Goal: Information Seeking & Learning: Check status

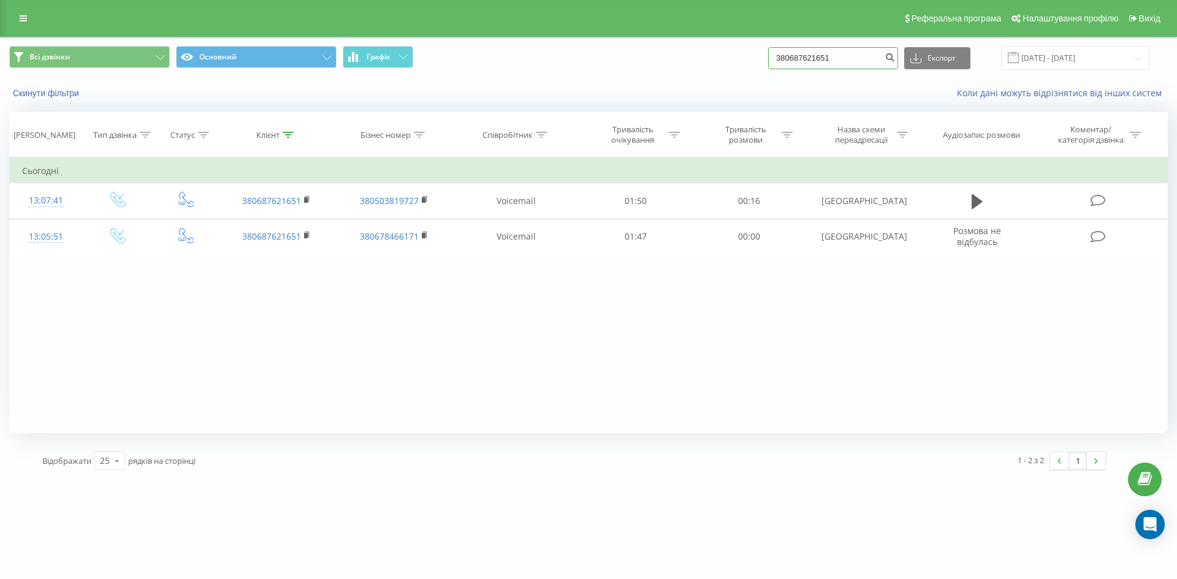
paste input "8066963"
drag, startPoint x: 878, startPoint y: 61, endPoint x: 611, endPoint y: 89, distance: 268.8
click at [611, 89] on div "Всі дзвінки Основний Графік 380688066963 Експорт .csv .xls .xlsx 22.06.2025 - 2…" at bounding box center [589, 72] width 1176 height 71
type input "380688066963"
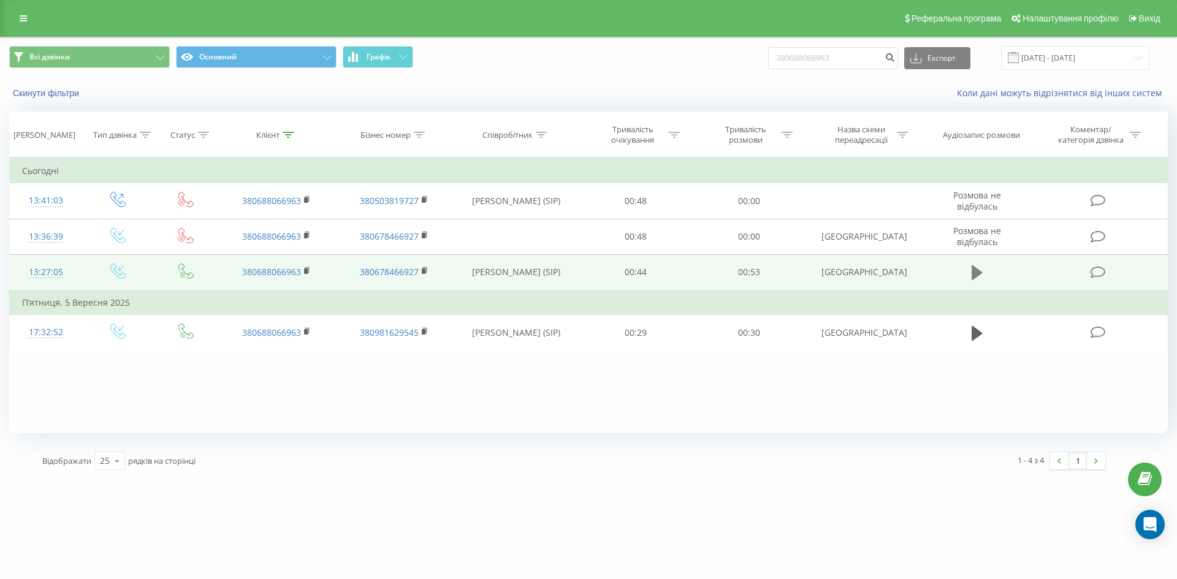
drag, startPoint x: 971, startPoint y: 275, endPoint x: 887, endPoint y: 280, distance: 83.5
click at [969, 275] on button at bounding box center [977, 273] width 18 height 18
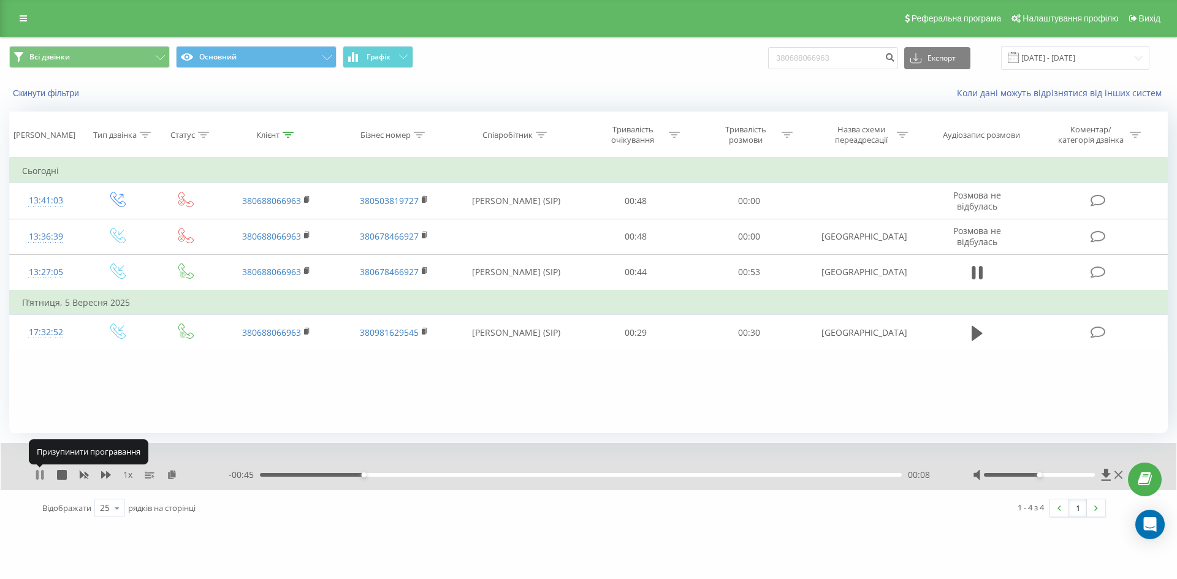
click at [41, 472] on icon at bounding box center [40, 475] width 10 height 10
drag, startPoint x: 817, startPoint y: 61, endPoint x: 640, endPoint y: 71, distance: 177.5
click at [644, 71] on div "Всі дзвінки Основний Графік 380688066963 Експорт .csv .xls .xlsx 22.06.2025 - 2…" at bounding box center [589, 57] width 1176 height 41
paste input "991134518"
type input "380991134518"
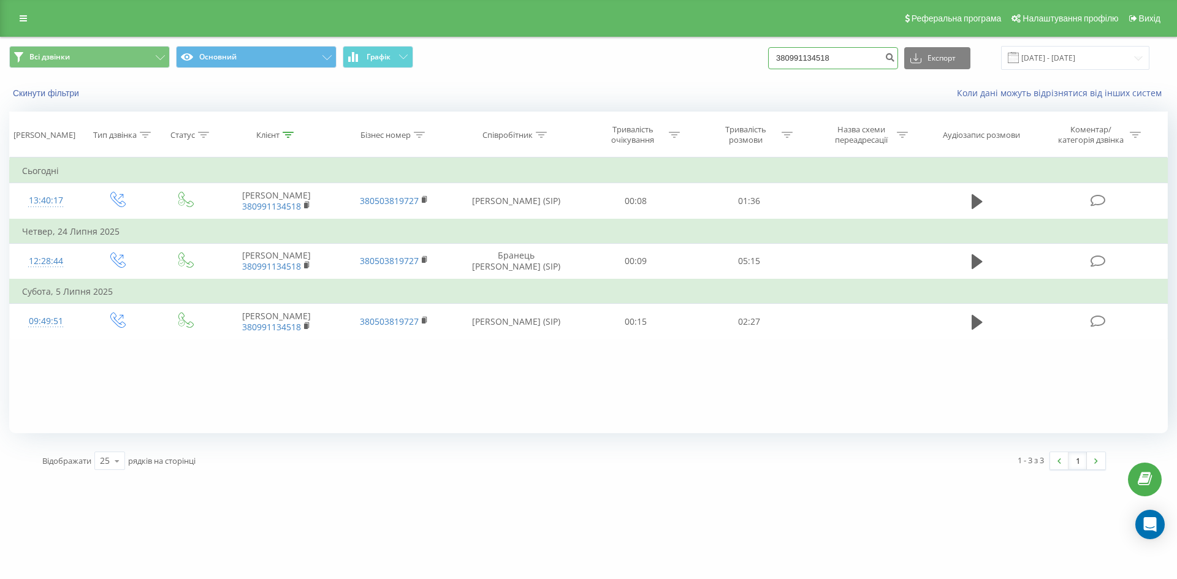
click at [846, 62] on input "380991134518" at bounding box center [833, 58] width 130 height 22
drag, startPoint x: 863, startPoint y: 64, endPoint x: 852, endPoint y: 66, distance: 10.5
click at [852, 66] on input "380991134518" at bounding box center [833, 58] width 130 height 22
drag, startPoint x: 800, startPoint y: 51, endPoint x: 629, endPoint y: 48, distance: 171.1
click at [632, 48] on div "Всі дзвінки Основний Графік 380991134518 Експорт .csv .xls .xlsx 22.06.2025 - 2…" at bounding box center [588, 58] width 1159 height 24
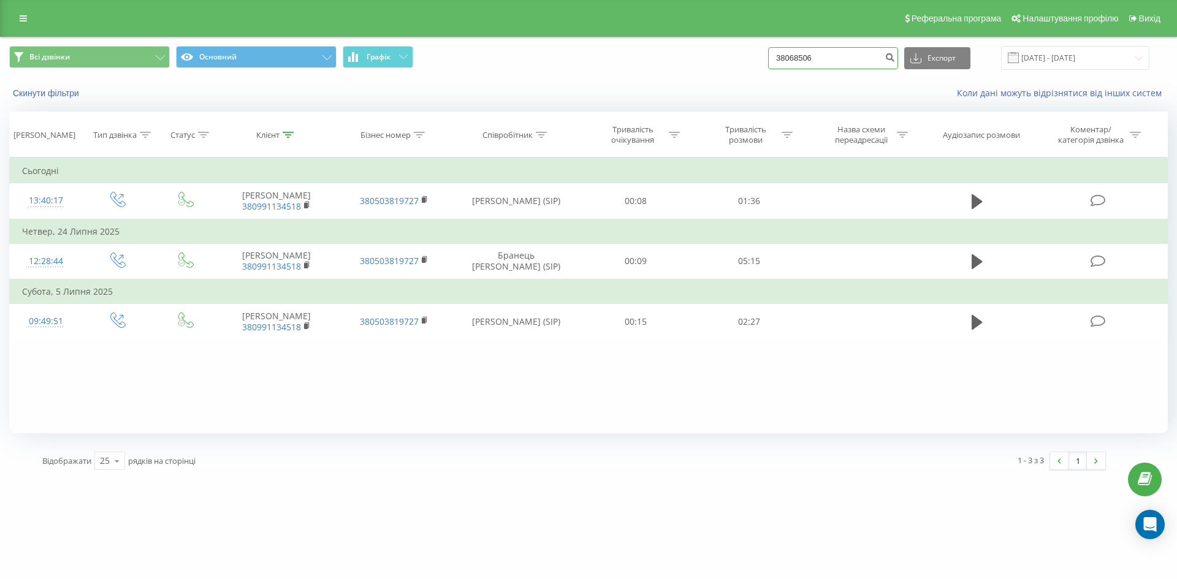
drag, startPoint x: 819, startPoint y: 53, endPoint x: 652, endPoint y: 57, distance: 166.8
click at [662, 60] on div "Всі дзвінки Основний Графік 38068506 Експорт .csv .xls .xlsx 22.06.2025 - 22.09…" at bounding box center [588, 58] width 1159 height 24
paste input "7621651"
type input "380687621651"
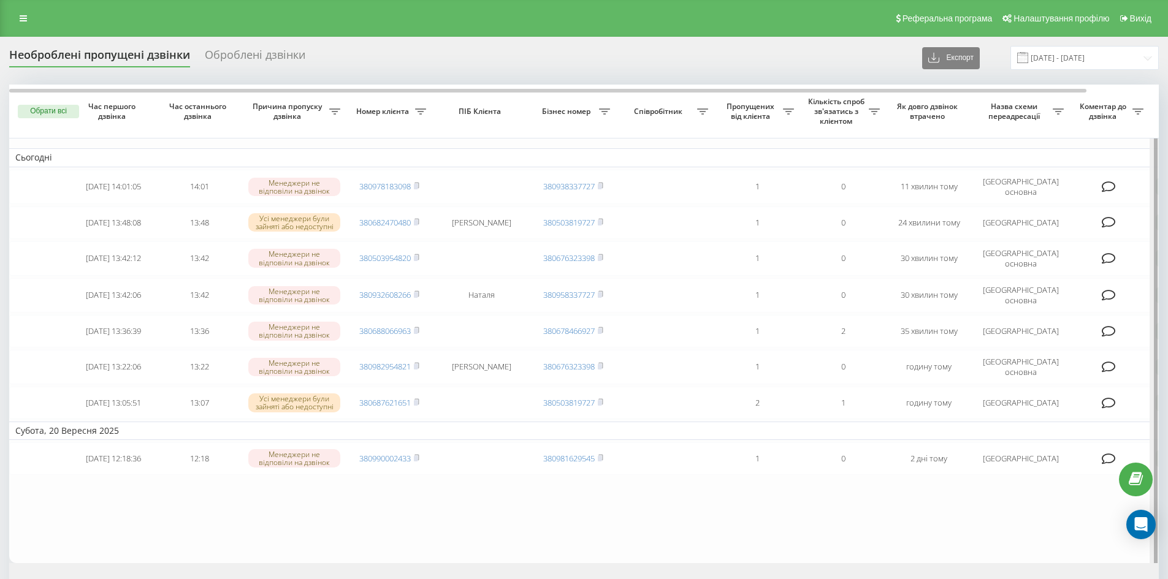
click at [1156, 335] on div at bounding box center [1156, 328] width 4 height 486
click at [1153, 335] on div at bounding box center [1154, 328] width 9 height 486
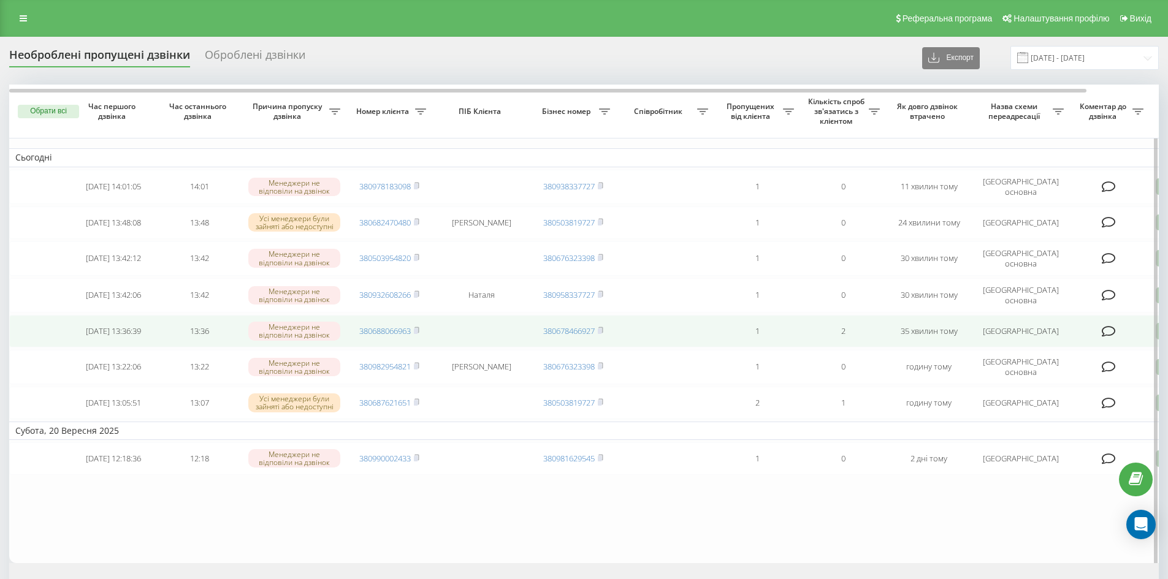
drag, startPoint x: 1149, startPoint y: 337, endPoint x: 1136, endPoint y: 351, distance: 19.6
click at [1145, 342] on td at bounding box center [1110, 331] width 80 height 32
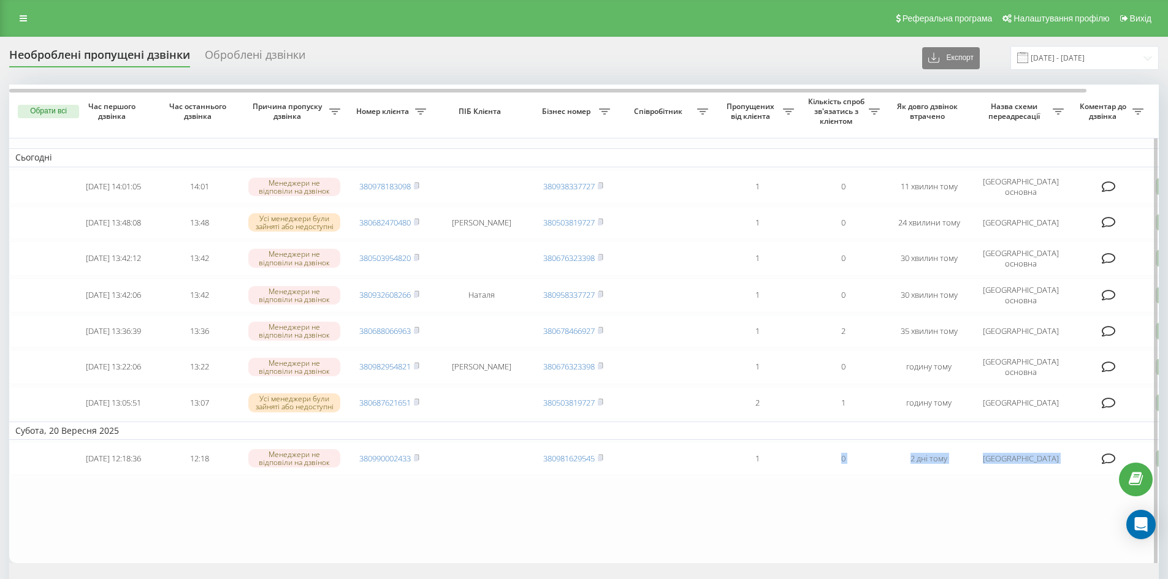
scroll to position [27, 0]
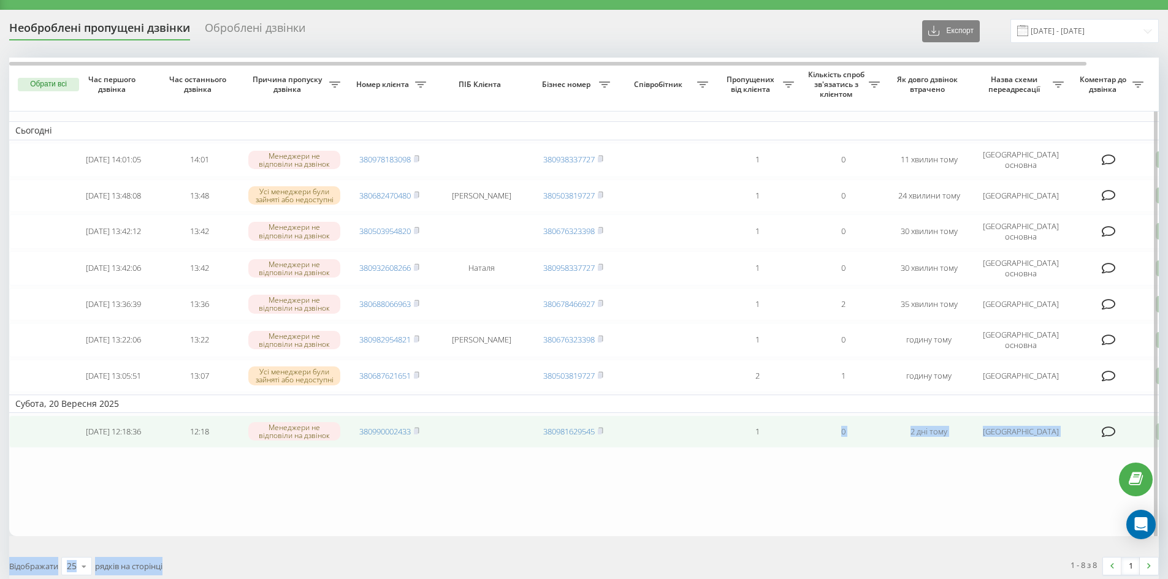
drag, startPoint x: 808, startPoint y: 571, endPoint x: 1089, endPoint y: 434, distance: 313.4
click at [1102, 510] on table "Сьогодні 2025-09-22 14:01:05 14:01 Менеджери не відповіли на дзвінок 3809781830…" at bounding box center [622, 297] width 1226 height 478
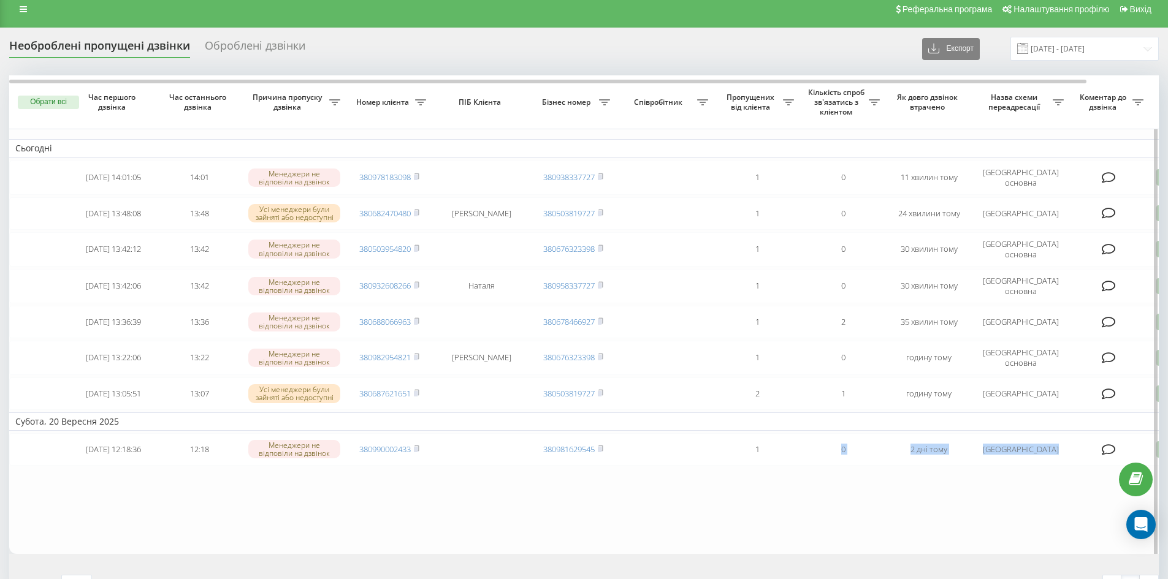
scroll to position [0, 0]
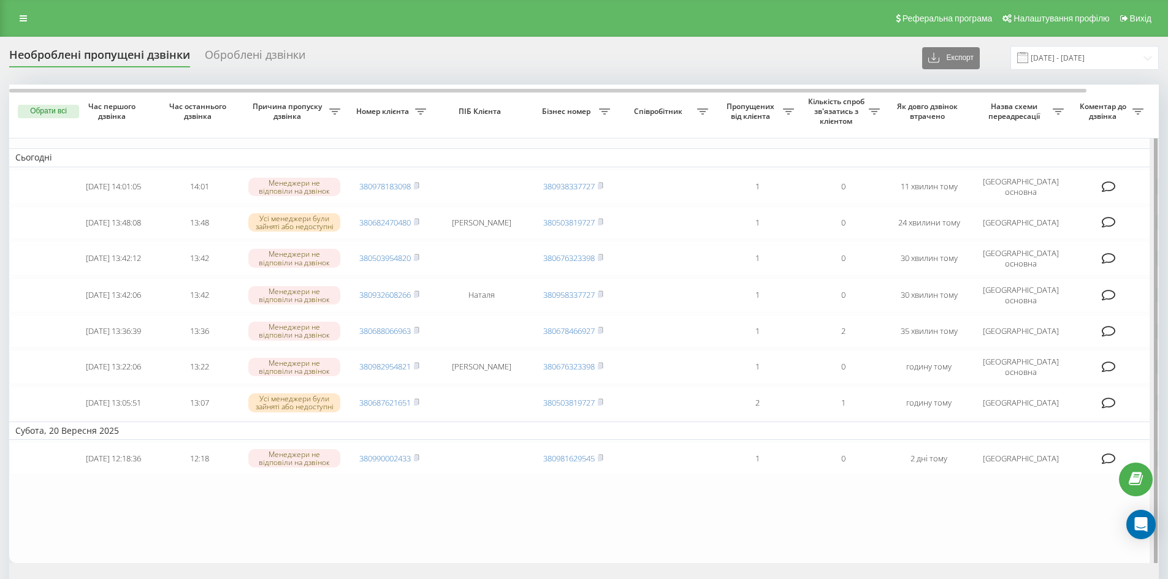
click at [1157, 334] on div at bounding box center [1154, 328] width 9 height 486
click at [1157, 334] on div at bounding box center [1156, 328] width 4 height 486
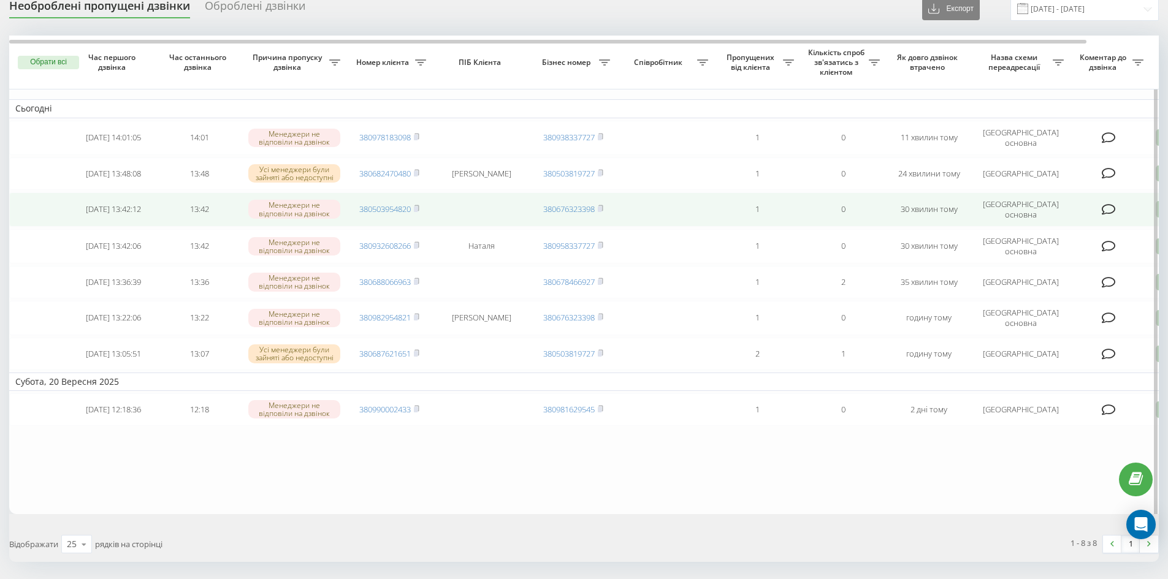
scroll to position [48, 0]
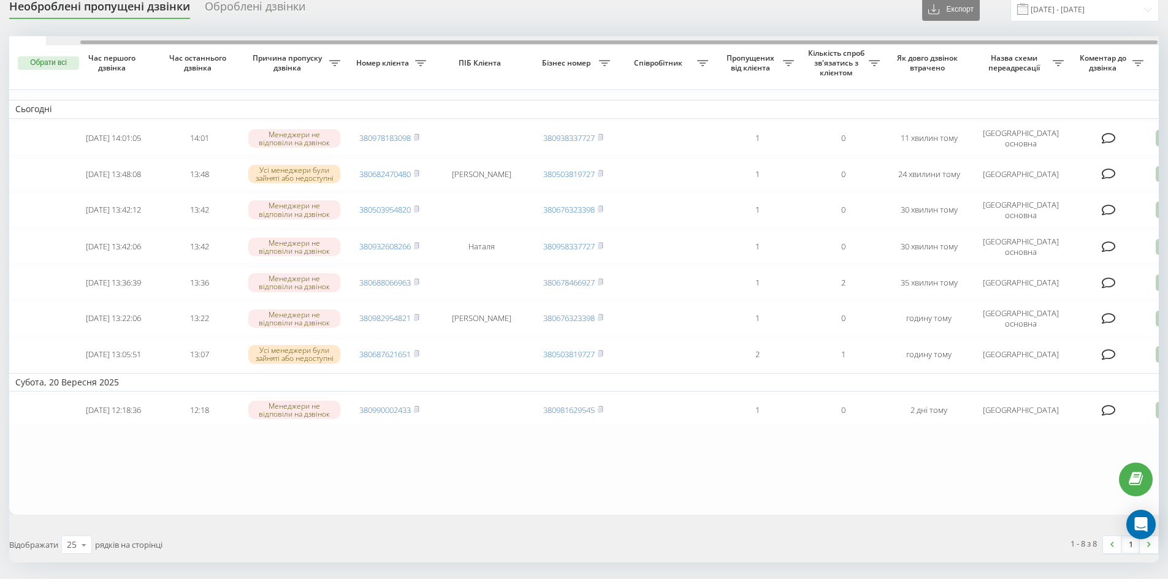
drag, startPoint x: 1009, startPoint y: 43, endPoint x: 1022, endPoint y: 70, distance: 29.9
click at [1022, 48] on div "Обрати всі Час першого дзвінка Час останнього дзвінка Причина пропуску дзвінка …" at bounding box center [584, 275] width 1150 height 478
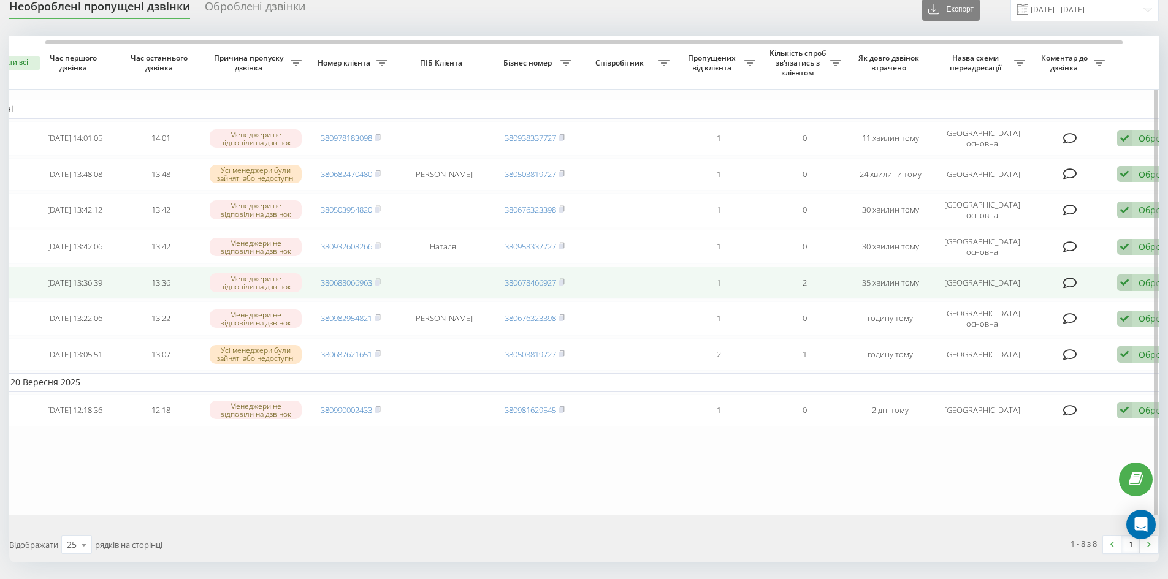
click at [1132, 284] on icon at bounding box center [1124, 283] width 15 height 17
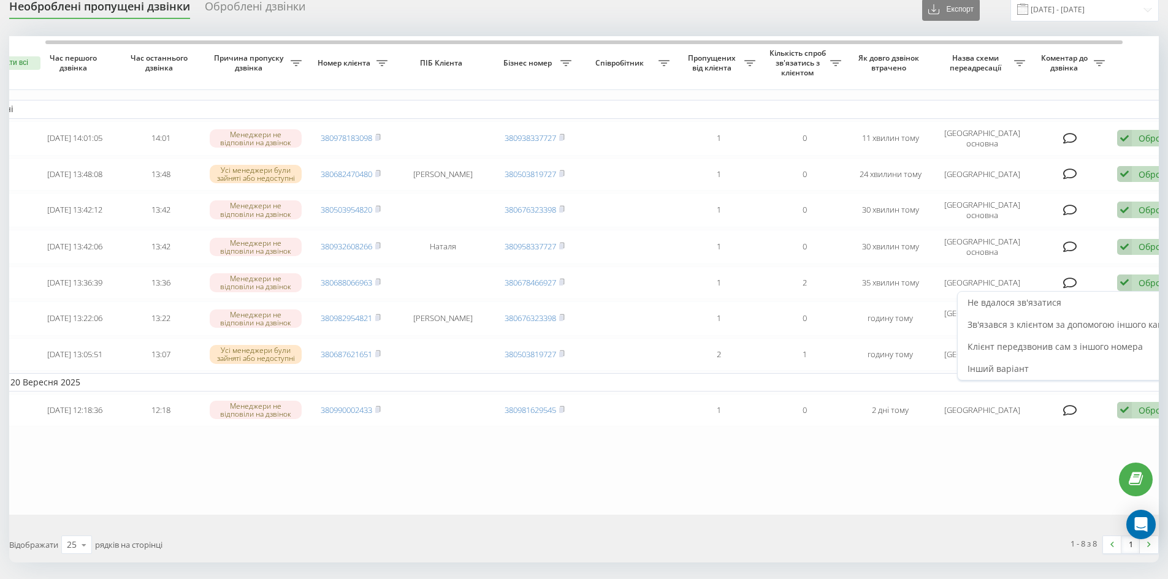
drag, startPoint x: 1112, startPoint y: 346, endPoint x: 1075, endPoint y: 345, distance: 36.8
click at [1111, 346] on span "Клієнт передзвонив сам з іншого номера" at bounding box center [1055, 347] width 175 height 12
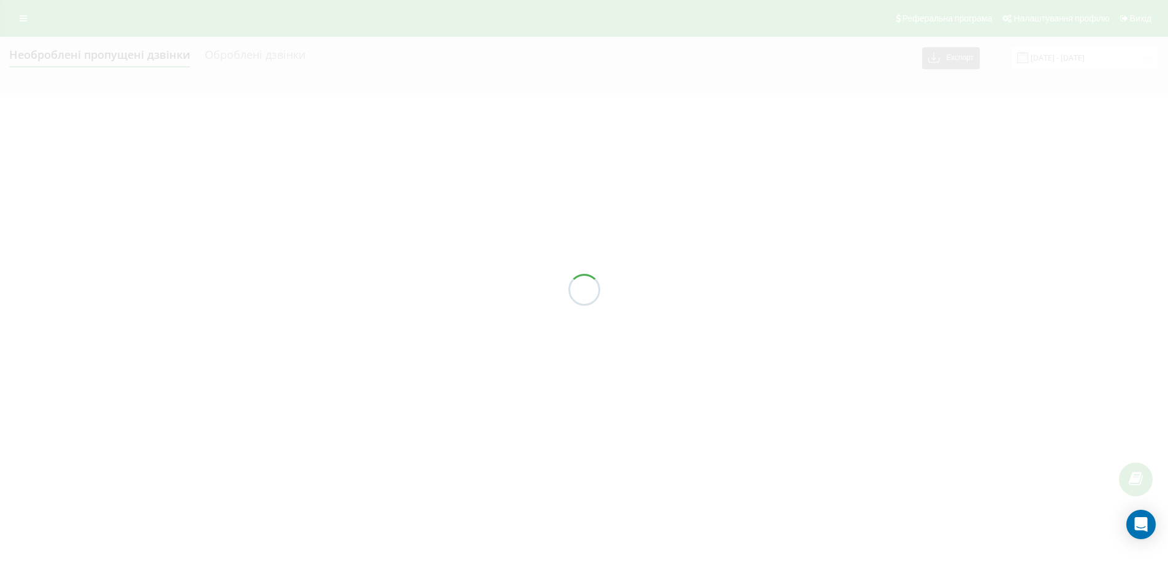
scroll to position [0, 0]
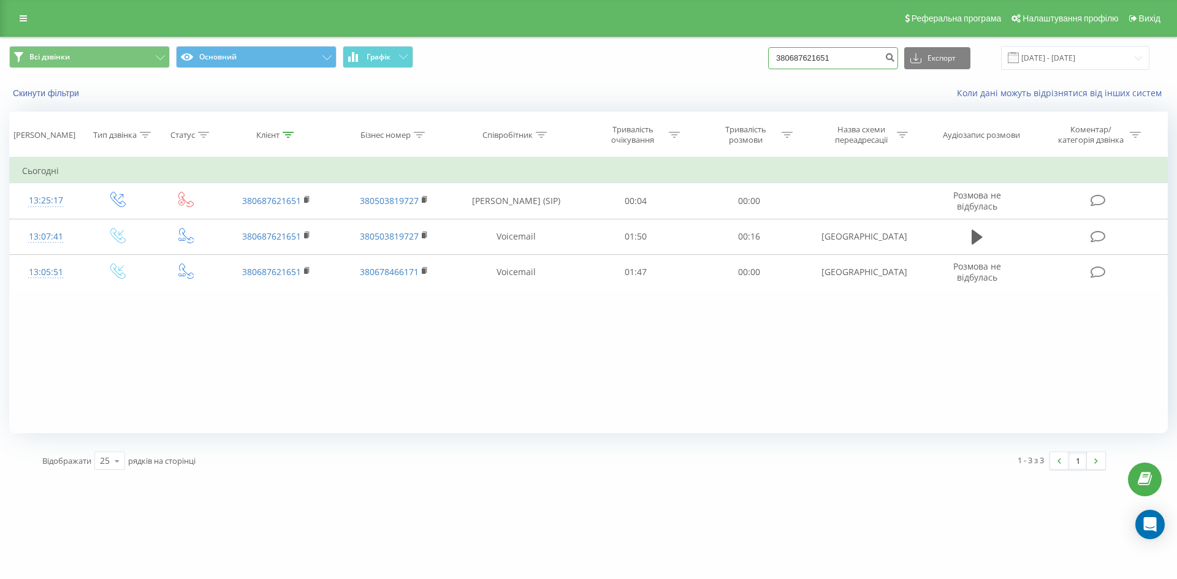
drag, startPoint x: 875, startPoint y: 59, endPoint x: 621, endPoint y: 69, distance: 254.7
click at [621, 69] on div "Всі дзвінки Основний Графік 380687621651 Експорт .csv .xls .xlsx 22.06.2025 - 2…" at bounding box center [588, 58] width 1159 height 24
paste input "997407033"
type input "380997407033"
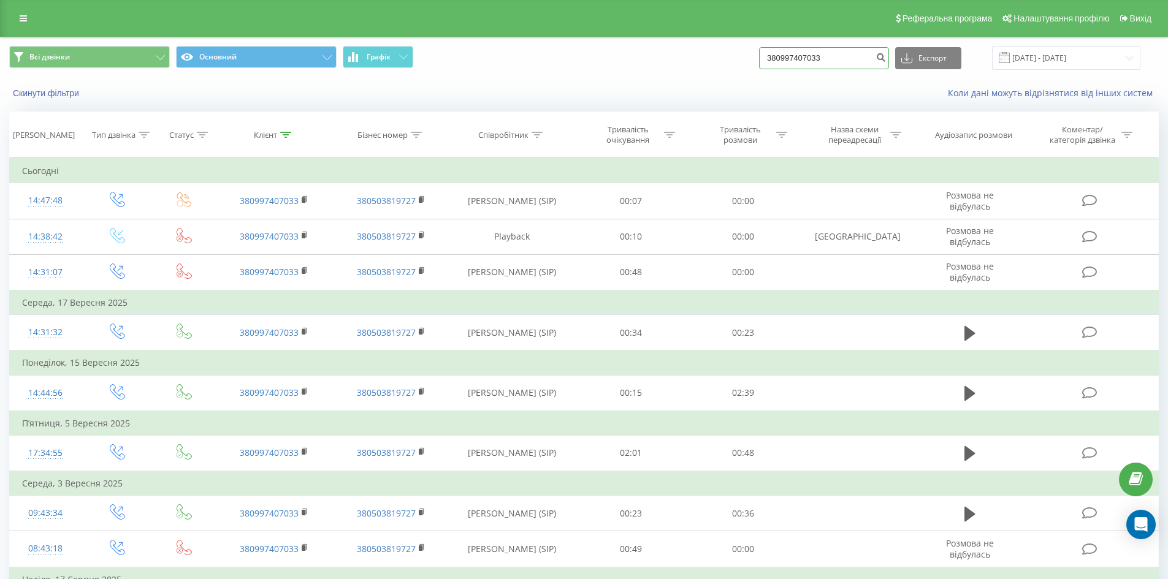
drag, startPoint x: 831, startPoint y: 52, endPoint x: 579, endPoint y: 53, distance: 252.0
click at [579, 53] on div "Всі дзвінки Основний Графік 380997407033 Експорт .csv .xls .xlsx 22.06.2025 - 2…" at bounding box center [584, 58] width 1150 height 24
paste input "37637297"
type input "380937637297"
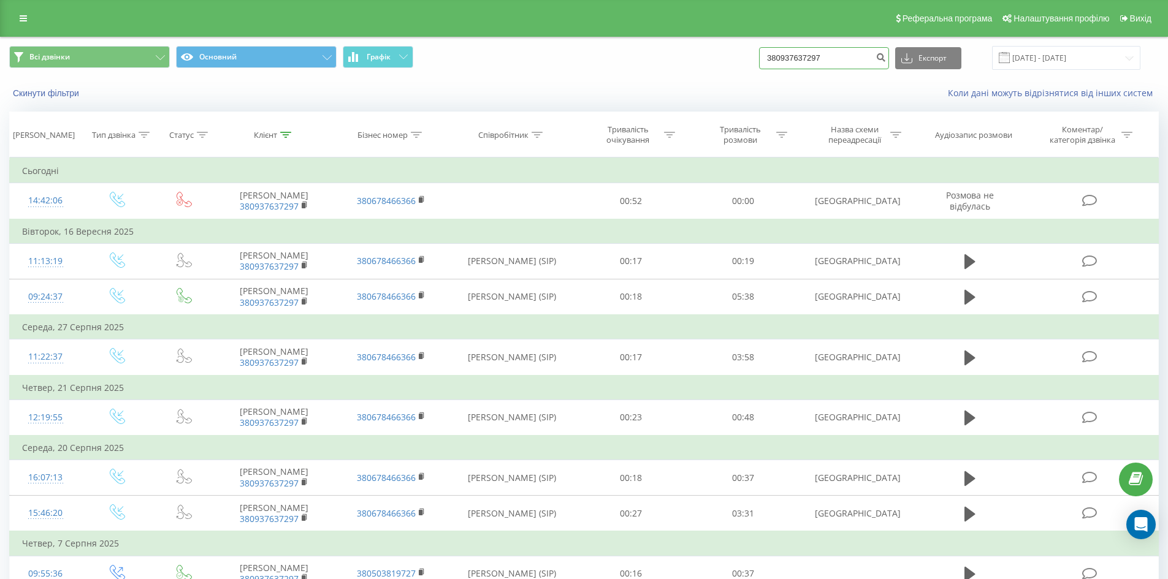
drag, startPoint x: 849, startPoint y: 59, endPoint x: 443, endPoint y: 62, distance: 405.9
click at [460, 64] on div "Всі дзвінки Основний Графік 380937637297 Експорт .csv .xls .xlsx 22.06.2025 - 2…" at bounding box center [584, 58] width 1150 height 24
paste input "97407033"
type input "380997407033"
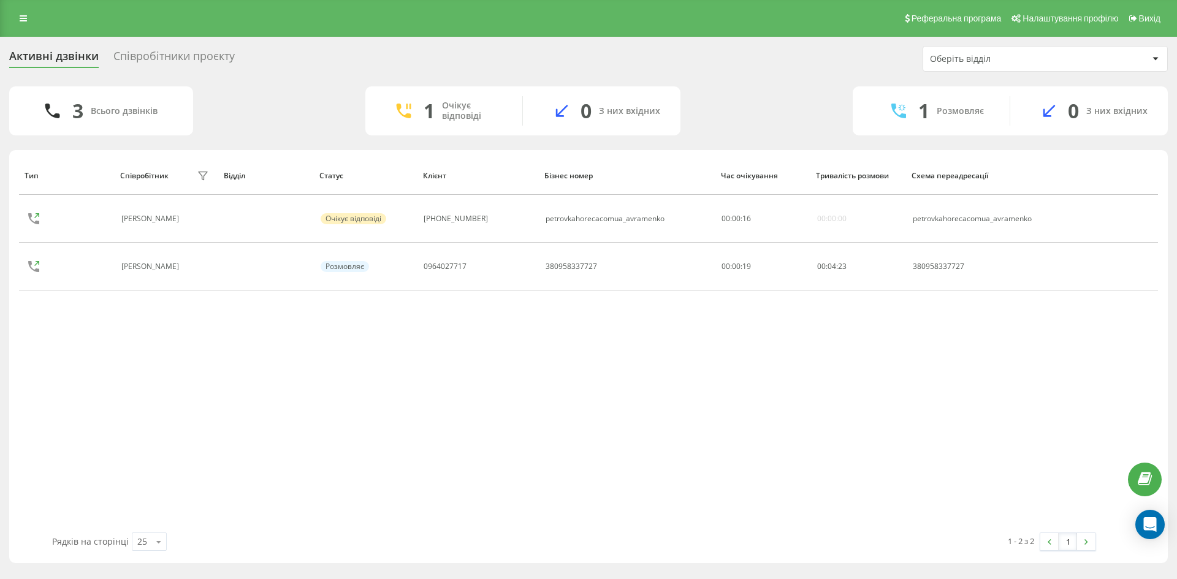
drag, startPoint x: 148, startPoint y: 58, endPoint x: 130, endPoint y: 59, distance: 17.9
click at [147, 58] on div "Співробітники проєкту" at bounding box center [173, 59] width 121 height 19
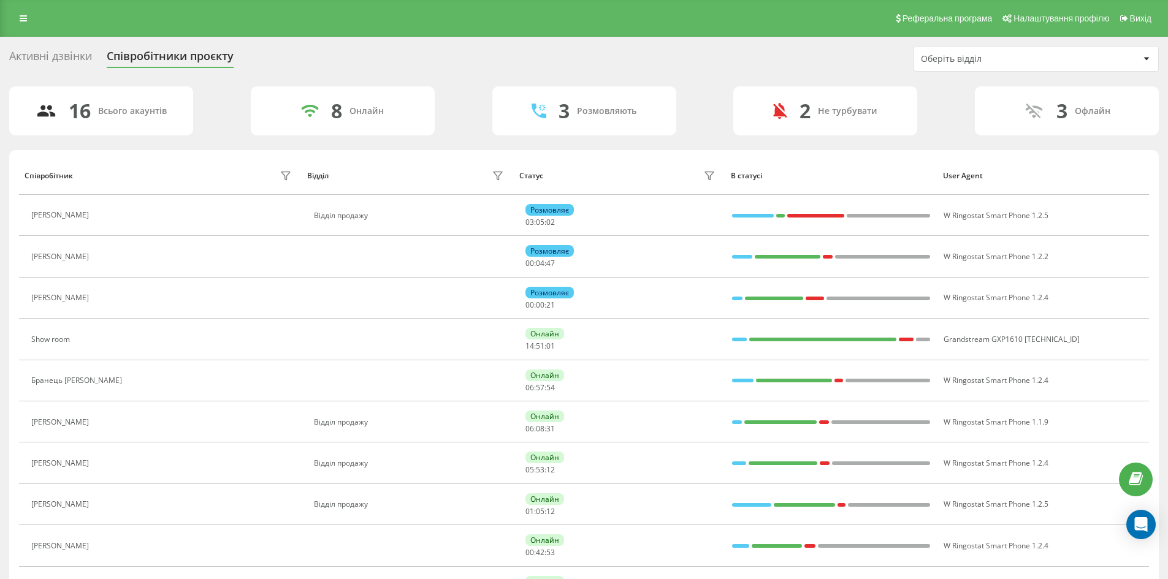
click at [68, 56] on div "Активні дзвінки" at bounding box center [50, 59] width 83 height 19
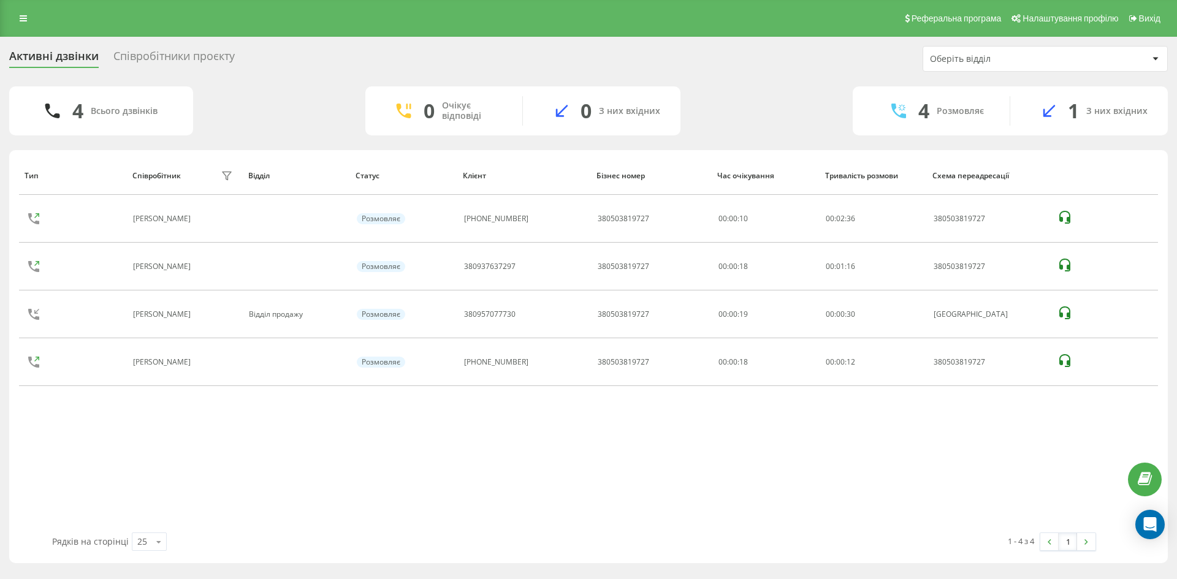
drag, startPoint x: 923, startPoint y: 470, endPoint x: 923, endPoint y: 463, distance: 7.4
click at [923, 463] on div "Тип Співробітник фільтру Відділ Статус Клієнт Бізнес номер Час очікування Трива…" at bounding box center [588, 344] width 1139 height 376
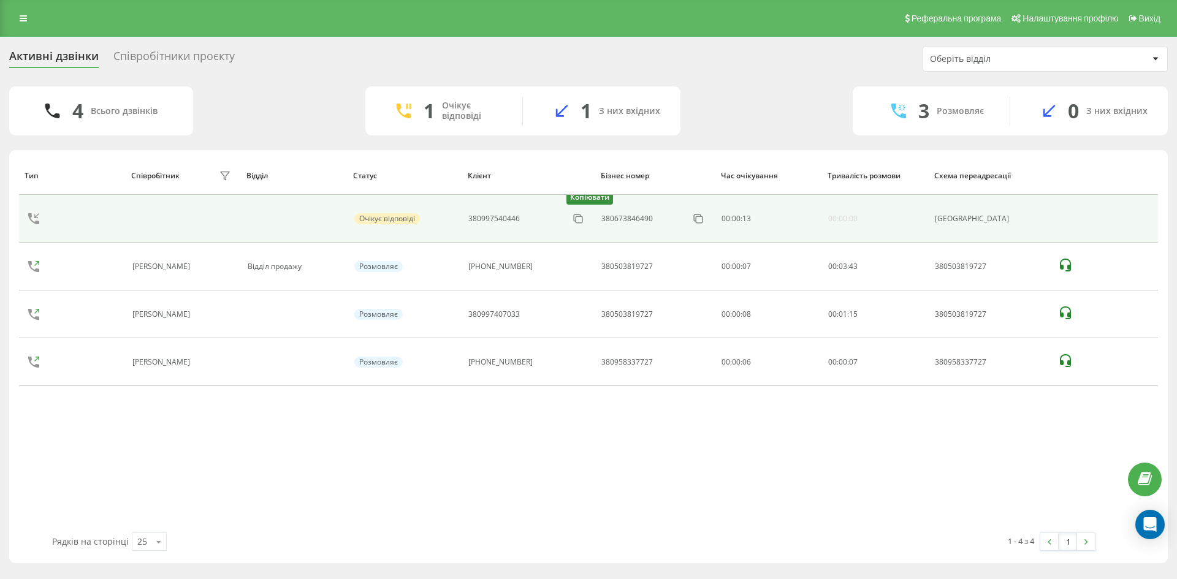
drag, startPoint x: 580, startPoint y: 221, endPoint x: 535, endPoint y: 240, distance: 48.6
click at [0, 0] on icon at bounding box center [0, 0] width 0 height 0
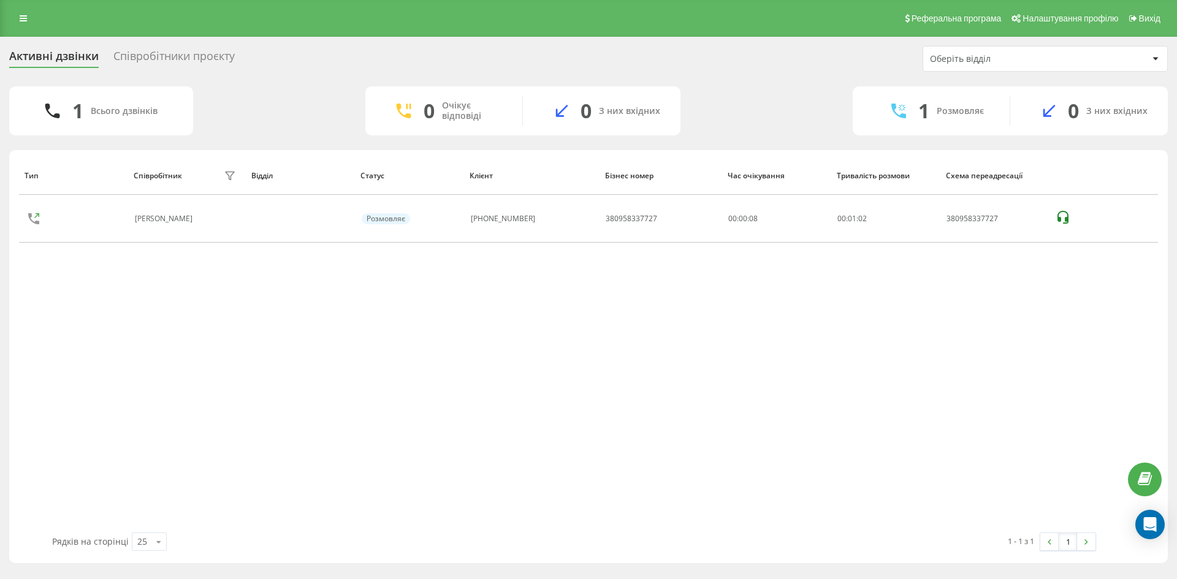
drag, startPoint x: 185, startPoint y: 50, endPoint x: 133, endPoint y: 58, distance: 52.6
click at [183, 52] on div "Співробітники проєкту" at bounding box center [173, 59] width 121 height 19
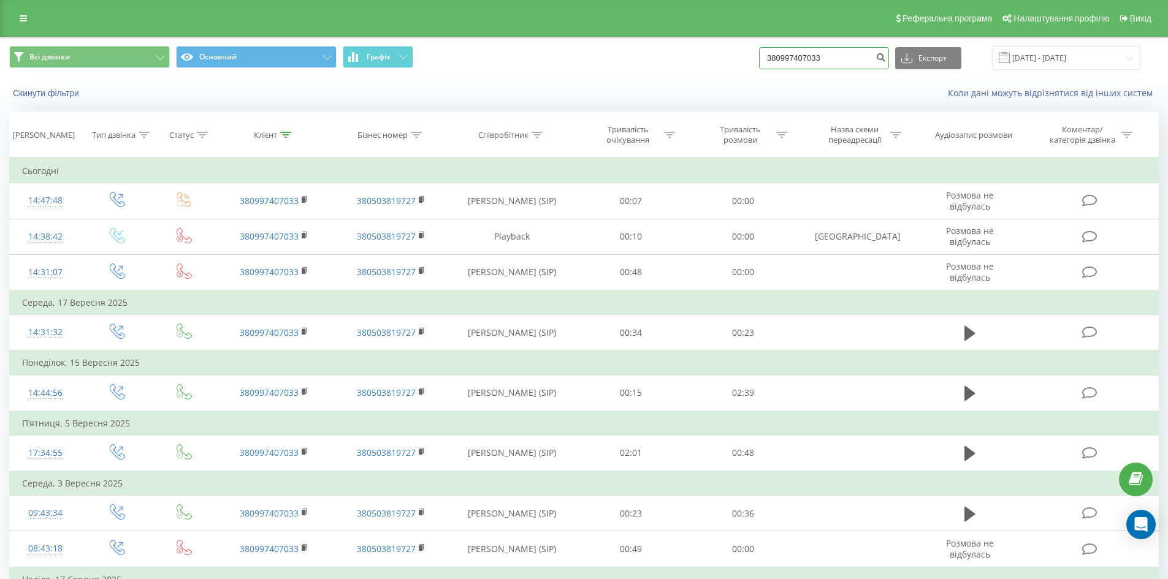
drag, startPoint x: 833, startPoint y: 53, endPoint x: 872, endPoint y: 57, distance: 38.8
click at [853, 57] on input "380997407033" at bounding box center [824, 58] width 130 height 22
drag, startPoint x: 849, startPoint y: 58, endPoint x: 472, endPoint y: 44, distance: 377.3
click at [476, 44] on div "Всі дзвінки Основний Графік 380997407033 Експорт .csv .xls .xlsx [DATE] - [DATE]" at bounding box center [584, 57] width 1167 height 41
drag, startPoint x: 886, startPoint y: 59, endPoint x: 812, endPoint y: 59, distance: 74.2
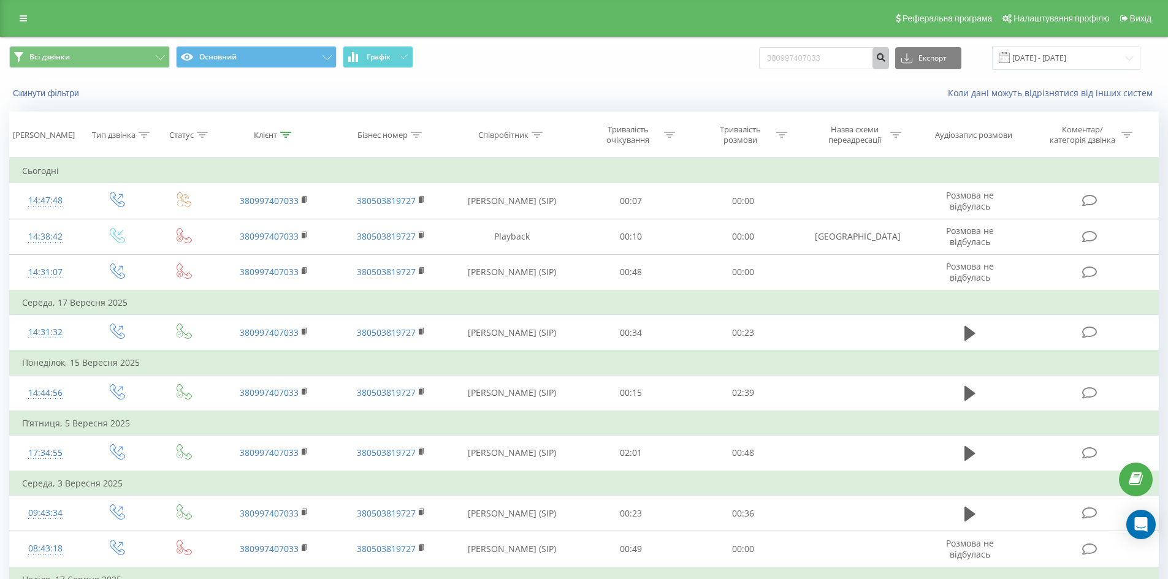
click at [812, 59] on form "380997407033" at bounding box center [824, 58] width 130 height 22
drag, startPoint x: 844, startPoint y: 56, endPoint x: 296, endPoint y: 42, distance: 547.8
click at [343, 50] on div "Всі дзвінки Основний Графік 380997407033 Експорт .csv .xls .xlsx 22.06.2025 - 2…" at bounding box center [584, 58] width 1150 height 24
paste input "80097055"
type input "380980097055"
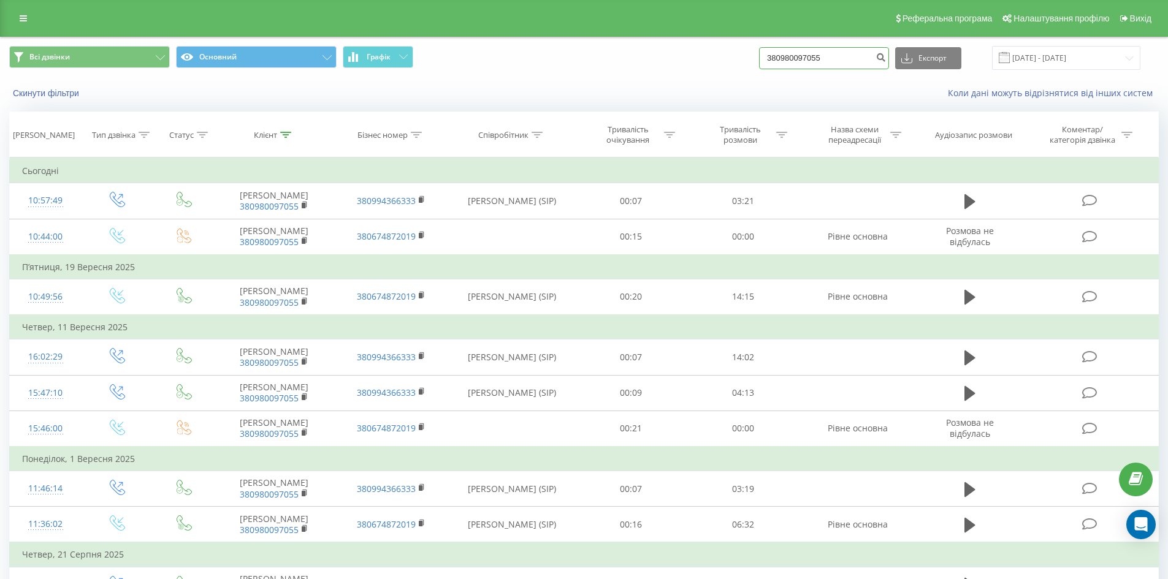
drag, startPoint x: 844, startPoint y: 67, endPoint x: 556, endPoint y: 61, distance: 288.9
click at [580, 67] on div "Всі дзвінки Основний Графік 380980097055 Експорт .csv .xls .xlsx 22.06.2025 - 2…" at bounding box center [584, 58] width 1150 height 24
paste input "6227657"
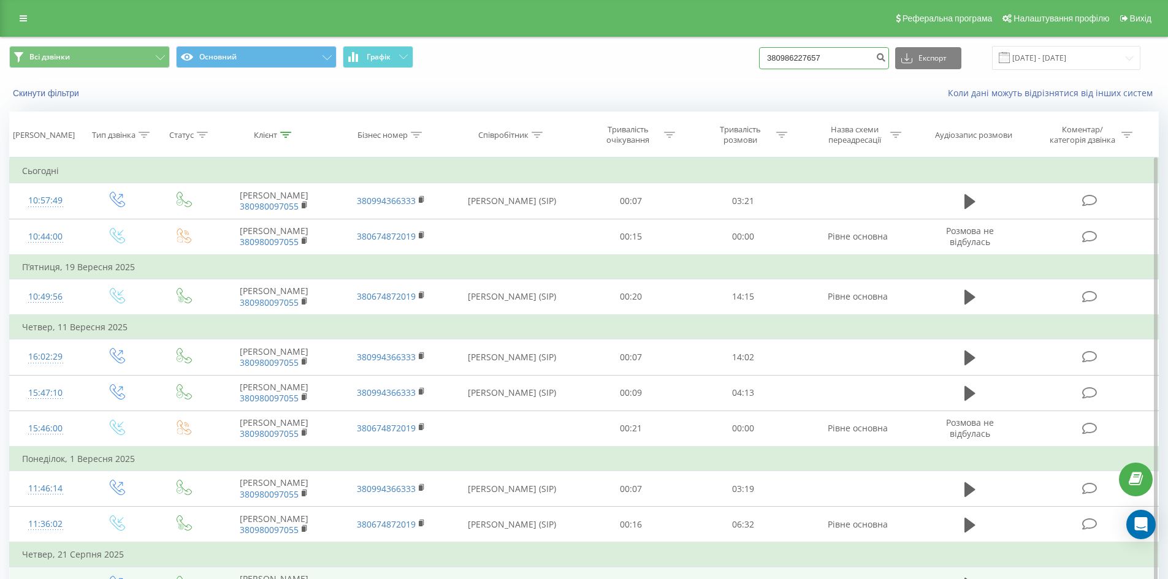
type input "380986227657"
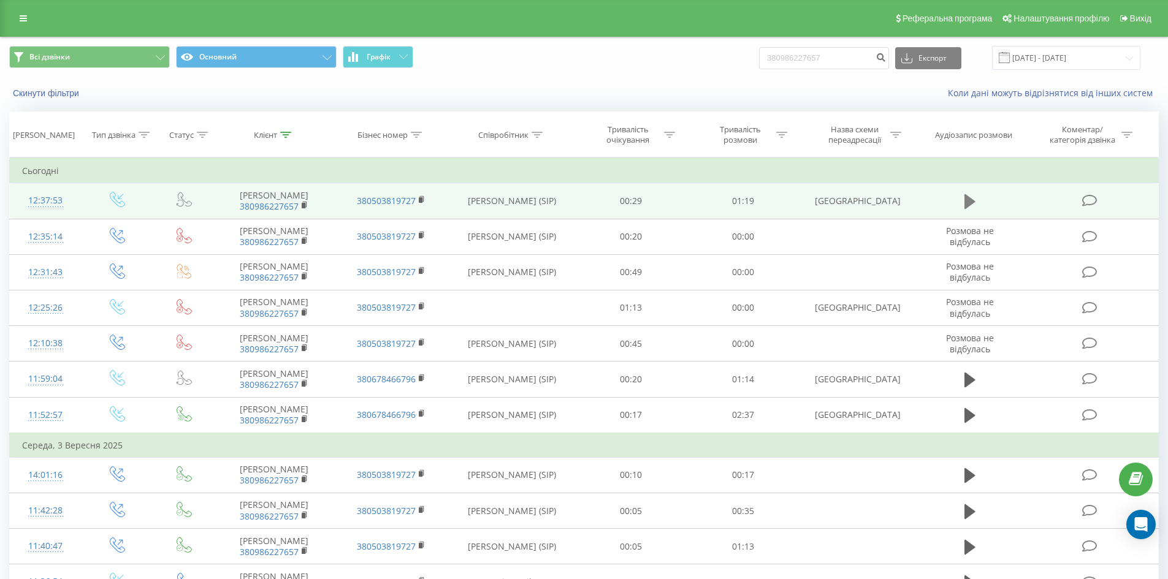
click at [970, 202] on icon at bounding box center [970, 201] width 11 height 15
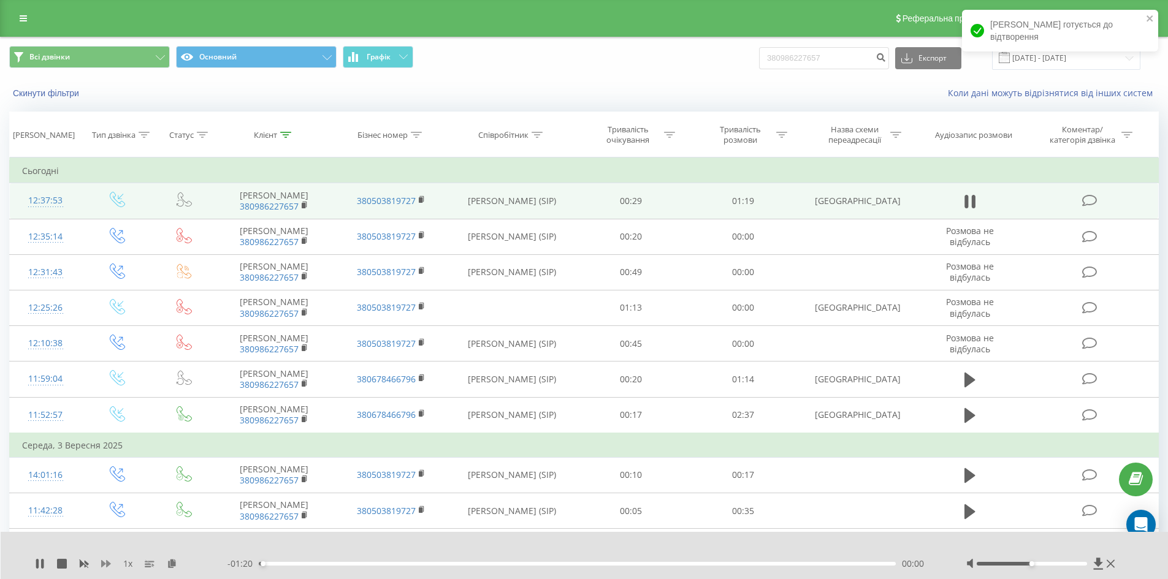
click at [109, 565] on icon at bounding box center [106, 563] width 10 height 7
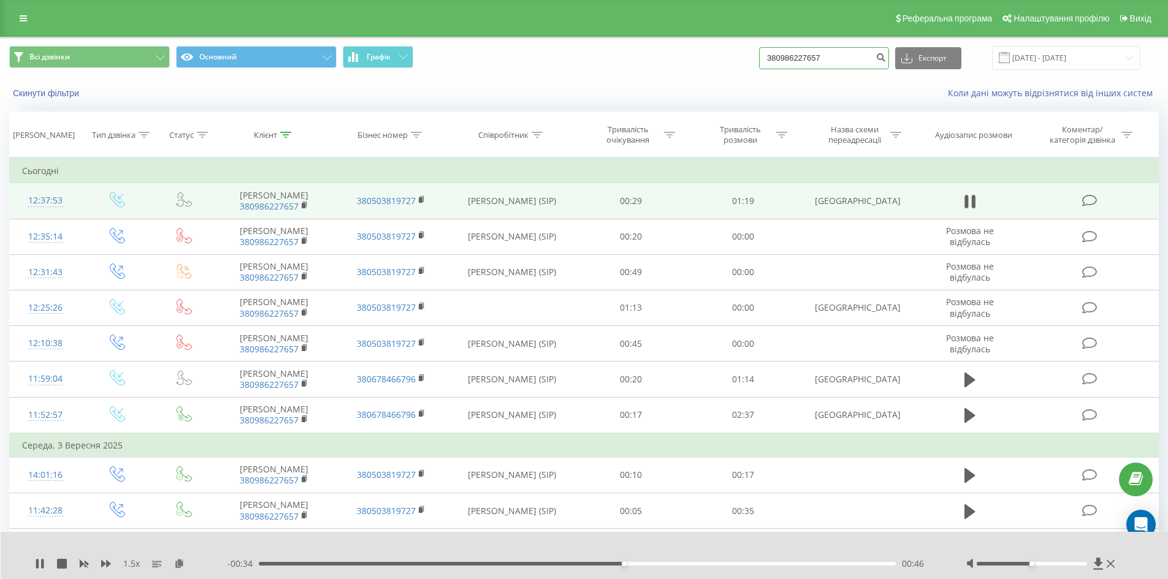
drag, startPoint x: 847, startPoint y: 55, endPoint x: 596, endPoint y: 62, distance: 250.9
click at [603, 62] on div "Всі дзвінки Основний Графік 380986227657 Експорт .csv .xls .xlsx 22.06.2025 - 2…" at bounding box center [584, 58] width 1150 height 24
paste input "673662091"
type input "380673662091"
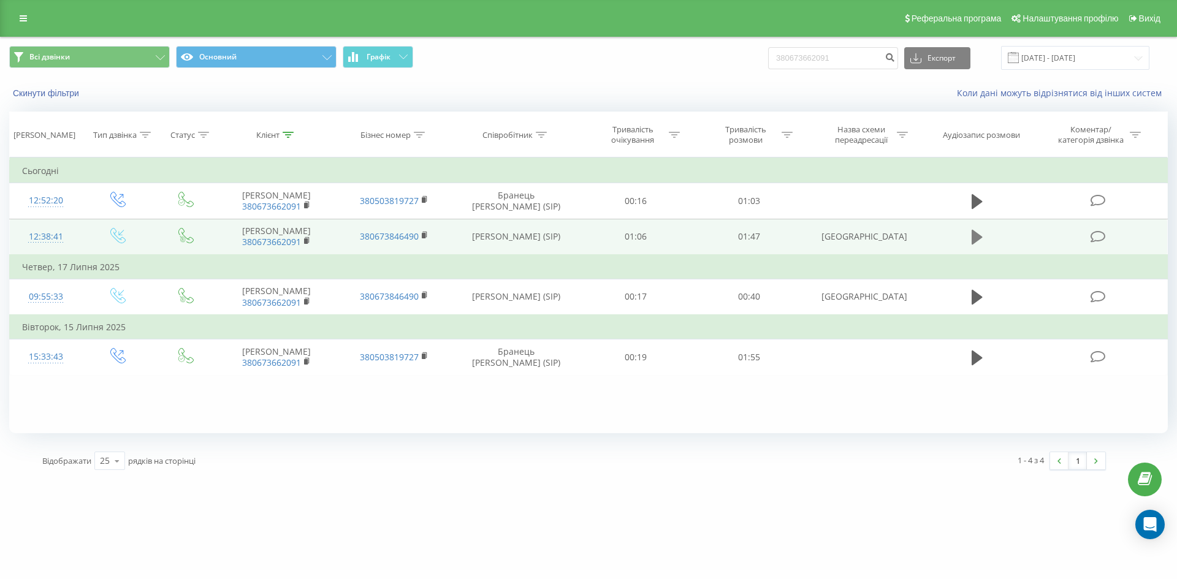
click at [969, 239] on button at bounding box center [977, 237] width 18 height 18
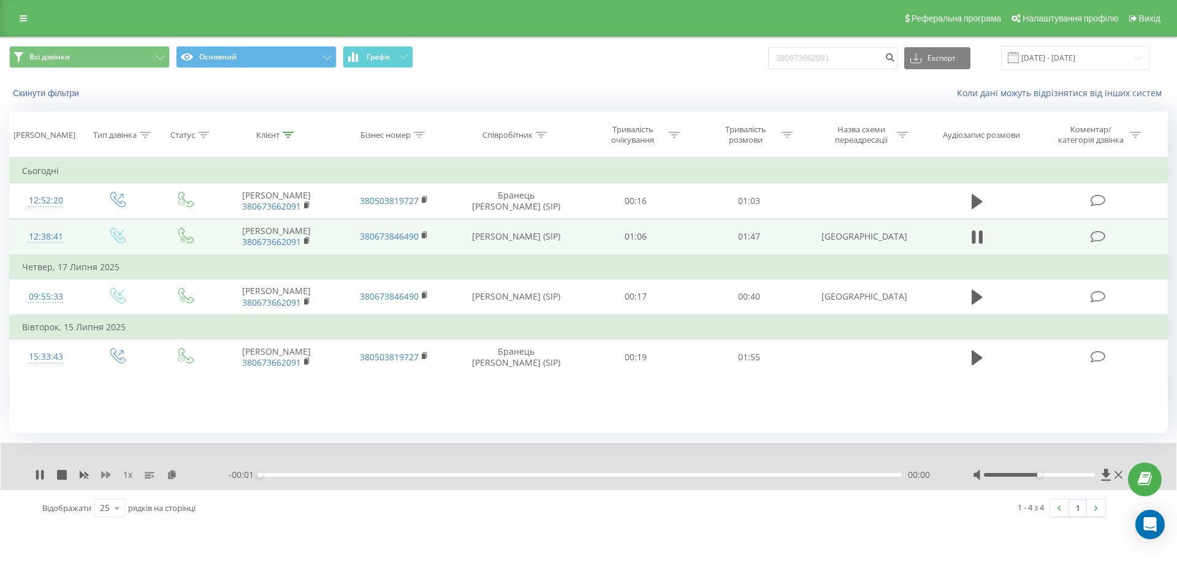
click at [105, 478] on icon at bounding box center [106, 475] width 10 height 10
drag, startPoint x: 904, startPoint y: 61, endPoint x: 776, endPoint y: 54, distance: 128.3
click at [749, 54] on div "Всі дзвінки Основний Графік 380673662091 Експорт .csv .xls .xlsx 22.06.2025 - 2…" at bounding box center [588, 58] width 1159 height 24
drag, startPoint x: 858, startPoint y: 54, endPoint x: 494, endPoint y: 67, distance: 363.8
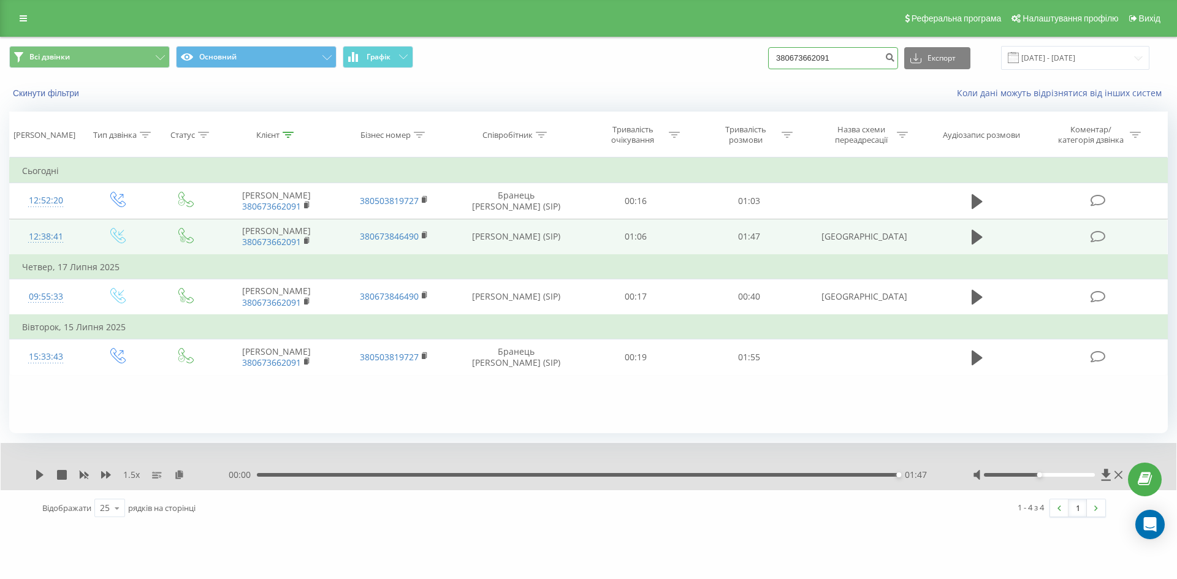
click at [494, 67] on div "Всі дзвінки Основний Графік 380673662091 Експорт .csv .xls .xlsx 22.06.2025 - 2…" at bounding box center [588, 58] width 1159 height 24
paste input "505099687"
type input "380505099687"
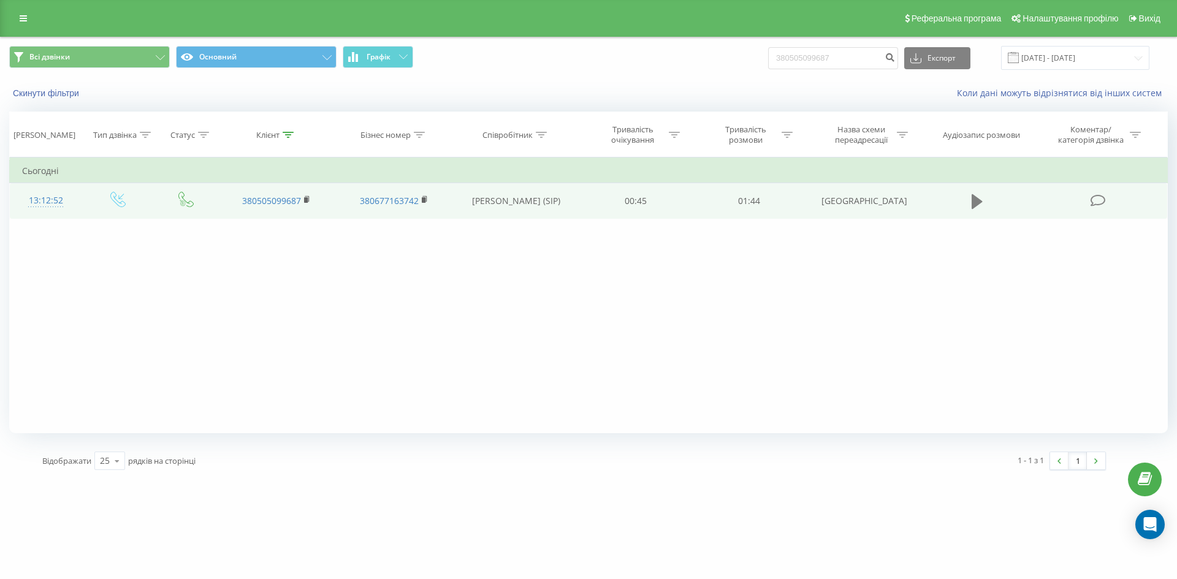
click at [971, 202] on button at bounding box center [977, 202] width 18 height 18
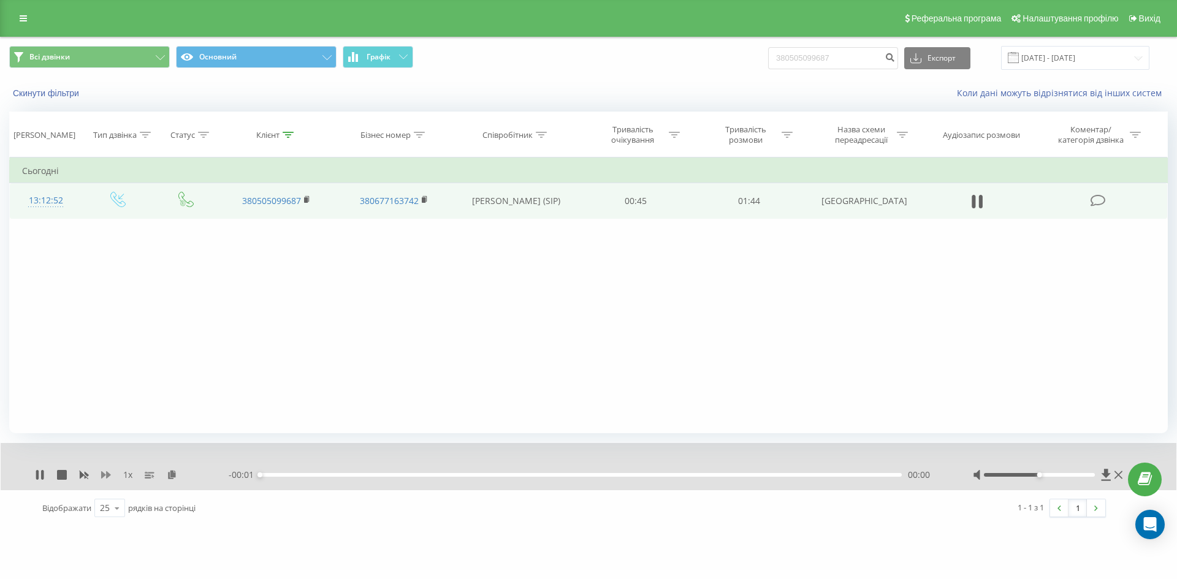
click at [105, 478] on icon at bounding box center [106, 475] width 10 height 10
click at [39, 475] on icon at bounding box center [40, 475] width 10 height 10
drag, startPoint x: 828, startPoint y: 57, endPoint x: 655, endPoint y: 112, distance: 182.1
click at [683, 82] on div "Всі дзвінки Основний Графік 380505099687 Експорт .csv .xls .xlsx 22.06.2025 - 2…" at bounding box center [589, 72] width 1176 height 71
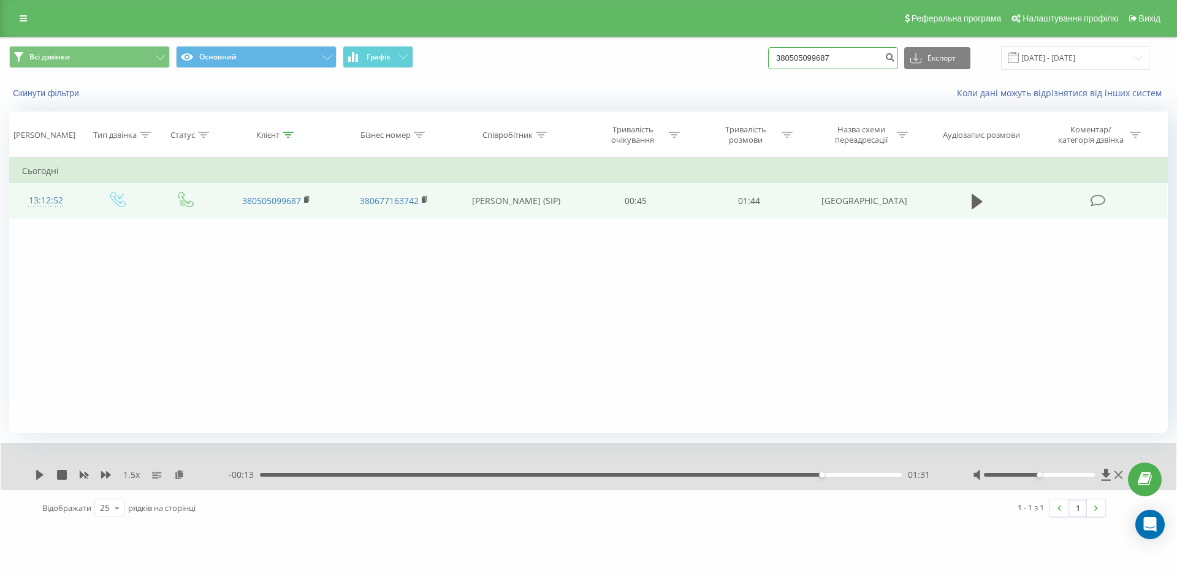
drag, startPoint x: 838, startPoint y: 49, endPoint x: 835, endPoint y: 56, distance: 7.7
click at [838, 50] on input "380505099687" at bounding box center [833, 58] width 130 height 22
click at [835, 56] on input "380505099687" at bounding box center [833, 58] width 130 height 22
click at [852, 58] on input "380505099687" at bounding box center [833, 58] width 130 height 22
drag, startPoint x: 855, startPoint y: 58, endPoint x: 660, endPoint y: 74, distance: 195.0
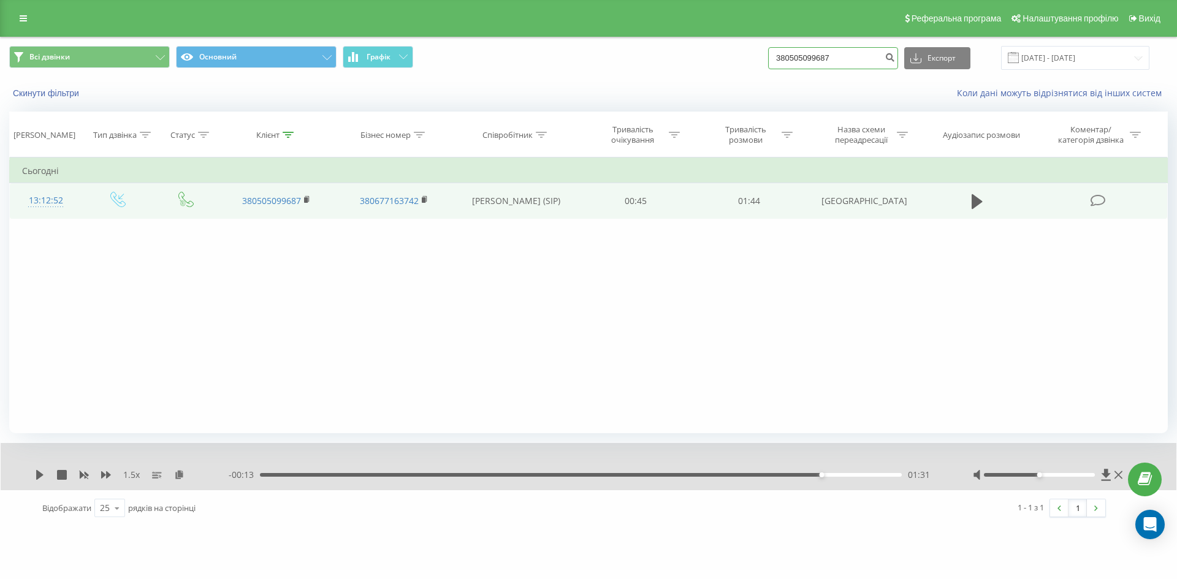
click at [663, 74] on div "Всі дзвінки Основний Графік 380505099687 Експорт .csv .xls .xlsx 22.06.2025 - 2…" at bounding box center [589, 57] width 1176 height 41
paste input "956851484"
type input "380956851484"
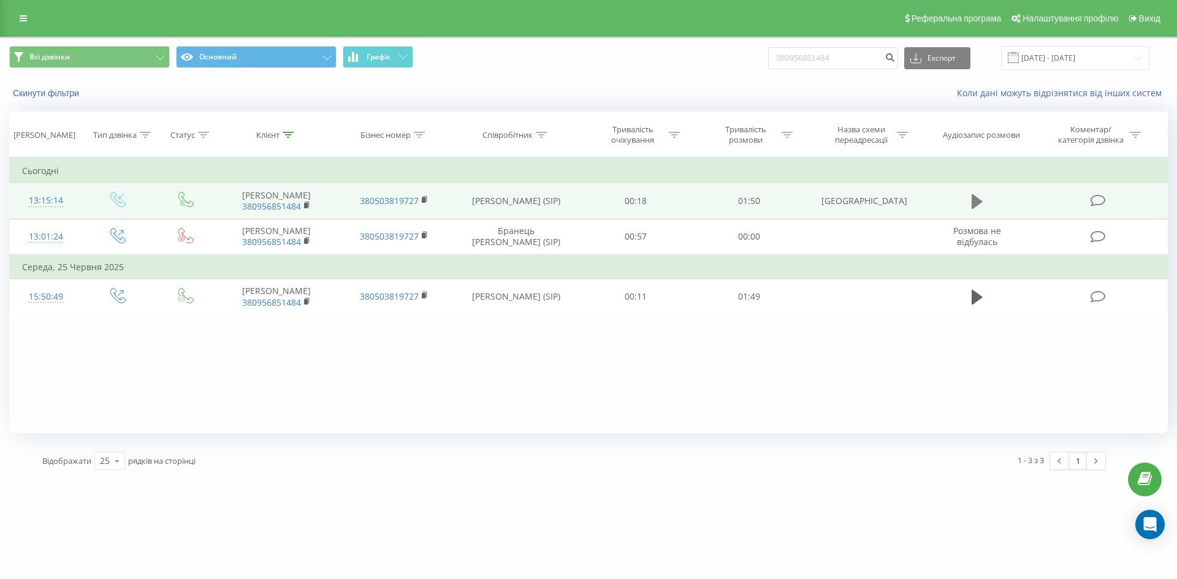
drag, startPoint x: 974, startPoint y: 204, endPoint x: 417, endPoint y: 378, distance: 583.4
click at [972, 204] on icon at bounding box center [977, 201] width 11 height 15
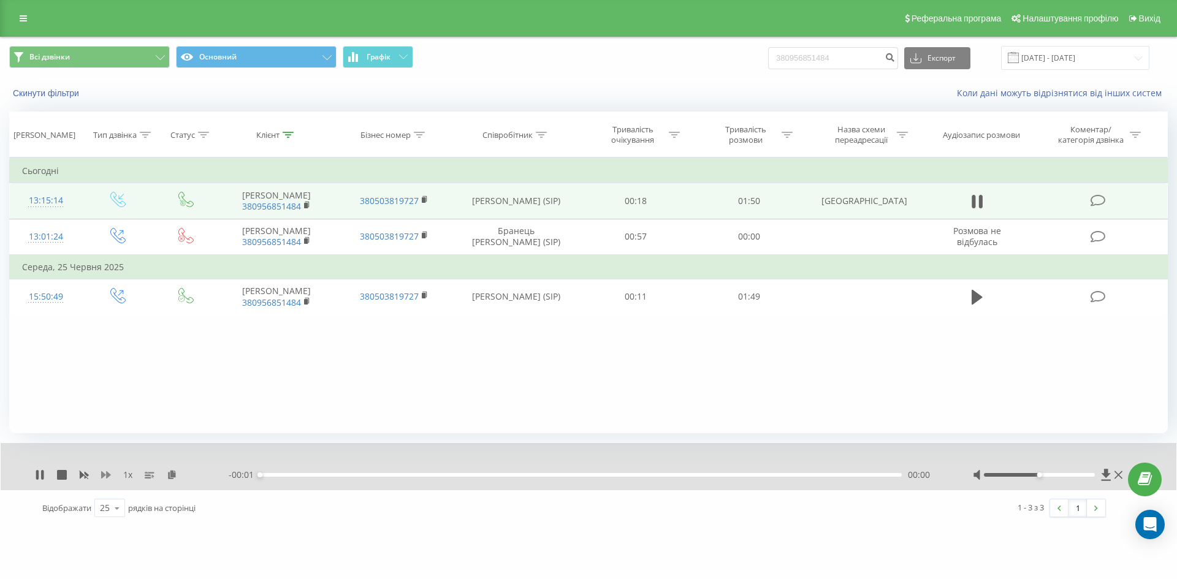
click at [108, 473] on icon at bounding box center [106, 475] width 10 height 7
drag, startPoint x: 40, startPoint y: 472, endPoint x: 144, endPoint y: 575, distance: 146.1
click at [42, 475] on icon at bounding box center [40, 475] width 10 height 10
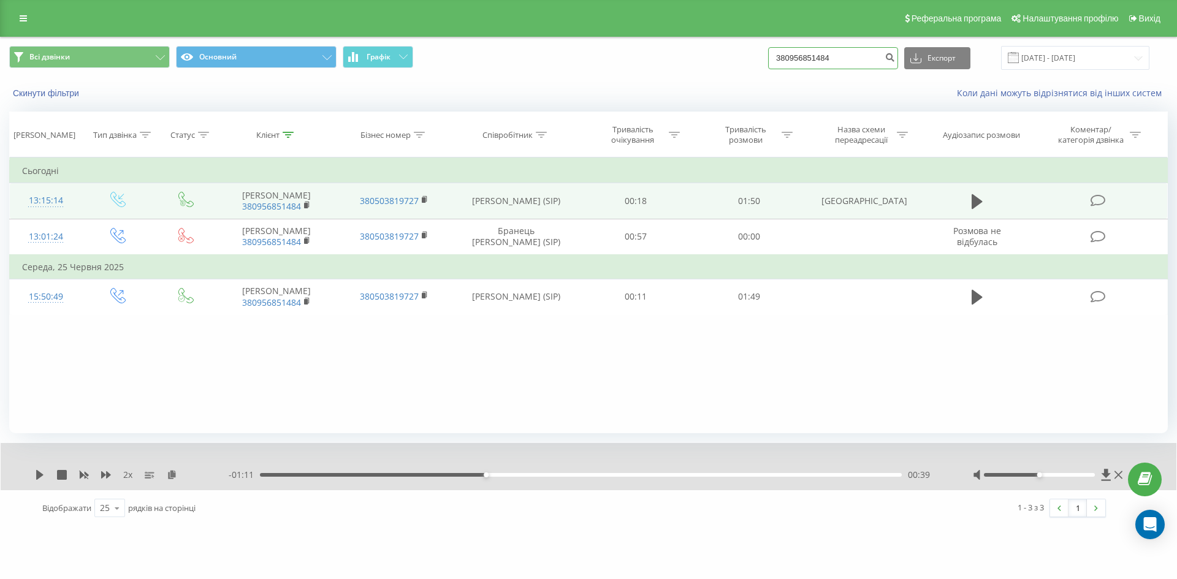
drag, startPoint x: 845, startPoint y: 62, endPoint x: 557, endPoint y: 75, distance: 288.5
click at [596, 83] on div "Всі дзвінки Основний Графік 380956851484 Експорт .csv .xls .xlsx 22.06.2025 - 2…" at bounding box center [589, 72] width 1176 height 71
paste input "3107099"
type input "380931070994"
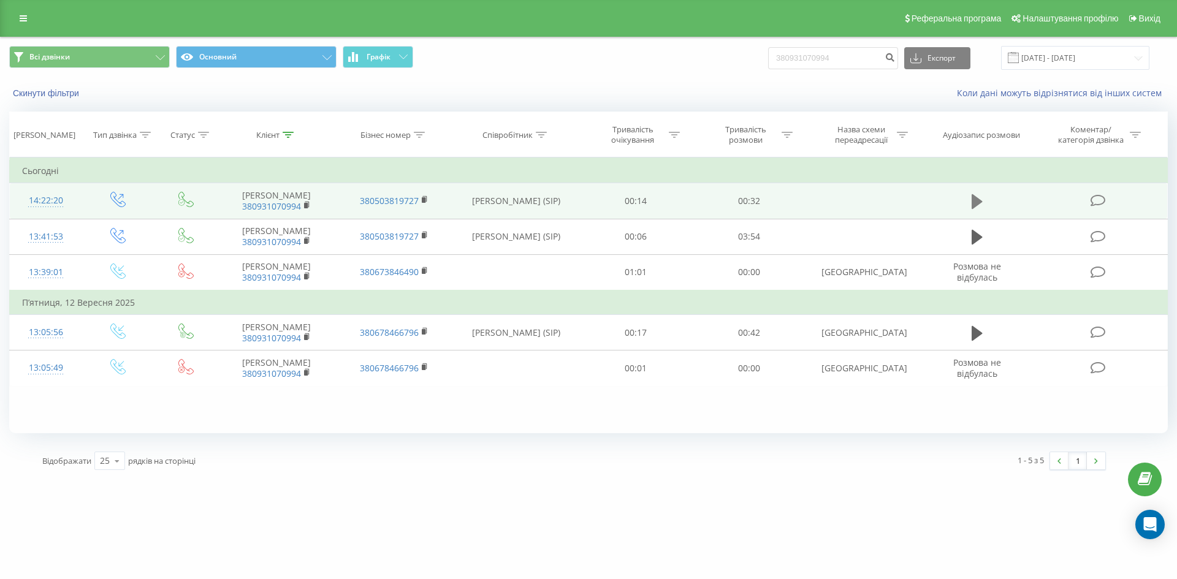
click at [979, 202] on icon at bounding box center [977, 201] width 11 height 15
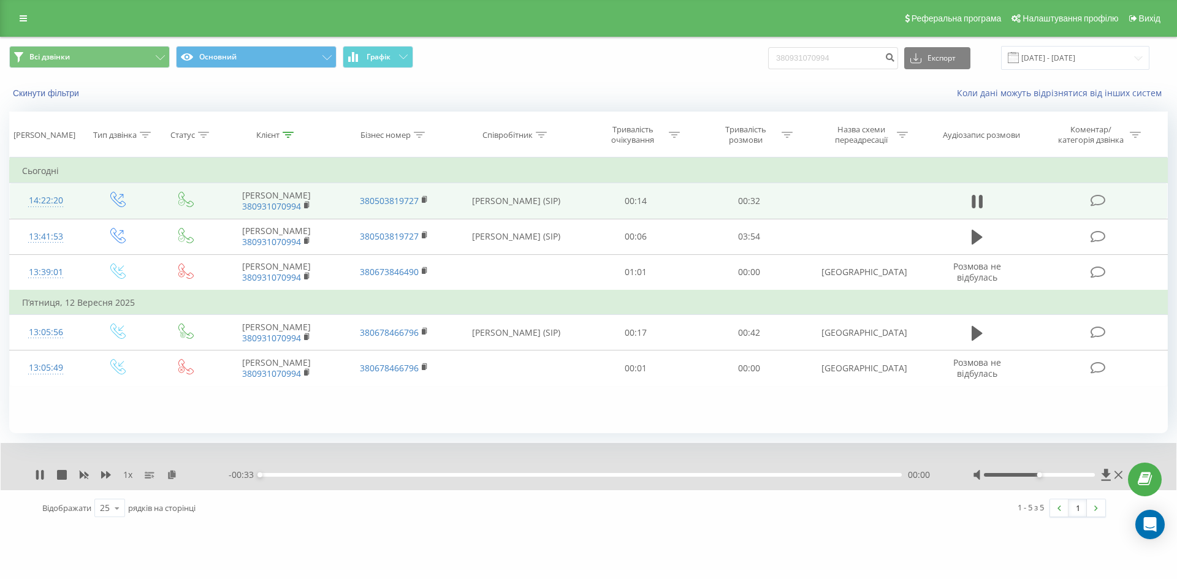
click at [101, 478] on div "1 x" at bounding box center [132, 475] width 194 height 12
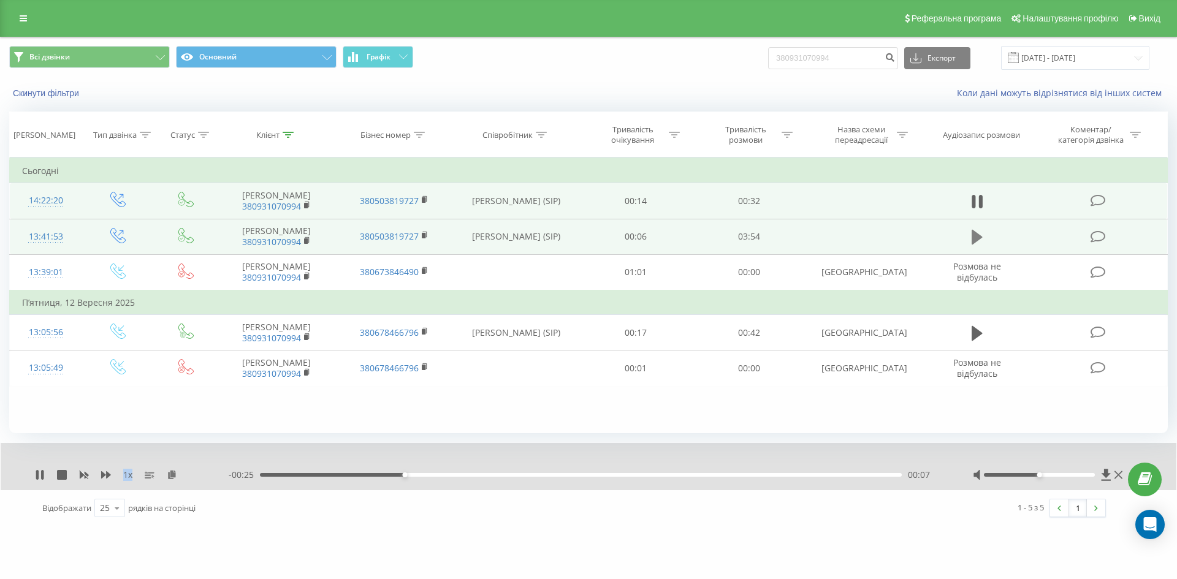
click at [977, 235] on icon at bounding box center [977, 237] width 11 height 15
click at [110, 477] on icon at bounding box center [106, 475] width 10 height 10
click at [41, 473] on icon at bounding box center [40, 475] width 10 height 10
drag, startPoint x: 847, startPoint y: 58, endPoint x: 521, endPoint y: 61, distance: 326.8
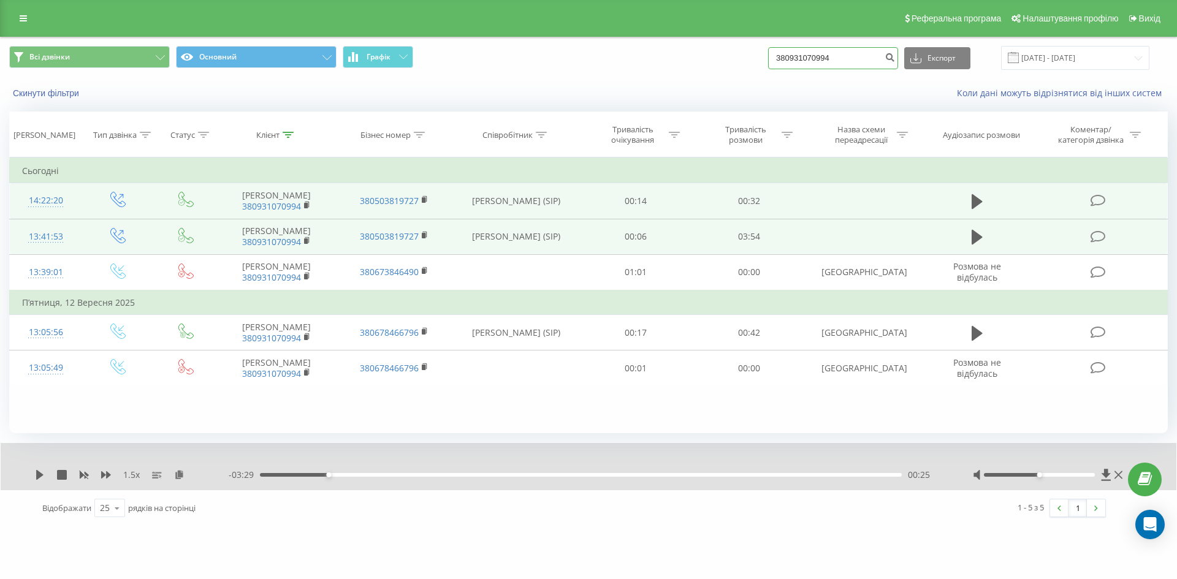
click at [521, 61] on div "Всі дзвінки Основний Графік 380931070994 Експорт .csv .xls .xlsx 22.06.2025 - 2…" at bounding box center [588, 58] width 1159 height 24
paste input "487745457"
type input "380487745457"
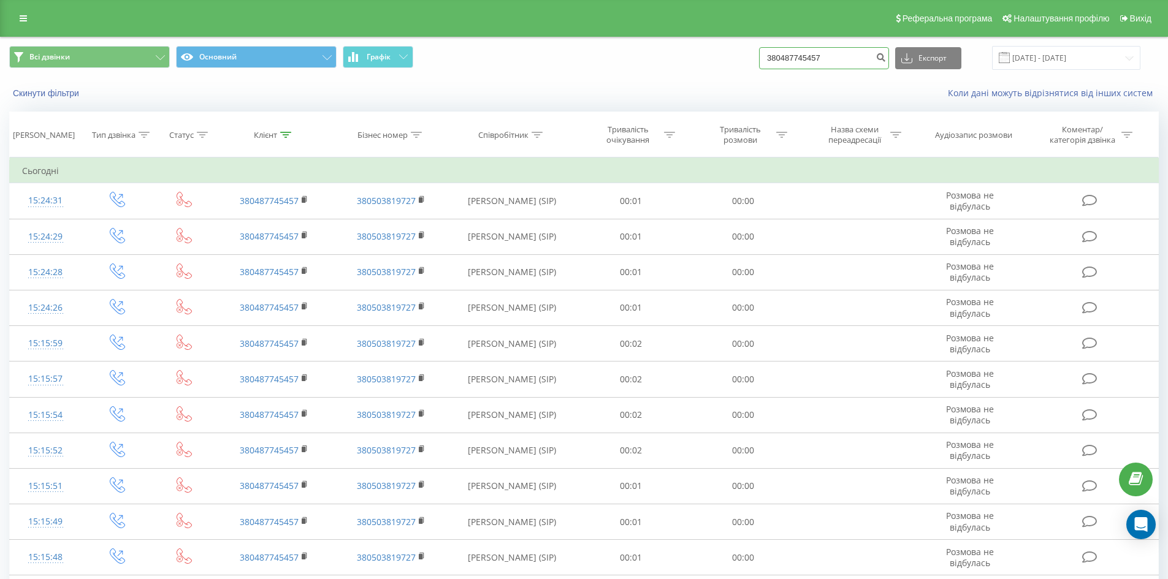
drag, startPoint x: 853, startPoint y: 66, endPoint x: 594, endPoint y: 61, distance: 258.8
click at [600, 63] on div "Всі дзвінки Основний Графік 380487745457 Експорт .csv .xls .xlsx 22.06.2025 - 2…" at bounding box center [584, 58] width 1150 height 24
paste input "682470480"
type input "380682470480"
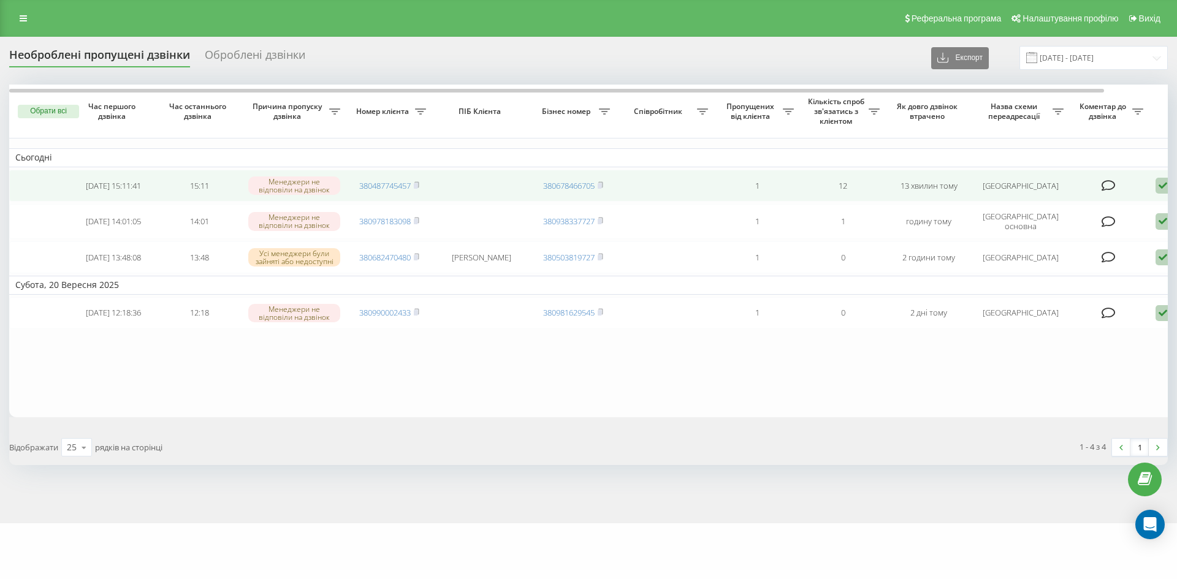
click at [1163, 181] on icon at bounding box center [1163, 186] width 15 height 17
click at [1110, 265] on div "Інший варіант" at bounding box center [1110, 272] width 229 height 22
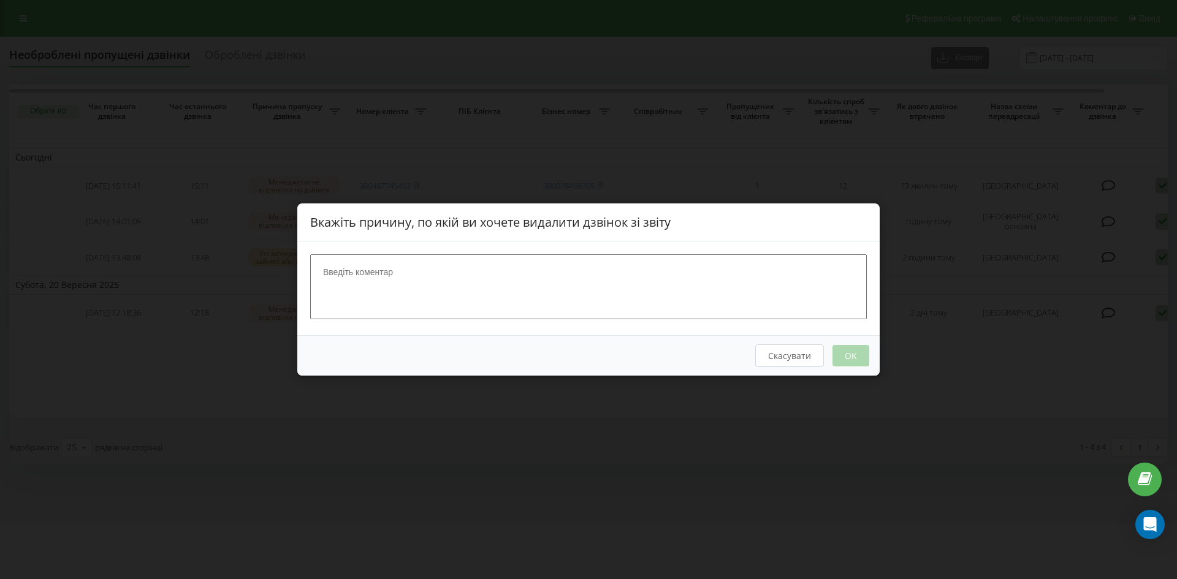
drag, startPoint x: 434, startPoint y: 291, endPoint x: 427, endPoint y: 293, distance: 7.8
click at [431, 292] on textarea at bounding box center [588, 286] width 557 height 65
type textarea "спам"
click at [858, 359] on button "OK" at bounding box center [851, 355] width 37 height 21
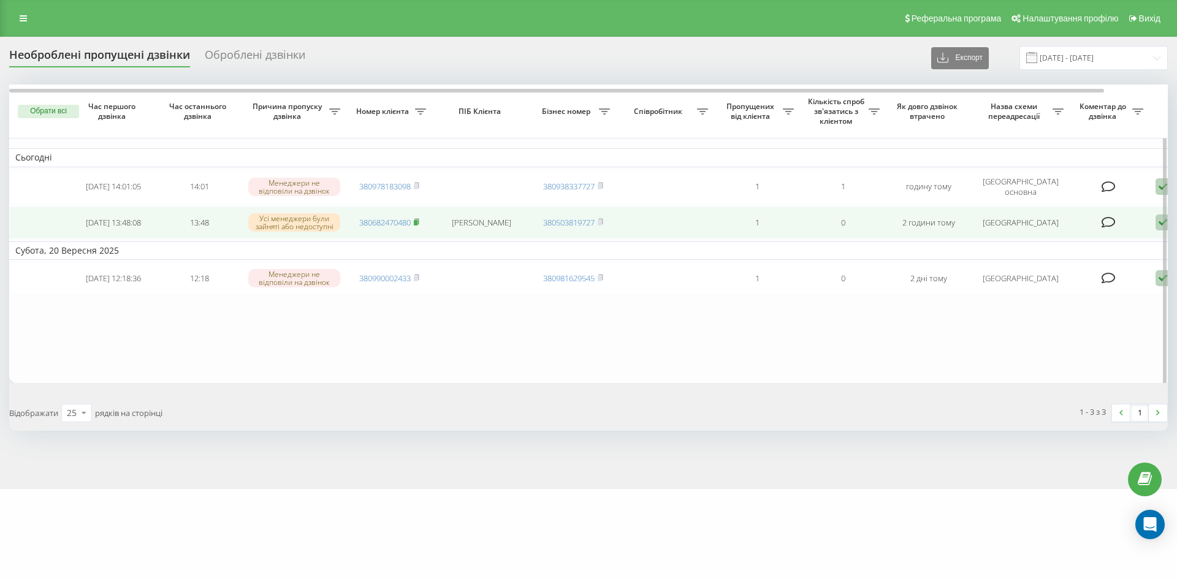
click at [416, 223] on rect at bounding box center [416, 223] width 4 height 6
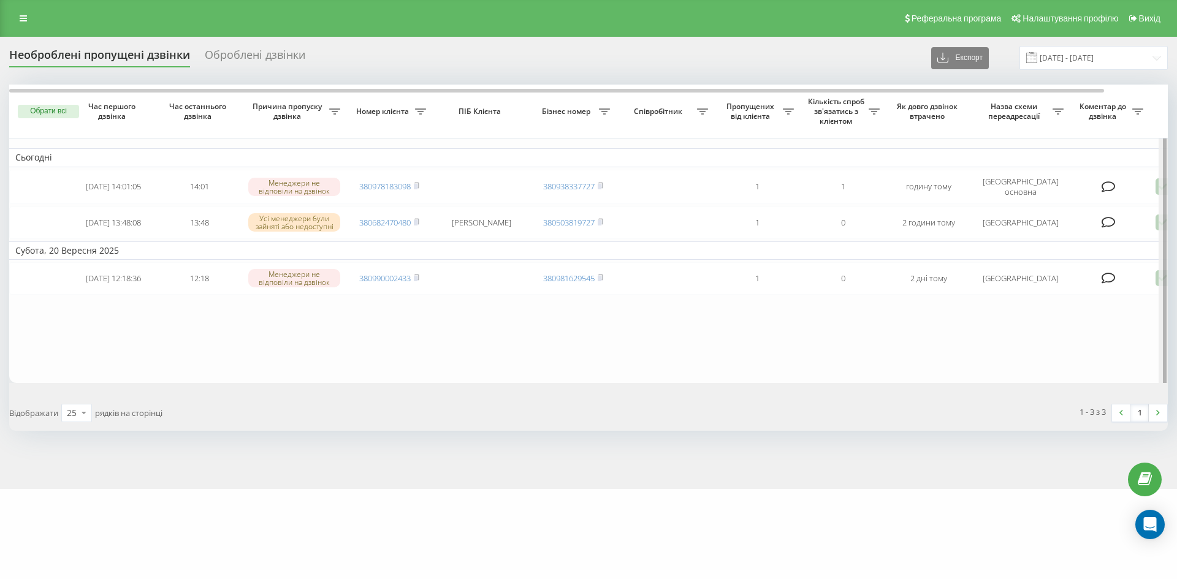
click at [1160, 221] on div at bounding box center [1163, 236] width 9 height 302
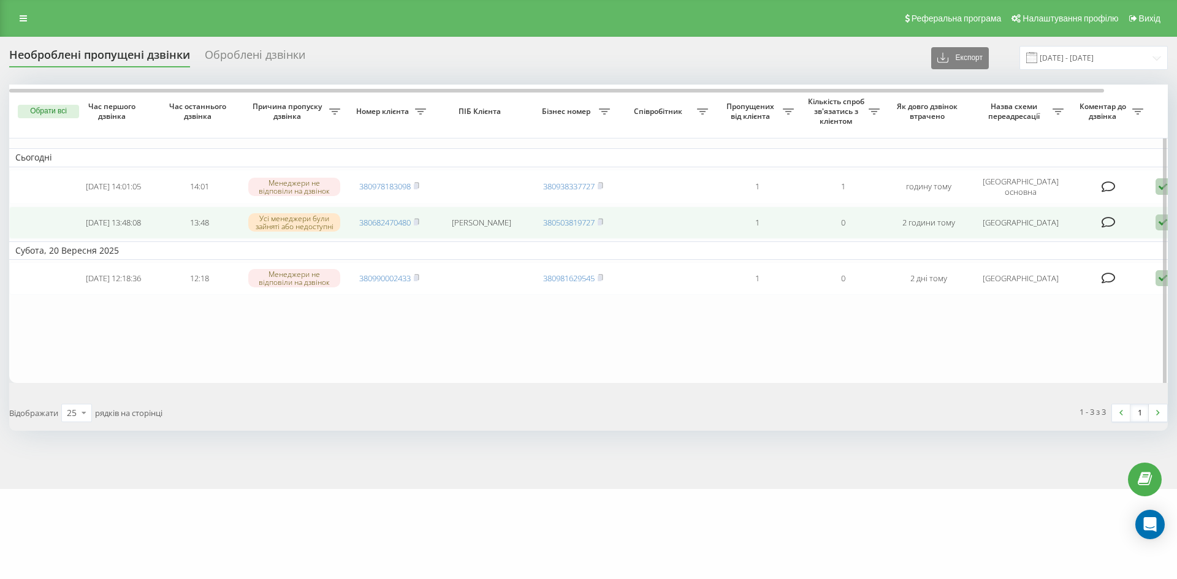
click at [1156, 225] on icon at bounding box center [1163, 223] width 15 height 17
click at [1148, 281] on div "Клієнт передзвонив сам з іншого номера" at bounding box center [1110, 286] width 229 height 22
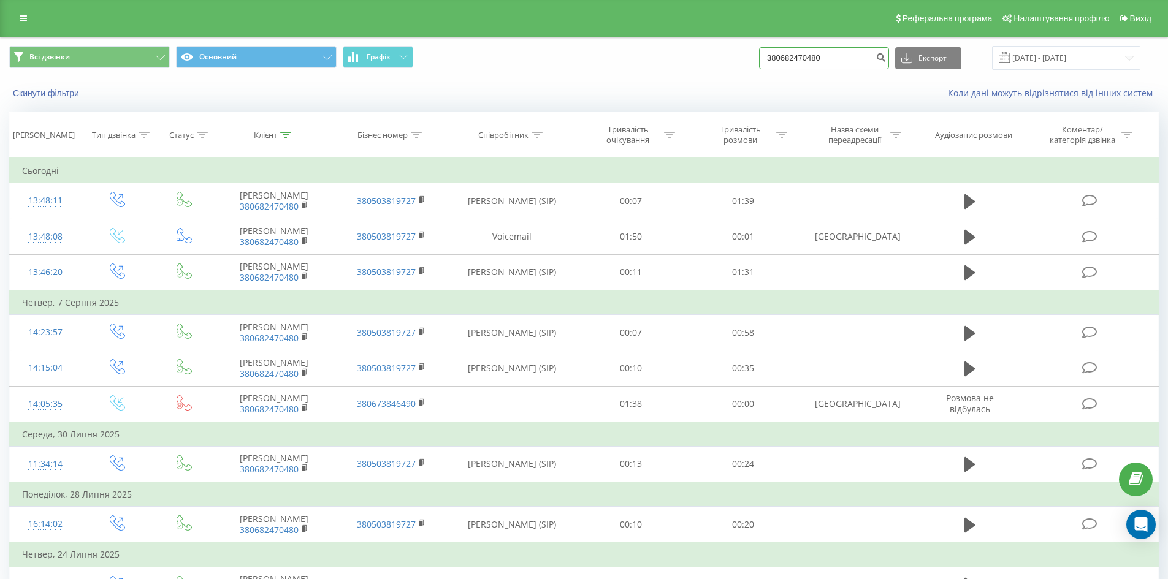
drag, startPoint x: 831, startPoint y: 56, endPoint x: 619, endPoint y: 72, distance: 212.7
click at [630, 78] on div "Всі дзвінки Основний Графік 380682470480 Експорт .csv .xls .xlsx 22.06.2025 - 2…" at bounding box center [584, 57] width 1167 height 41
paste input "+380506031853"
click at [774, 63] on input "+380506031853" at bounding box center [824, 58] width 130 height 22
click at [782, 57] on input "+380506031853" at bounding box center [824, 58] width 130 height 22
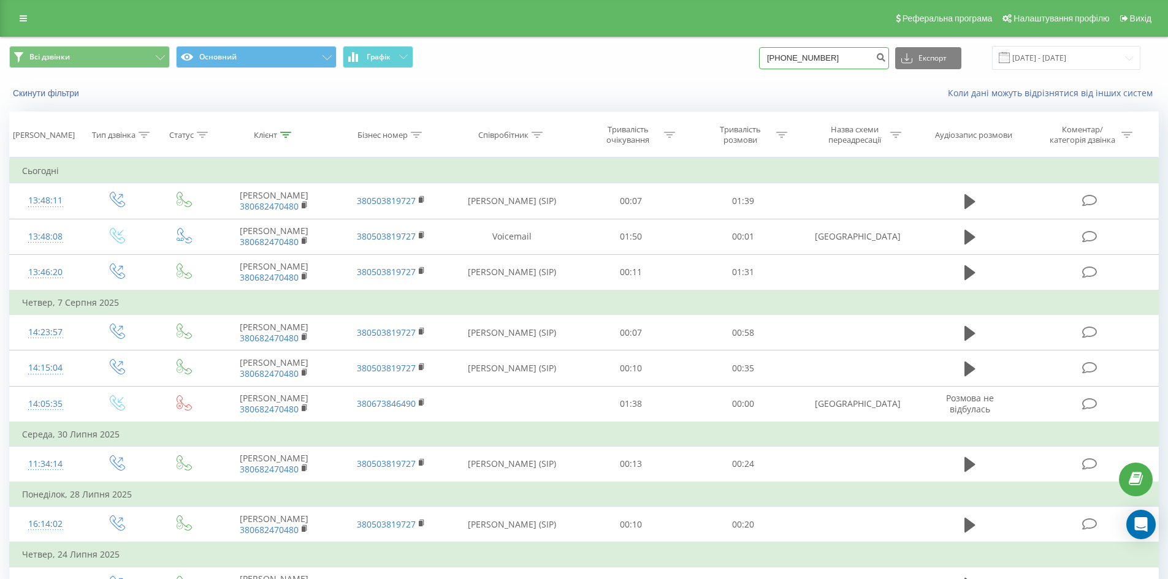
type input "+380506031853"
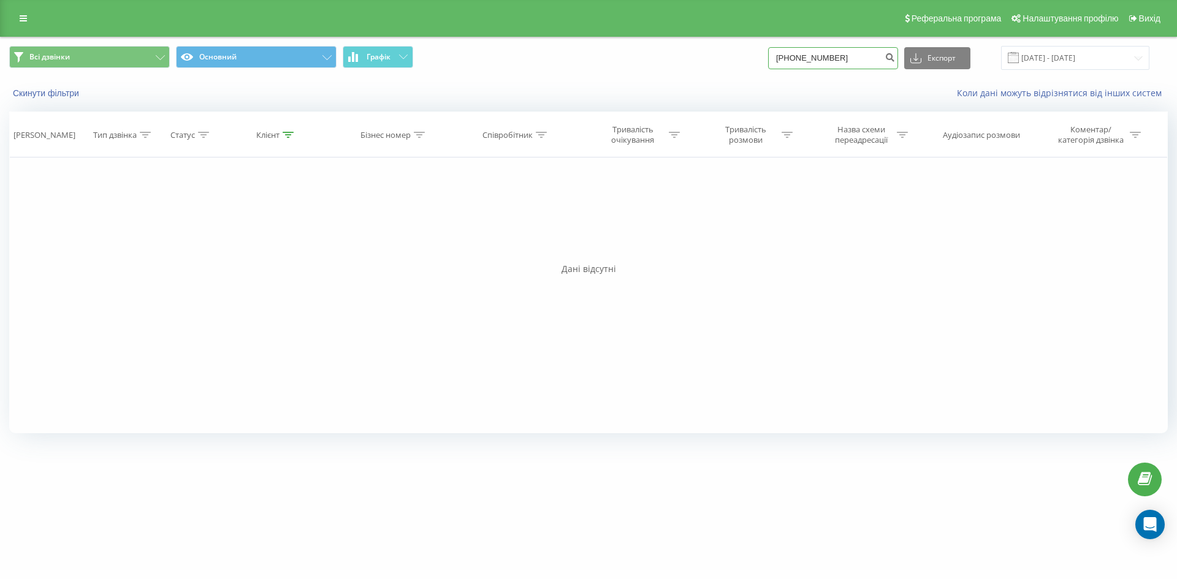
click at [791, 56] on input "+380506031853" at bounding box center [833, 58] width 130 height 22
type input "380506031853"
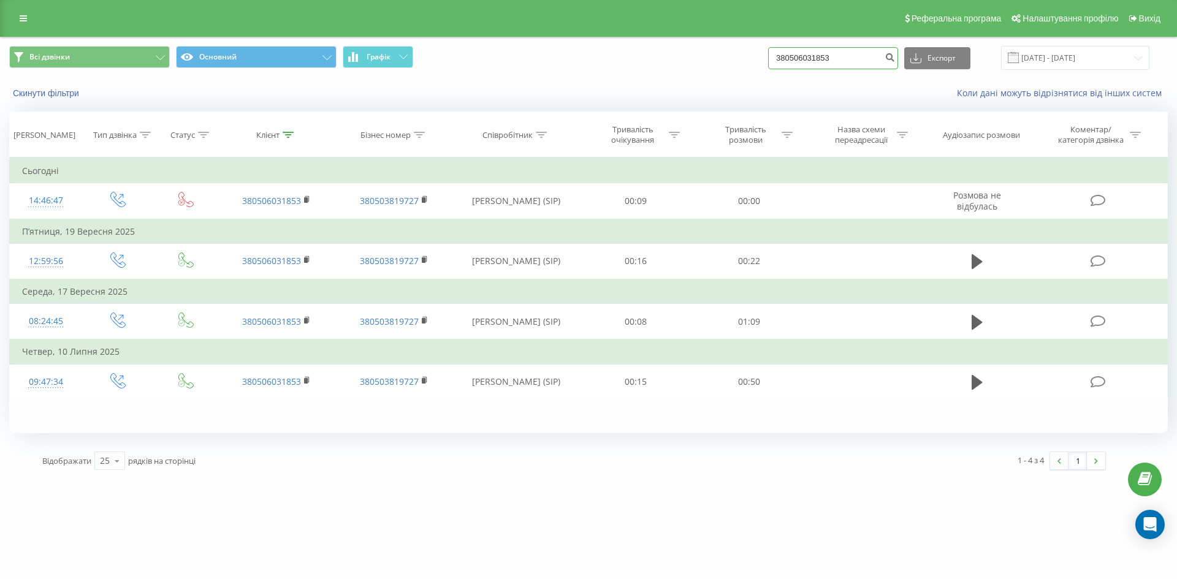
drag, startPoint x: 742, startPoint y: 46, endPoint x: 708, endPoint y: 46, distance: 34.3
click at [708, 46] on div "Всі дзвінки Основний Графік 380506031853 Експорт .csv .xls .xlsx [DATE] - [DATE]" at bounding box center [588, 58] width 1159 height 24
paste input "967639298"
type input "380967639298"
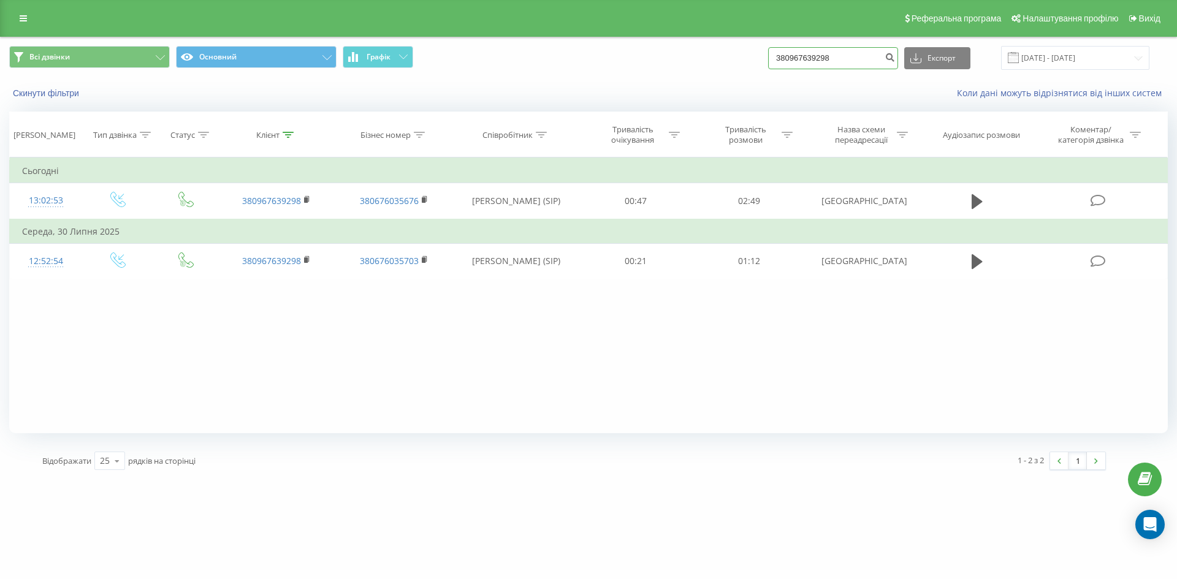
drag, startPoint x: 801, startPoint y: 59, endPoint x: 632, endPoint y: 58, distance: 169.2
click at [634, 62] on div "Всі дзвінки Основний Графік 380967639298 Експорт .csv .xls .xlsx 22.06.2025 - 2…" at bounding box center [588, 58] width 1159 height 24
click at [687, 76] on div "Всі дзвінки Основний Графік 380967639298 Експорт .csv .xls .xlsx 22.06.2025 - 2…" at bounding box center [589, 57] width 1176 height 41
click at [858, 57] on input "380967639298" at bounding box center [833, 58] width 130 height 22
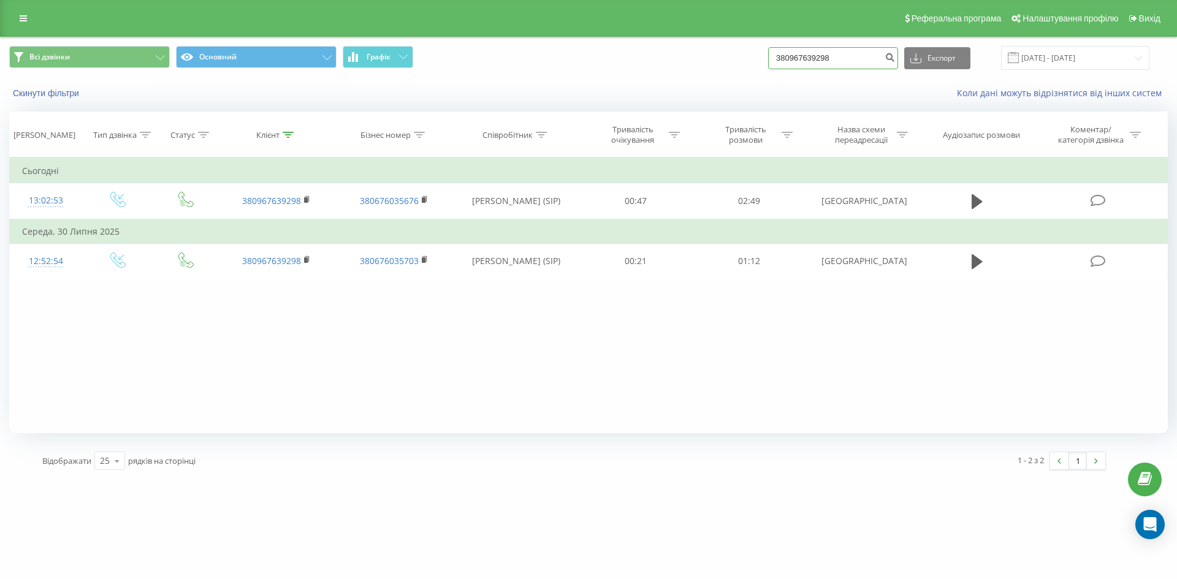
paste input "631401049"
type input "380631401049"
drag, startPoint x: 814, startPoint y: 86, endPoint x: 865, endPoint y: 68, distance: 53.3
click at [816, 86] on div "Скинути фільтри Коли дані можуть відрізнятися вiд інших систем" at bounding box center [589, 92] width 1176 height 29
click at [862, 63] on input "380631401049" at bounding box center [833, 58] width 130 height 22
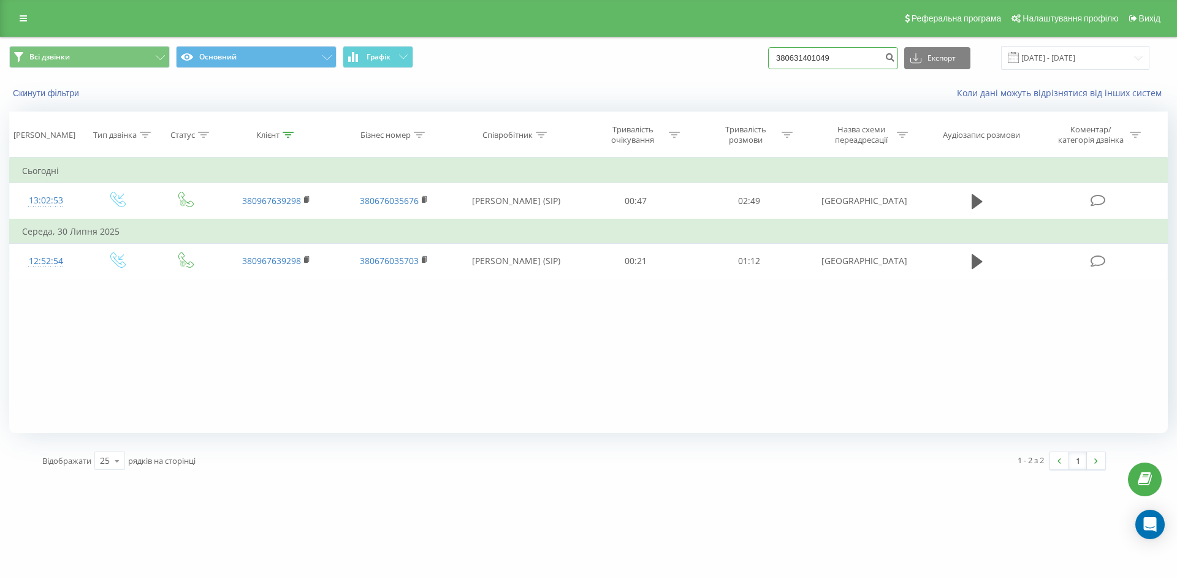
drag, startPoint x: 862, startPoint y: 63, endPoint x: 584, endPoint y: 22, distance: 280.1
click at [583, 50] on div "Всі дзвінки Основний Графік 380631401049 Експорт .csv .xls .xlsx 22.06.2025 - 2…" at bounding box center [588, 58] width 1159 height 24
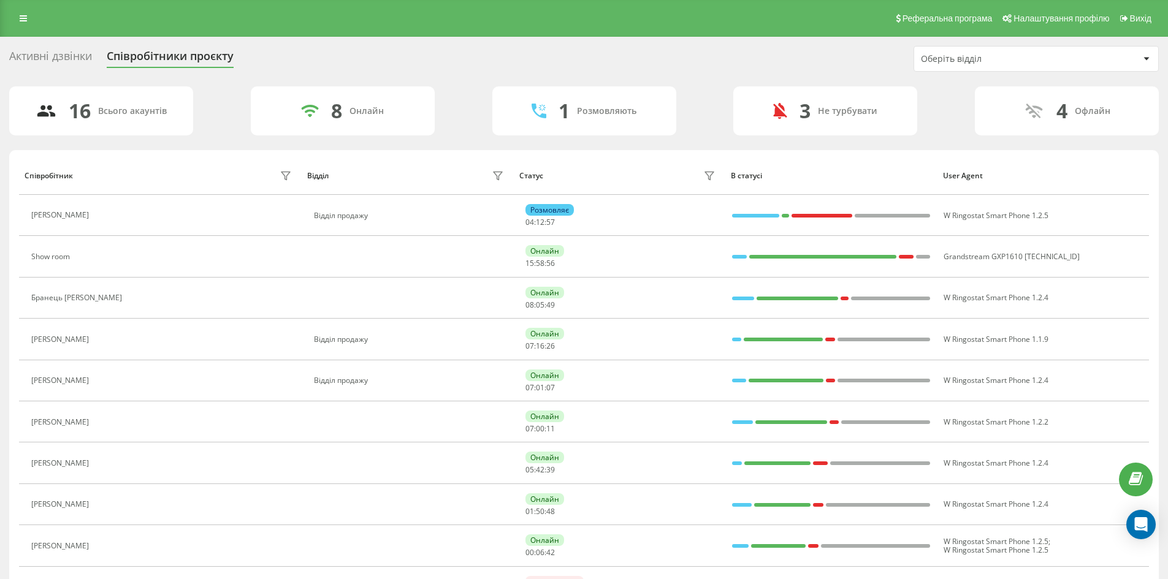
click at [54, 56] on div "Активні дзвінки" at bounding box center [50, 59] width 83 height 19
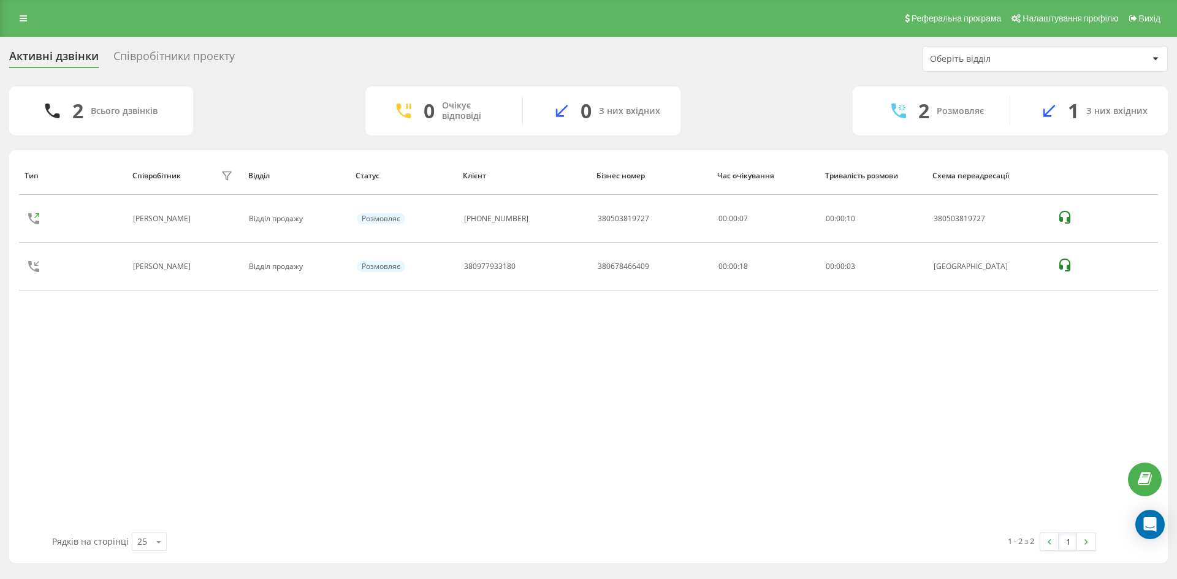
click at [211, 50] on div "Співробітники проєкту" at bounding box center [173, 59] width 121 height 19
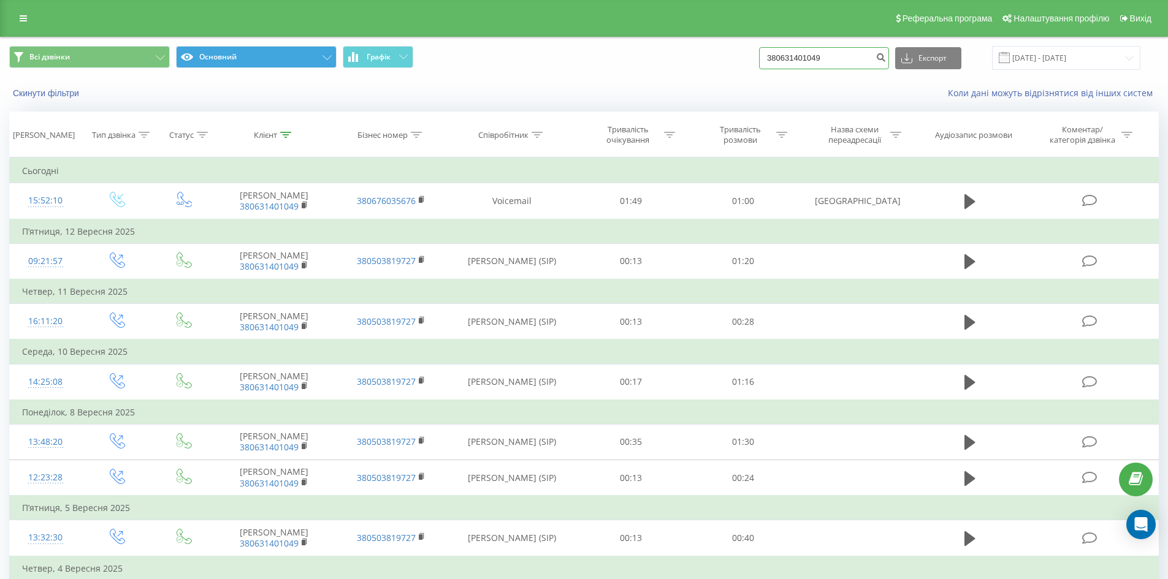
drag, startPoint x: 862, startPoint y: 63, endPoint x: 283, endPoint y: 47, distance: 578.4
click at [324, 70] on div "Всі дзвінки Основний Графік 380631401049 Експорт .csv .xls .xlsx 22.06.2025 - 2…" at bounding box center [584, 58] width 1150 height 24
paste input "932608266"
type input "380932608266"
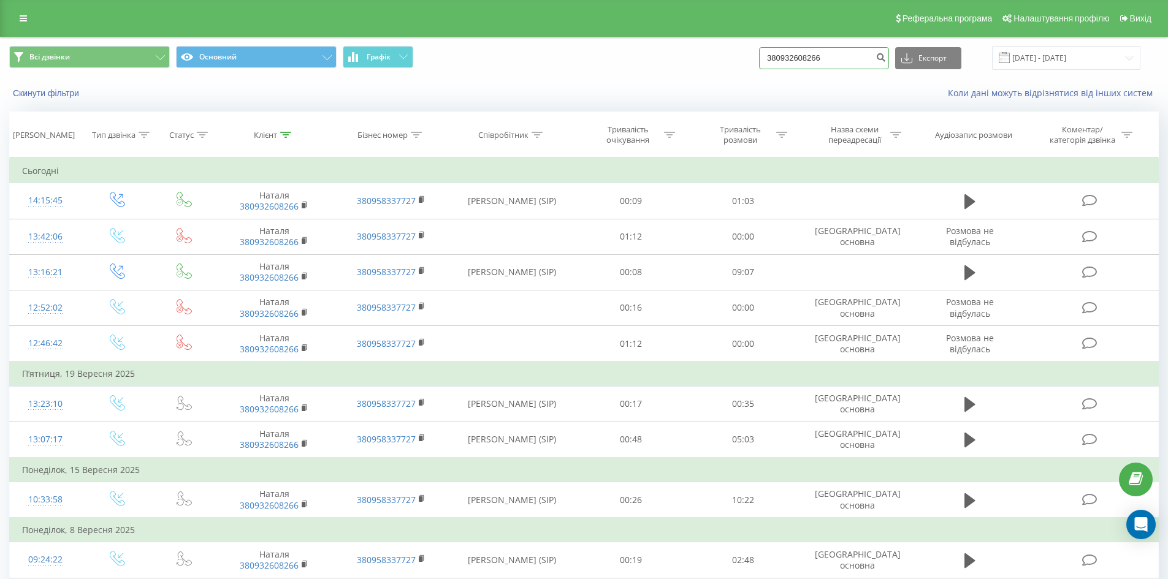
paste input "503954820"
drag, startPoint x: 857, startPoint y: 55, endPoint x: 566, endPoint y: 102, distance: 294.6
click at [580, 99] on div "Всі дзвінки Основний Графік 380932608266 Експорт .csv .xls .xlsx [DATE] - [DATE…" at bounding box center [584, 72] width 1167 height 71
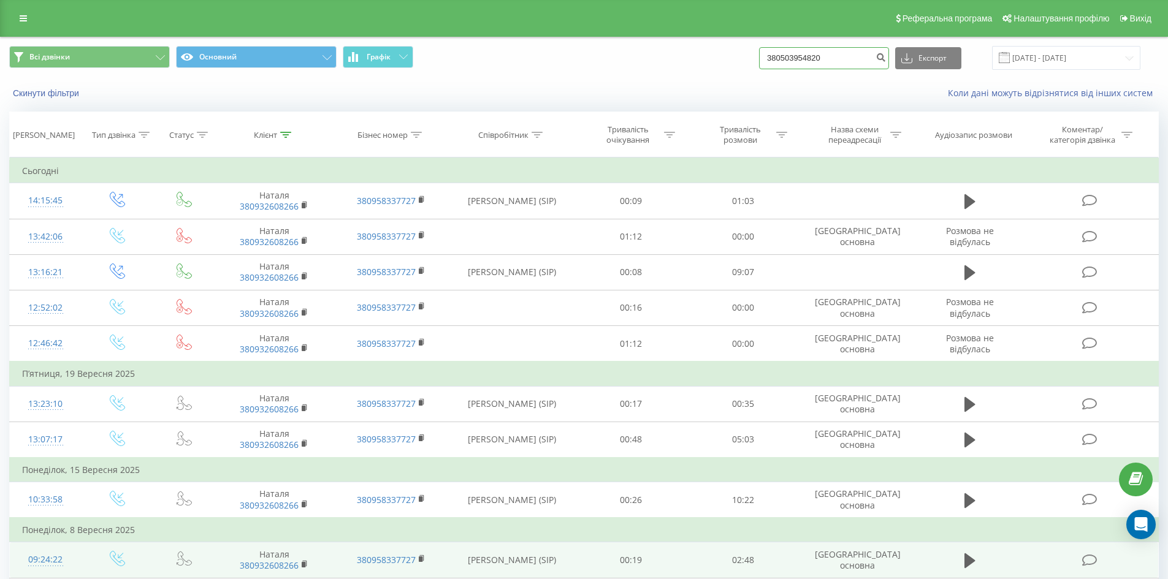
type input "380503954820"
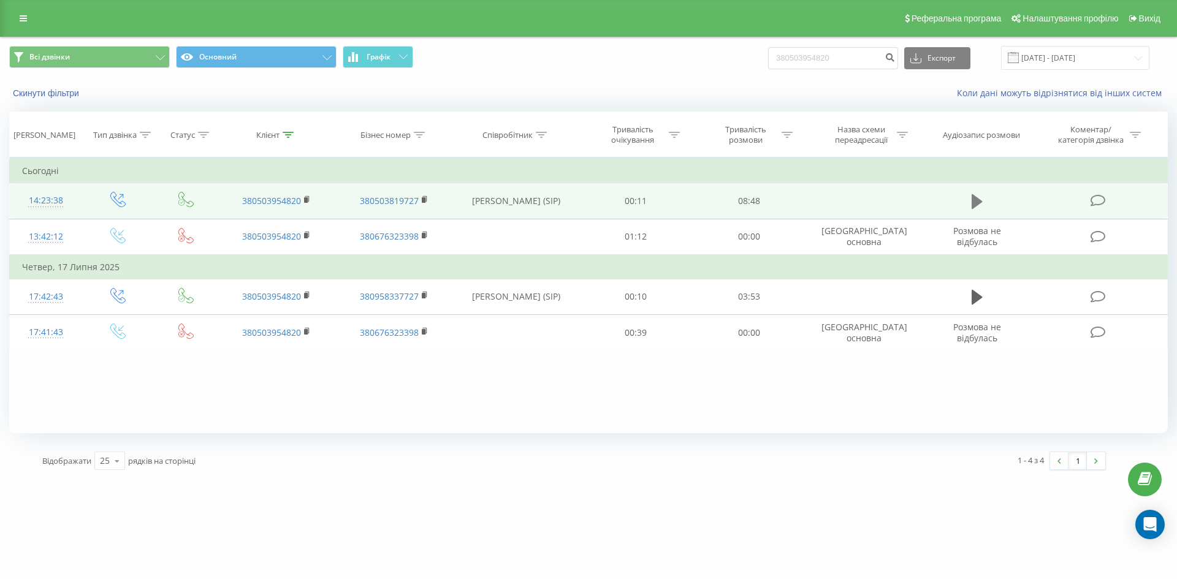
click at [972, 194] on icon at bounding box center [977, 201] width 11 height 15
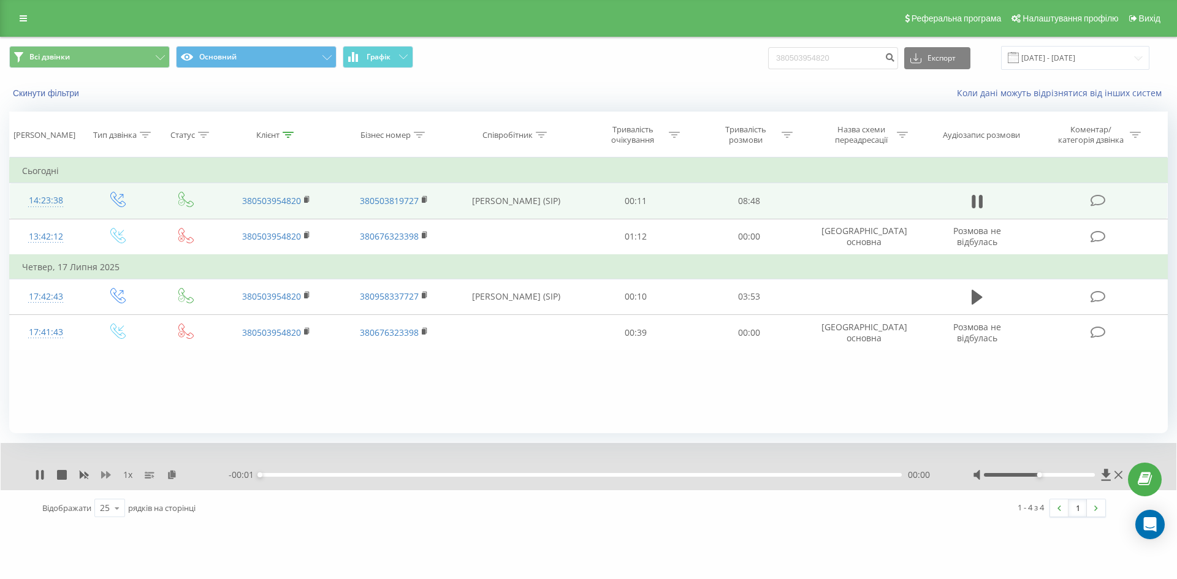
click at [102, 474] on icon at bounding box center [106, 475] width 10 height 7
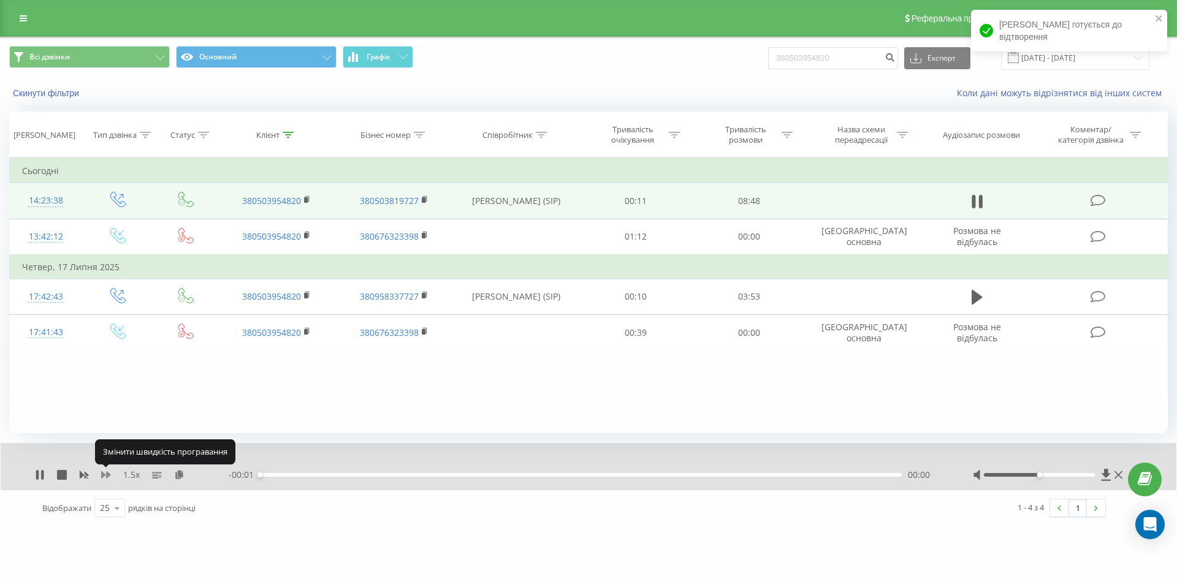
click at [102, 474] on icon at bounding box center [106, 475] width 10 height 7
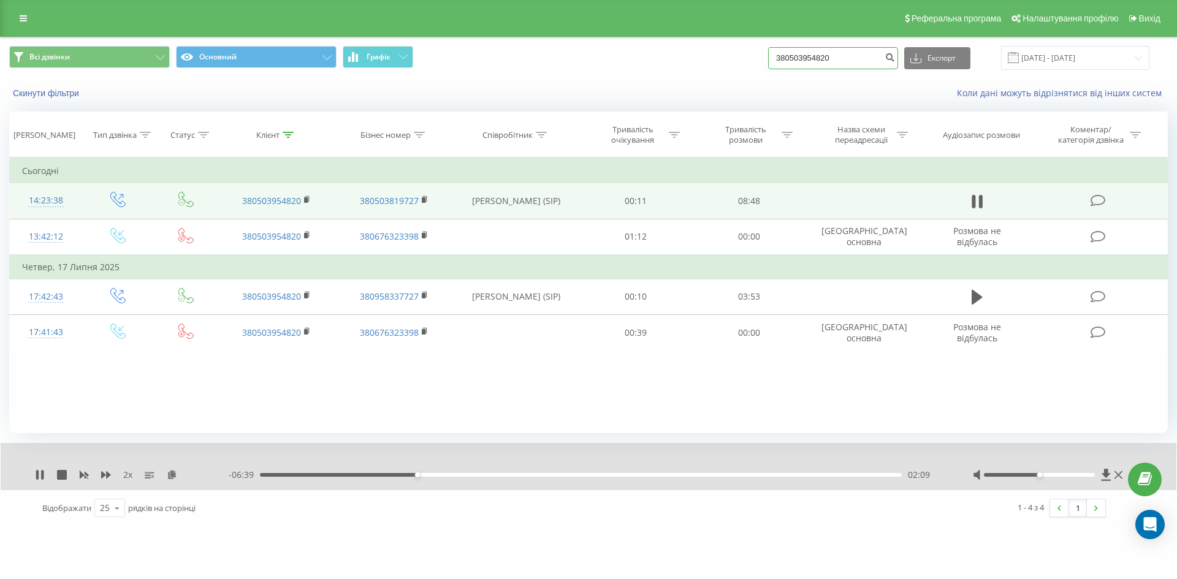
drag, startPoint x: 827, startPoint y: 59, endPoint x: 513, endPoint y: 42, distance: 314.4
click at [514, 45] on div "Всі дзвінки Основний Графік 380503954820 Експорт .csv .xls .xlsx 22.06.2025 - 2…" at bounding box center [589, 57] width 1176 height 41
paste input "634626306"
type input "380634626306"
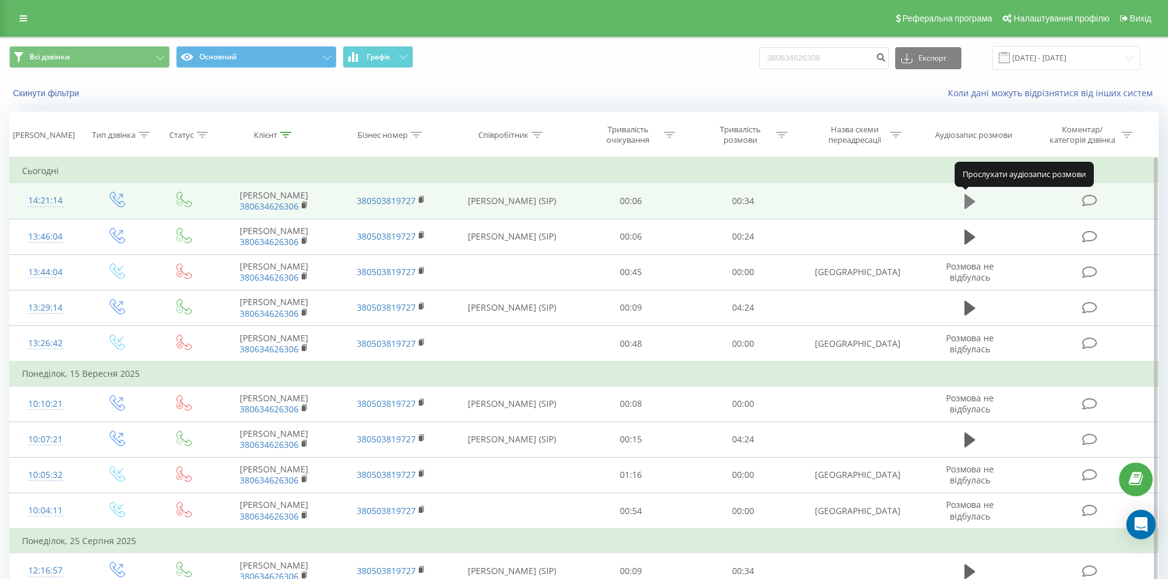
click at [972, 202] on icon at bounding box center [970, 201] width 11 height 15
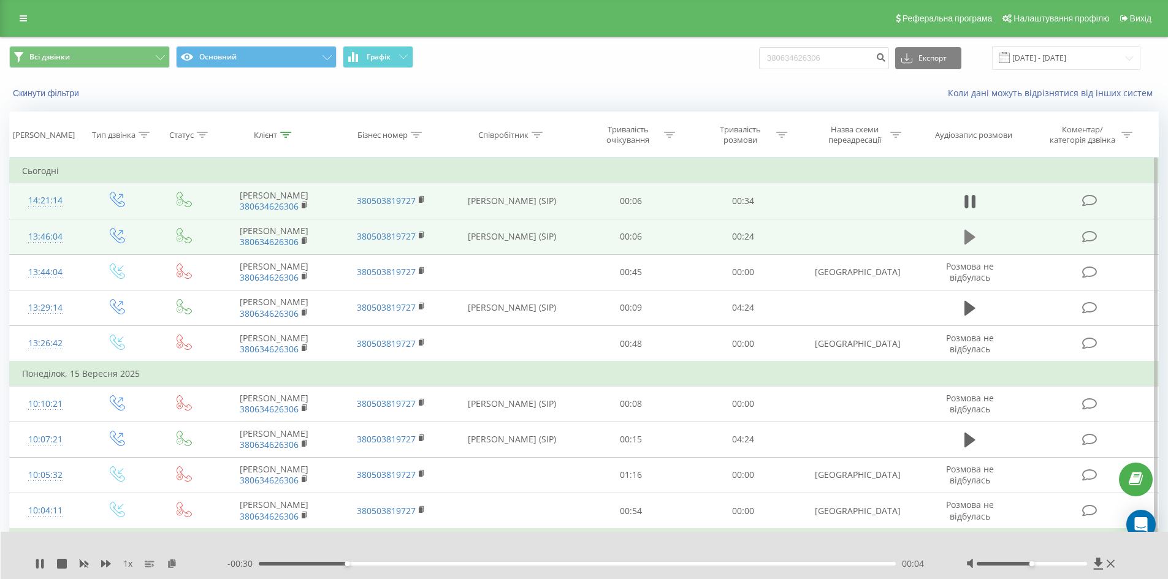
click at [973, 234] on icon at bounding box center [970, 237] width 11 height 17
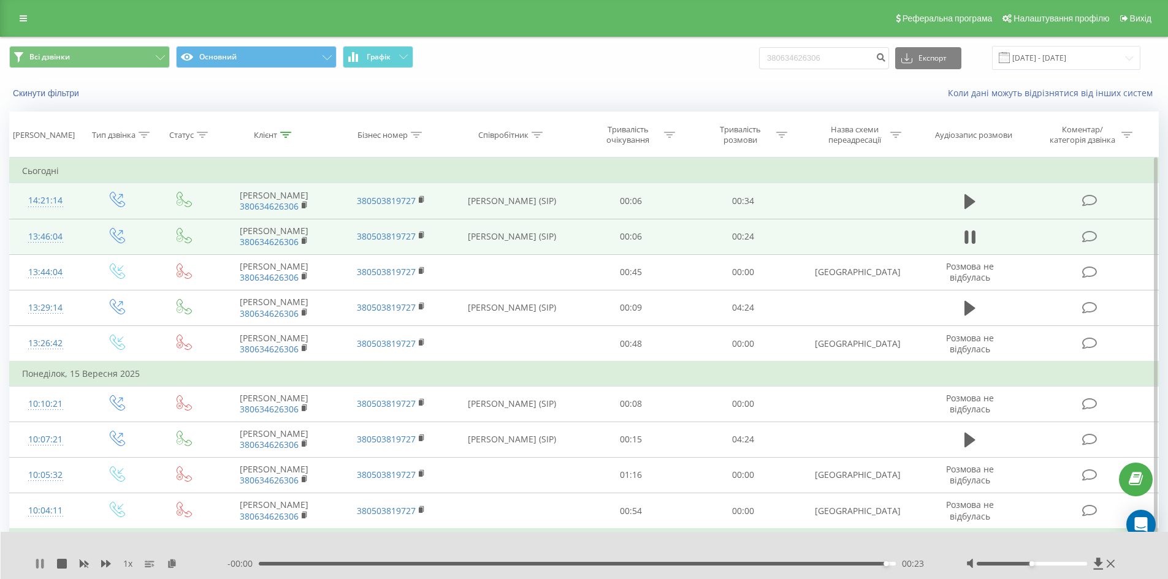
click at [38, 563] on icon at bounding box center [37, 564] width 2 height 10
drag, startPoint x: 697, startPoint y: 60, endPoint x: 365, endPoint y: 75, distance: 332.1
click at [424, 90] on div "Всі дзвінки Основний Графік 380634626306 Експорт .csv .xls .xlsx 22.06.2025 - 2…" at bounding box center [584, 72] width 1167 height 71
paste input "82470480"
type input "380682470480"
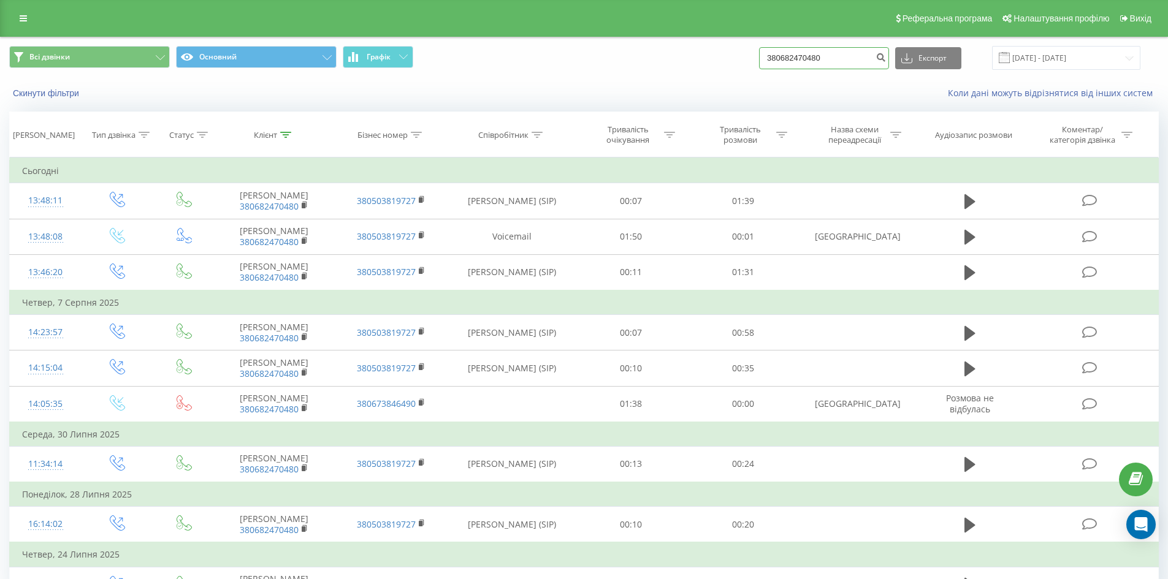
drag, startPoint x: 805, startPoint y: 55, endPoint x: 586, endPoint y: 53, distance: 218.9
click at [587, 55] on div "Всі дзвінки Основний Графік 380682470480 Експорт .csv .xls .xlsx [DATE] - [DATE]" at bounding box center [584, 58] width 1150 height 24
paste input "978183098"
type input "380978183098"
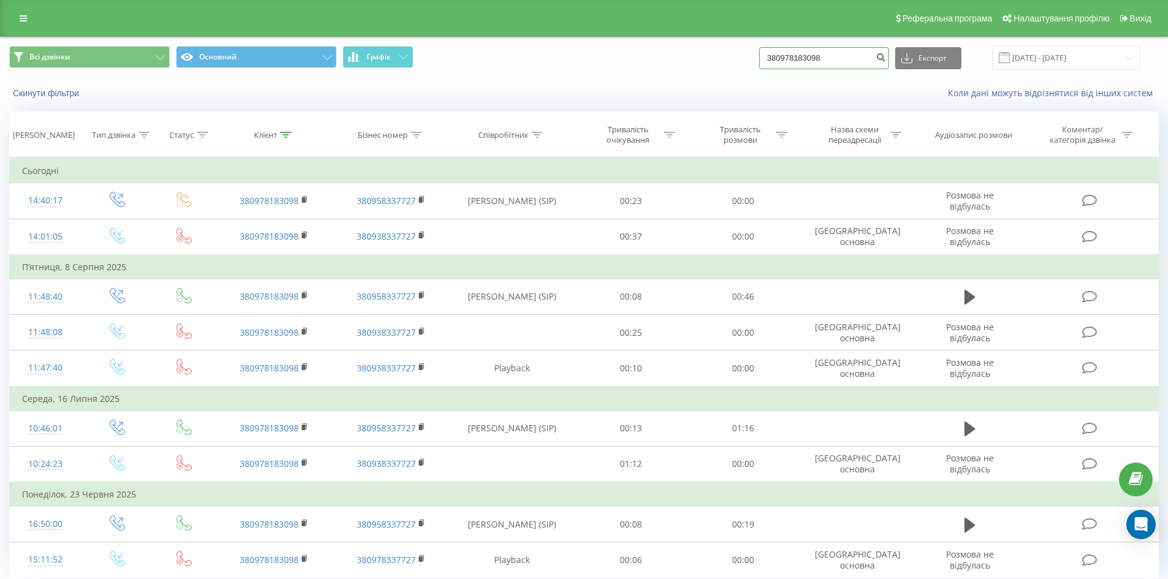
drag, startPoint x: 841, startPoint y: 60, endPoint x: 573, endPoint y: 81, distance: 268.2
click at [577, 81] on div "Всі дзвінки Основний Графік 380978183098 Експорт .csv .xls .xlsx [DATE] - [DATE…" at bounding box center [584, 72] width 1167 height 71
paste input "676492124"
type input "380676492124"
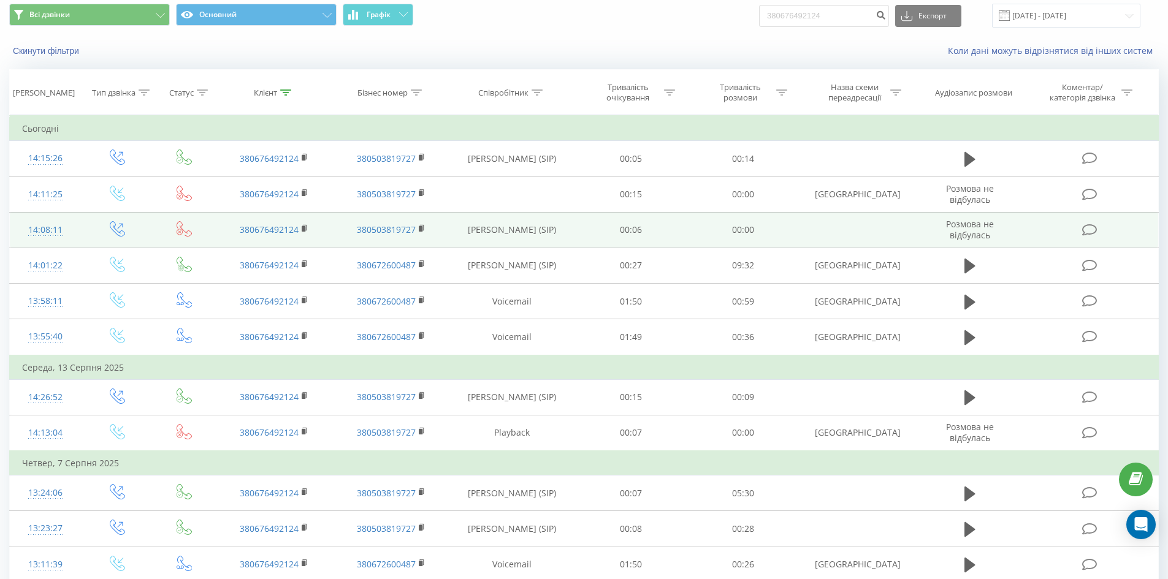
scroll to position [37, 0]
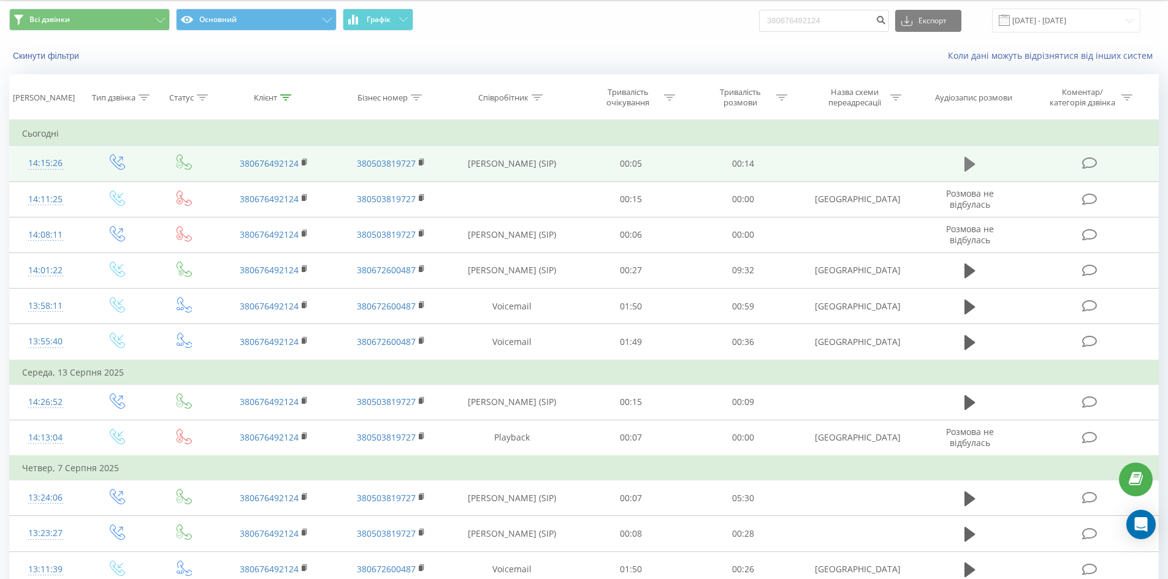
click at [974, 169] on icon at bounding box center [970, 164] width 11 height 17
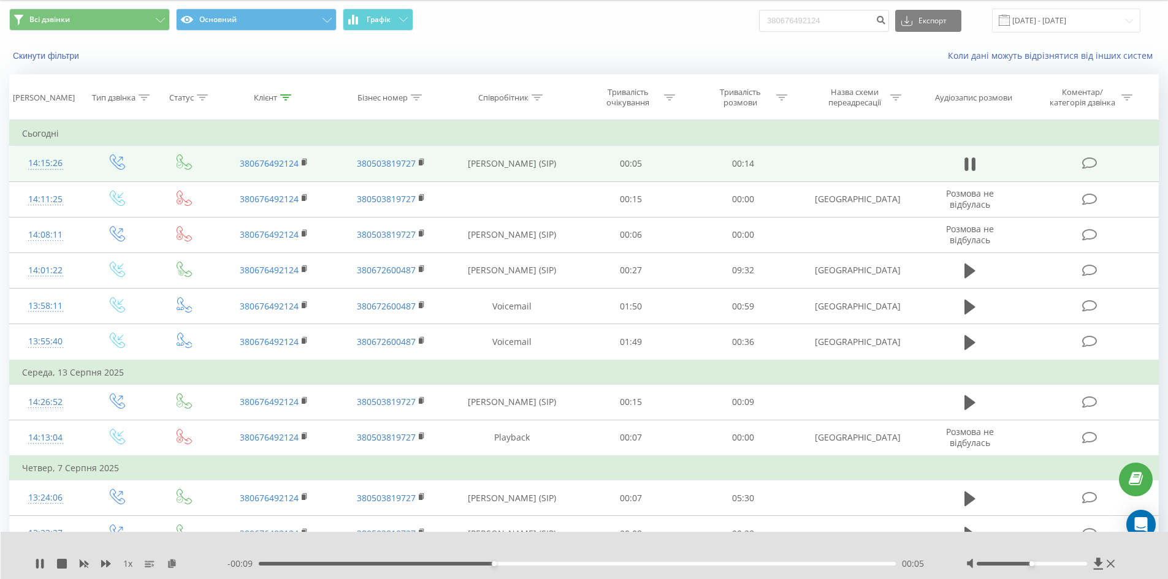
click at [101, 560] on div "1 x" at bounding box center [131, 564] width 193 height 12
click at [104, 561] on icon at bounding box center [106, 564] width 10 height 10
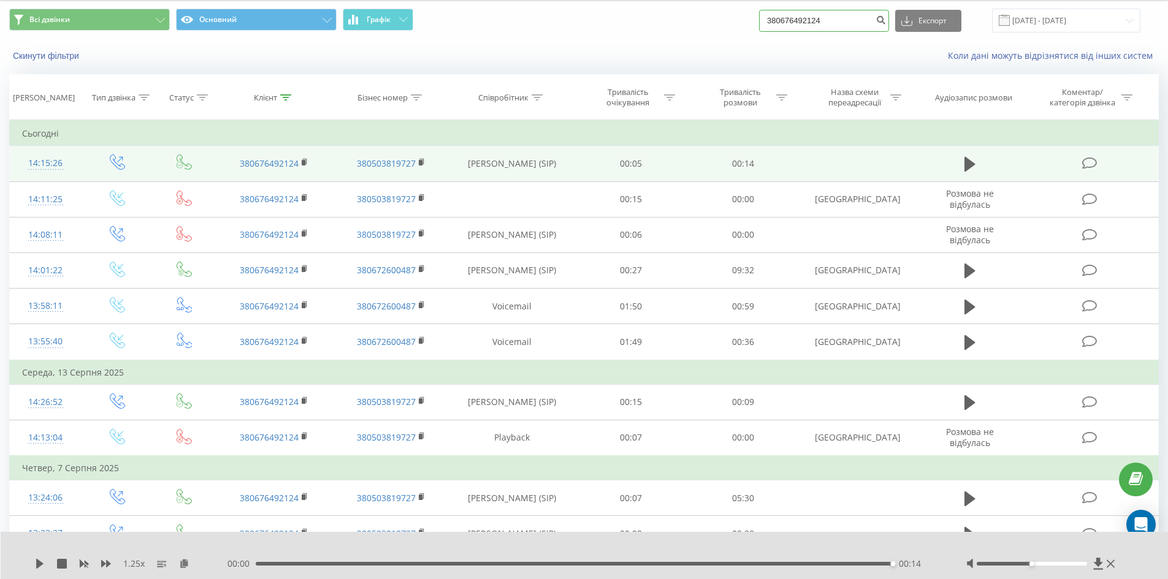
drag, startPoint x: 834, startPoint y: 18, endPoint x: 588, endPoint y: 7, distance: 246.1
click at [600, 19] on div "Всі дзвінки Основний Графік 380676492124 Експорт .csv .xls .xlsx 22.06.2025 - 2…" at bounding box center [584, 21] width 1150 height 24
paste input "962168257"
type input "380962168257"
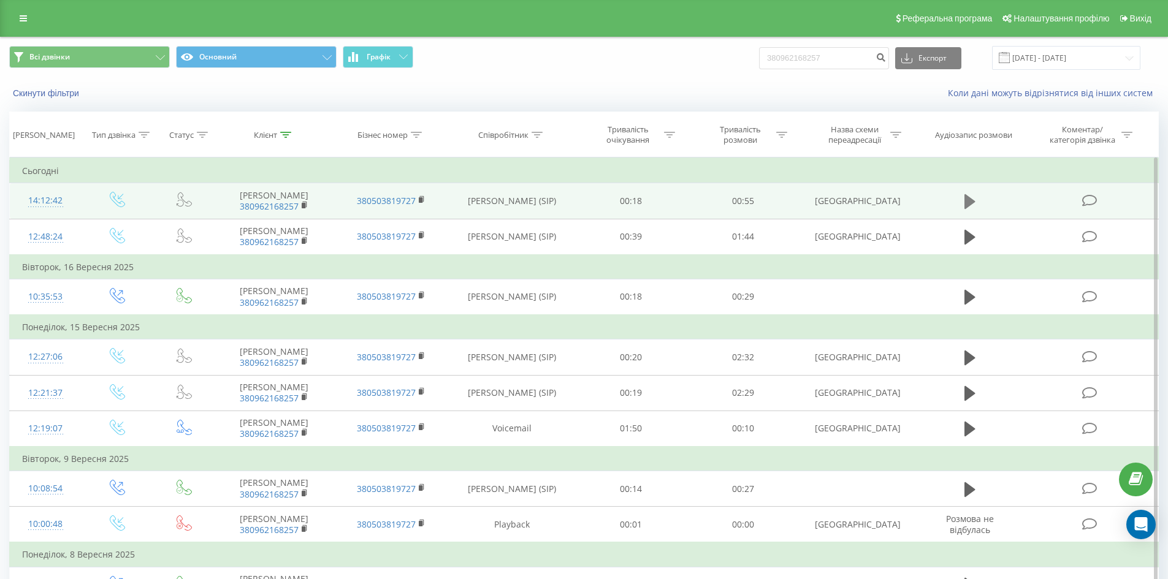
click at [972, 210] on icon at bounding box center [970, 201] width 11 height 17
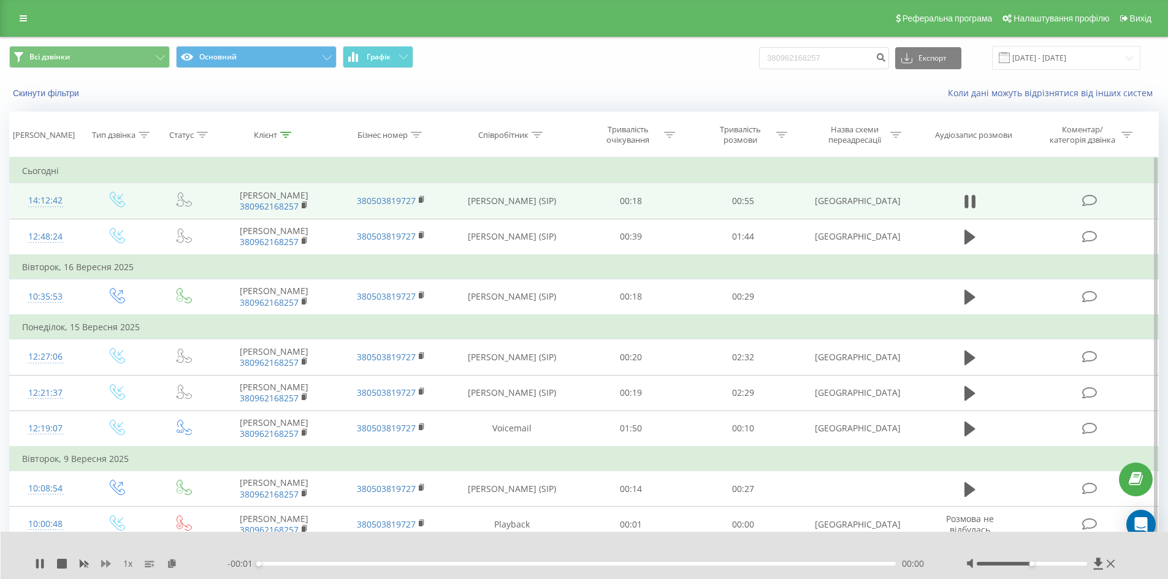
click at [106, 565] on icon at bounding box center [106, 564] width 10 height 10
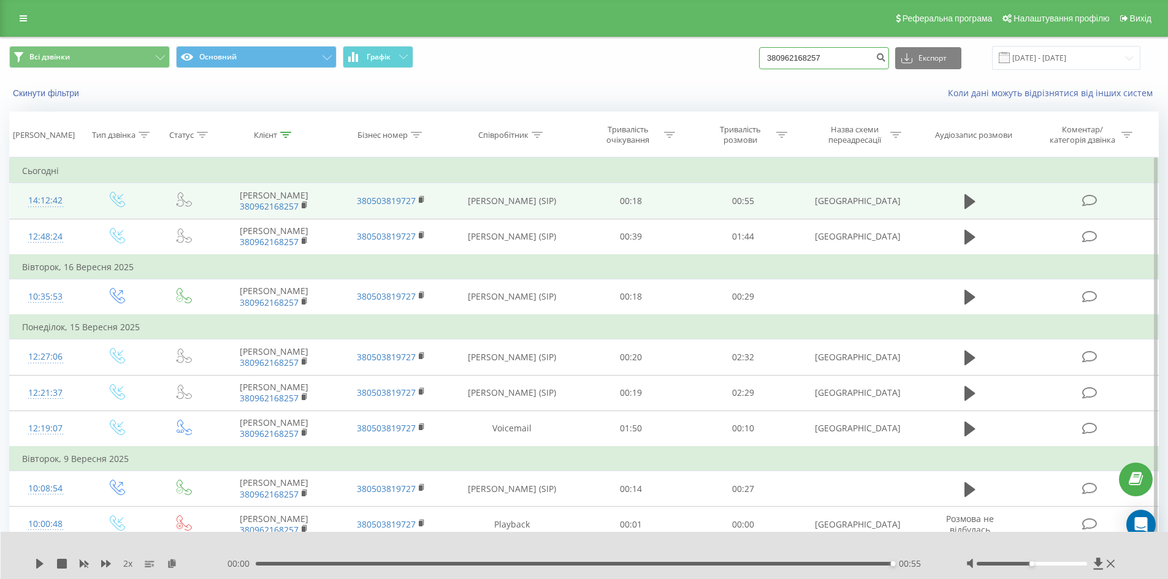
drag, startPoint x: 849, startPoint y: 58, endPoint x: 568, endPoint y: 94, distance: 283.2
click at [589, 93] on div "Всі дзвінки Основний Графік 380962168257 Експорт .csv .xls .xlsx 22.06.2025 - 2…" at bounding box center [584, 72] width 1167 height 71
paste input "688117628"
type input "380688117628"
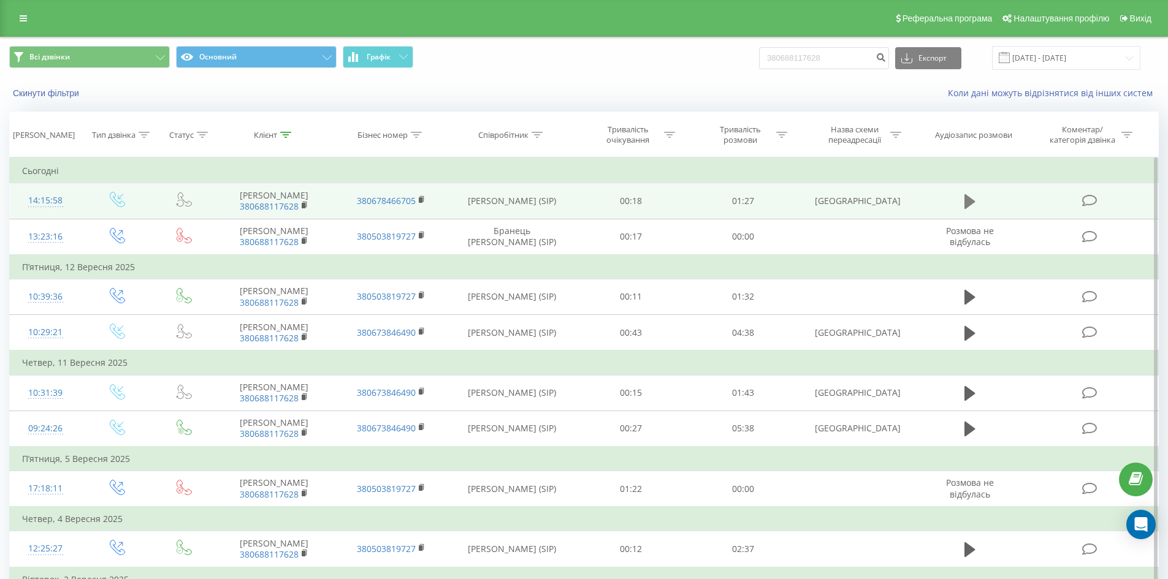
click at [969, 201] on icon at bounding box center [970, 201] width 11 height 15
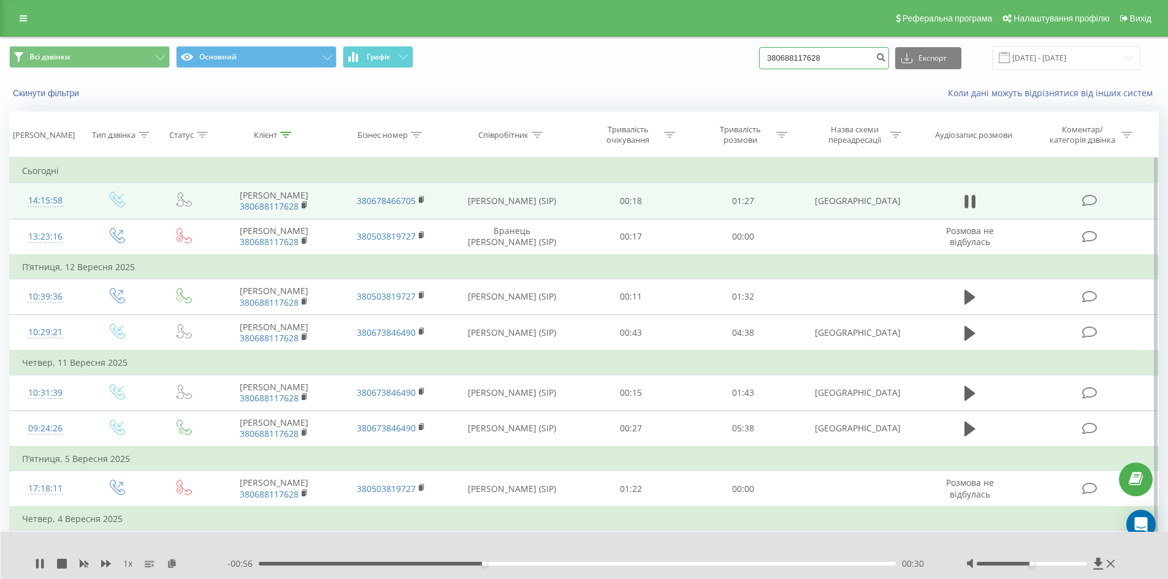
drag, startPoint x: 718, startPoint y: 53, endPoint x: 522, endPoint y: 42, distance: 196.5
click at [548, 55] on div "Всі дзвінки Основний Графік 380688117628 Експорт .csv .xls .xlsx [DATE] - [DATE]" at bounding box center [584, 58] width 1150 height 24
paste input "953213623"
type input "380953213623"
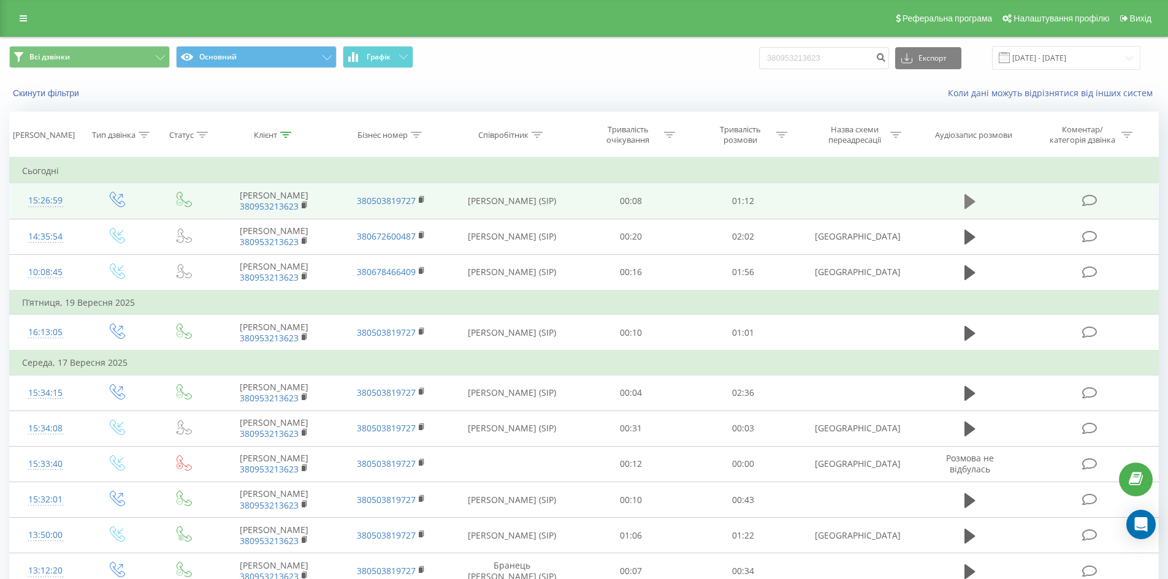
click at [972, 201] on icon at bounding box center [970, 201] width 11 height 15
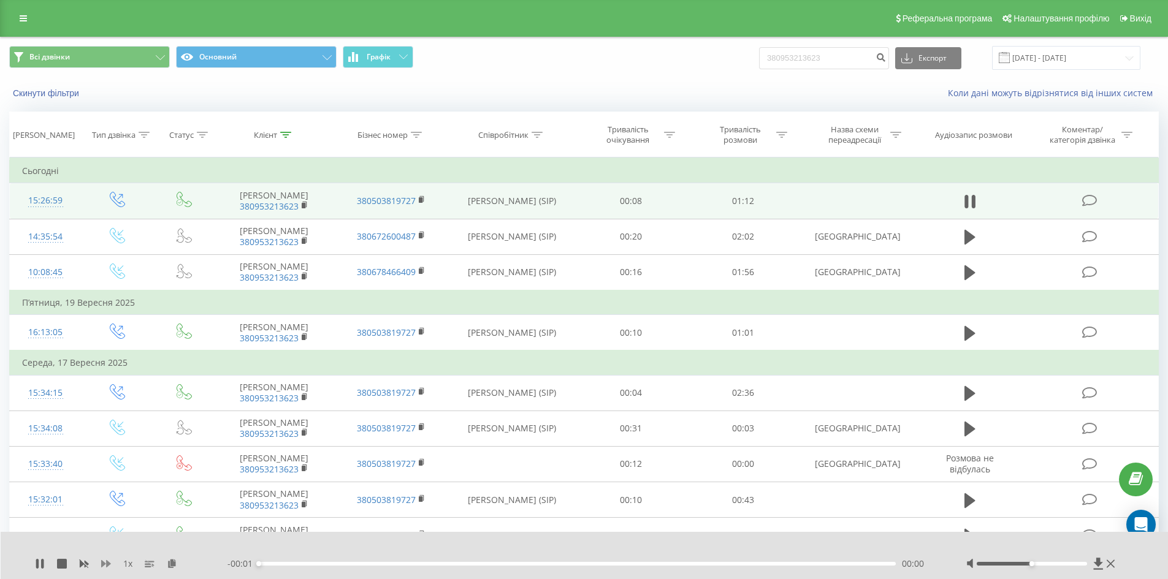
drag, startPoint x: 113, startPoint y: 570, endPoint x: 109, endPoint y: 564, distance: 7.2
click at [113, 569] on div "1 x" at bounding box center [131, 564] width 193 height 12
click at [109, 564] on icon at bounding box center [106, 563] width 10 height 7
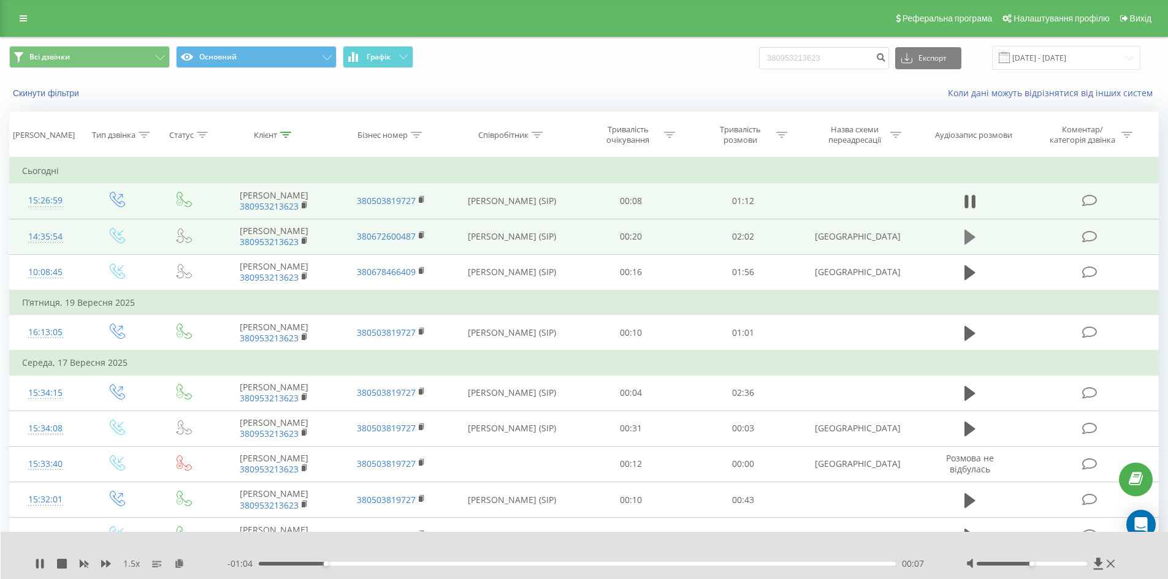
click at [969, 235] on icon at bounding box center [970, 237] width 11 height 15
click at [99, 564] on div "1.5 x" at bounding box center [131, 564] width 193 height 12
click at [104, 564] on icon at bounding box center [106, 563] width 10 height 7
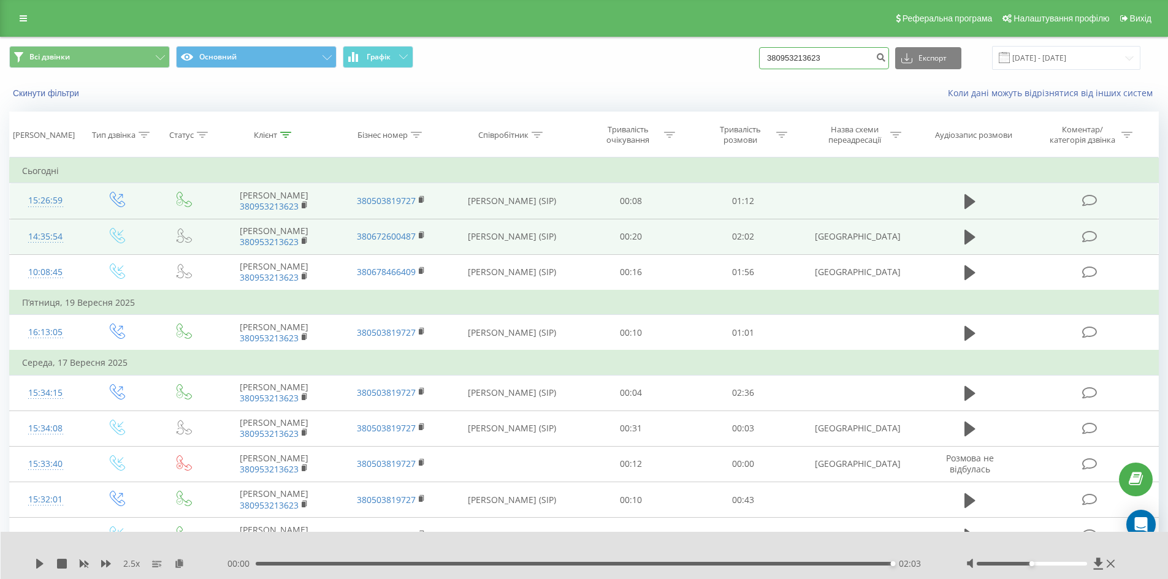
drag, startPoint x: 848, startPoint y: 58, endPoint x: 514, endPoint y: 77, distance: 334.1
click at [534, 82] on div "Всі дзвінки Основний Графік 380953213623 Експорт .csv .xls .xlsx 22.06.2025 - 2…" at bounding box center [584, 72] width 1167 height 71
paste input "630490486"
type input "380630490486"
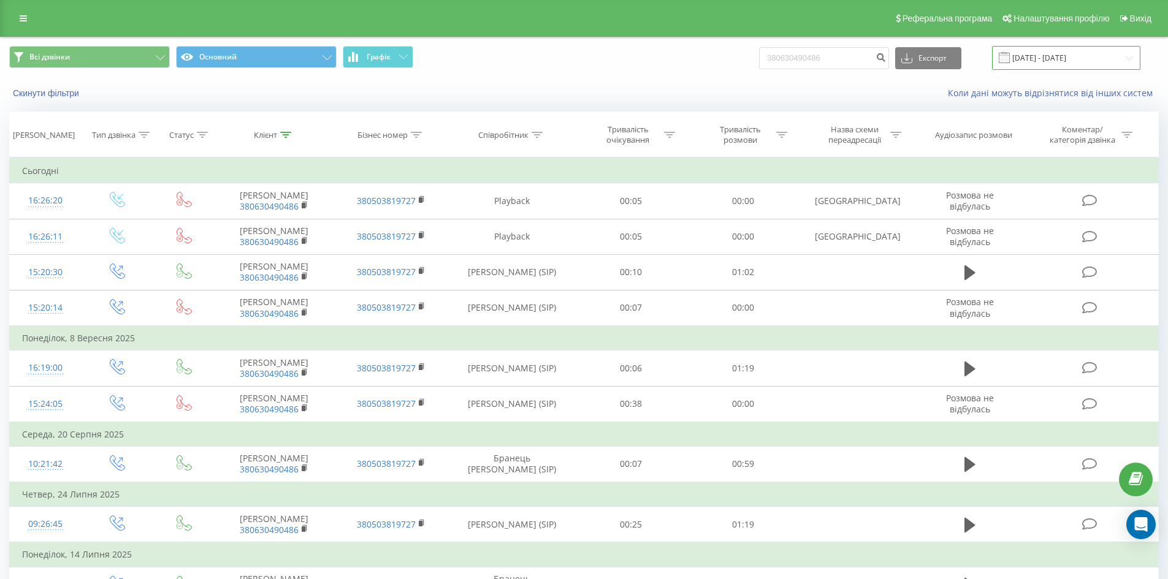
click at [1017, 49] on input "22.06.2025 - 22.09.2025" at bounding box center [1066, 58] width 148 height 24
click at [44, 96] on button "Скинути фільтри" at bounding box center [47, 93] width 76 height 11
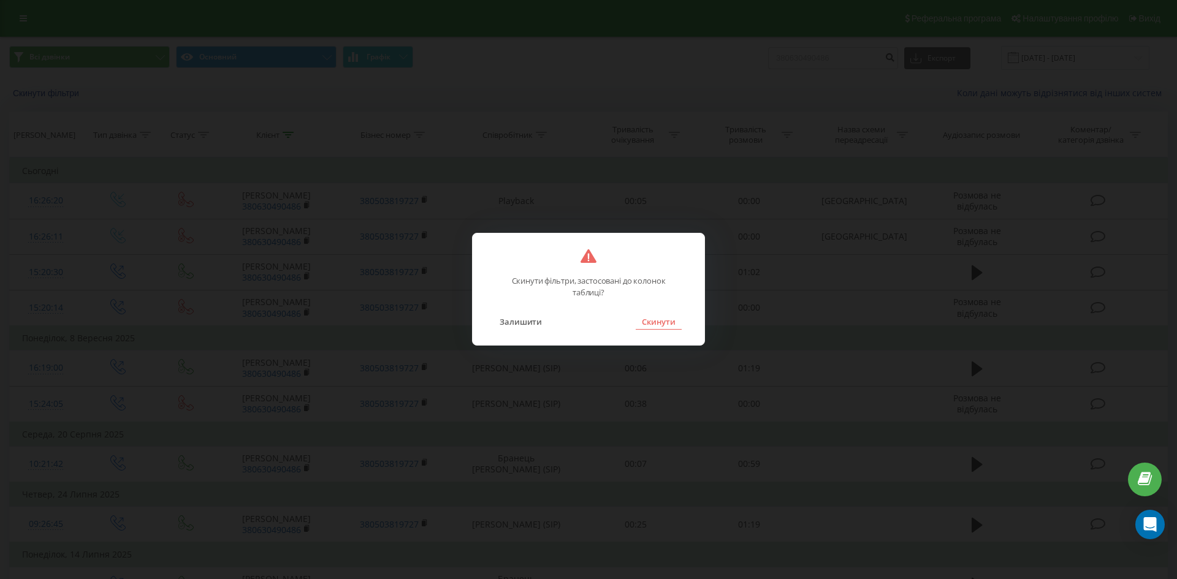
drag, startPoint x: 651, startPoint y: 320, endPoint x: 439, endPoint y: 429, distance: 238.6
click at [651, 320] on button "Скинути" at bounding box center [659, 322] width 46 height 16
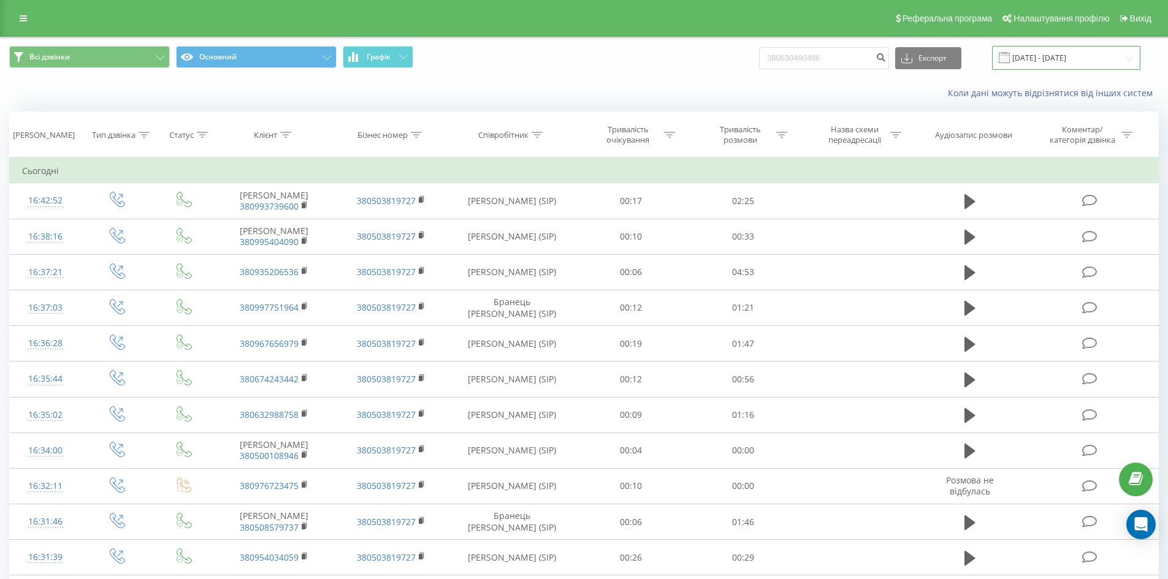
click at [1074, 52] on input "22.06.2025 - 22.09.2025" at bounding box center [1066, 58] width 148 height 24
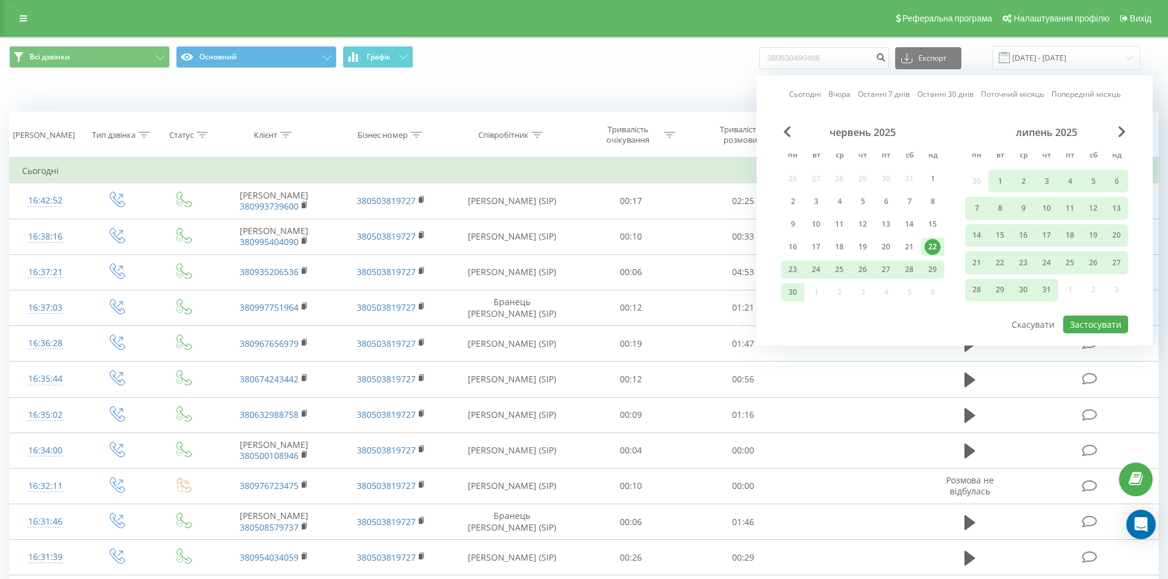
click at [1132, 128] on div "Сьогодні Вчора Останні 7 днів Останні 30 днів Поточний місяць Попередній місяць…" at bounding box center [955, 210] width 396 height 270
click at [1130, 128] on div "Сьогодні Вчора Останні 7 днів Останні 30 днів Поточний місяць Попередній місяць…" at bounding box center [955, 210] width 396 height 270
click at [1123, 130] on span "Next Month" at bounding box center [1121, 131] width 7 height 11
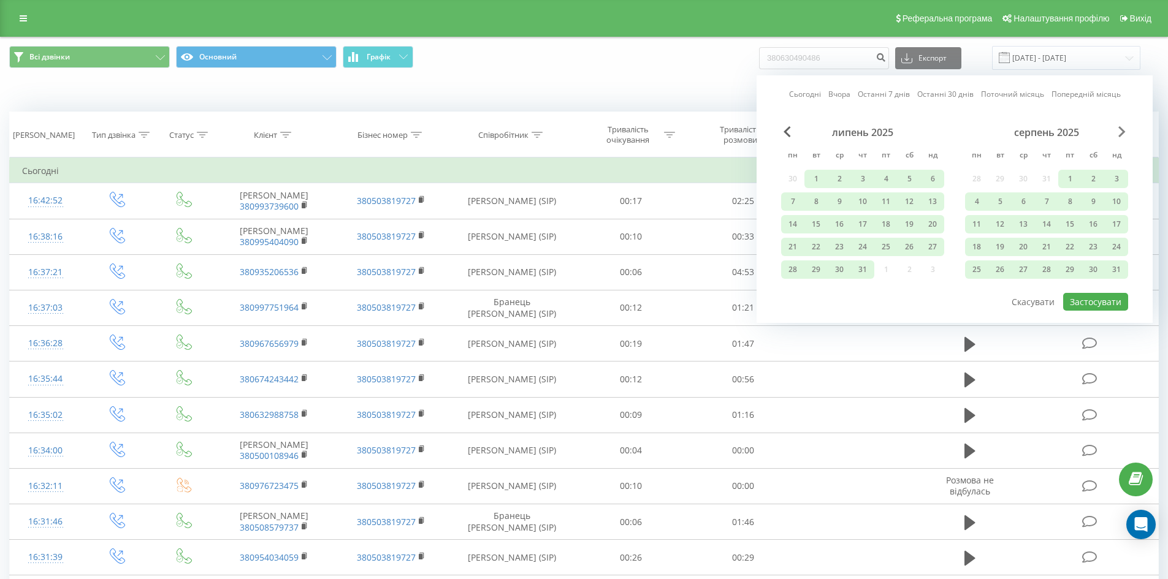
click at [1123, 130] on span "Next Month" at bounding box center [1121, 131] width 7 height 11
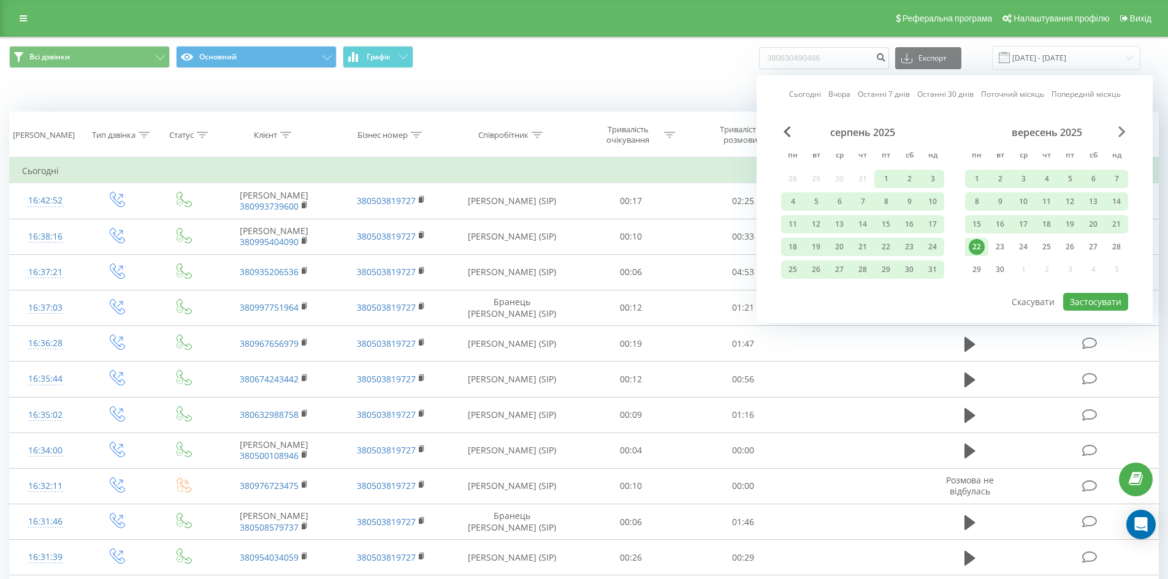
click at [1123, 130] on span "Next Month" at bounding box center [1121, 131] width 7 height 11
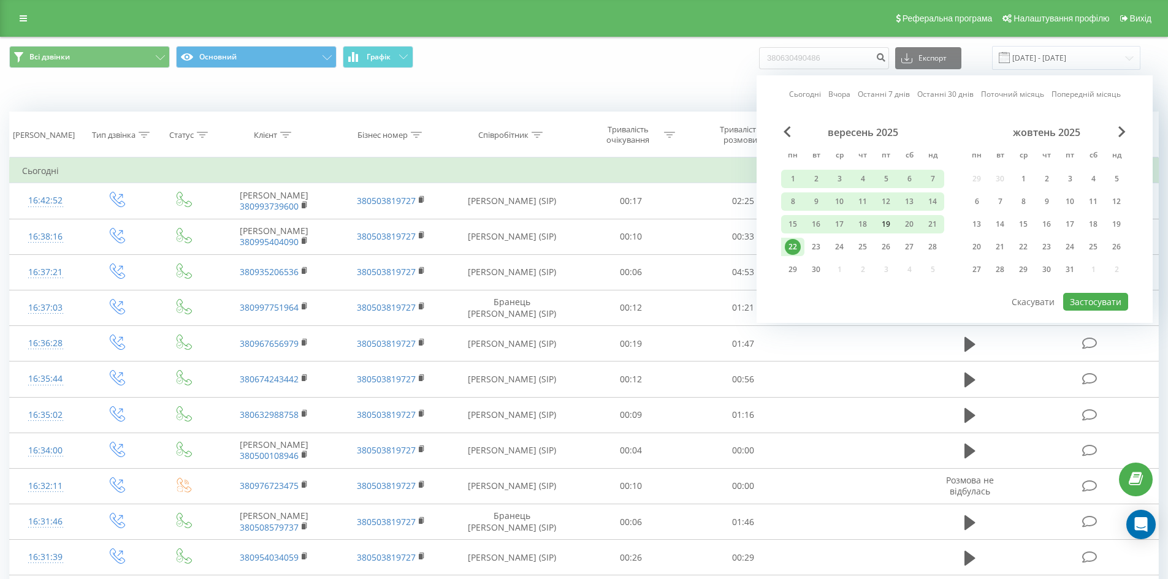
click at [884, 224] on div "19" at bounding box center [886, 224] width 16 height 16
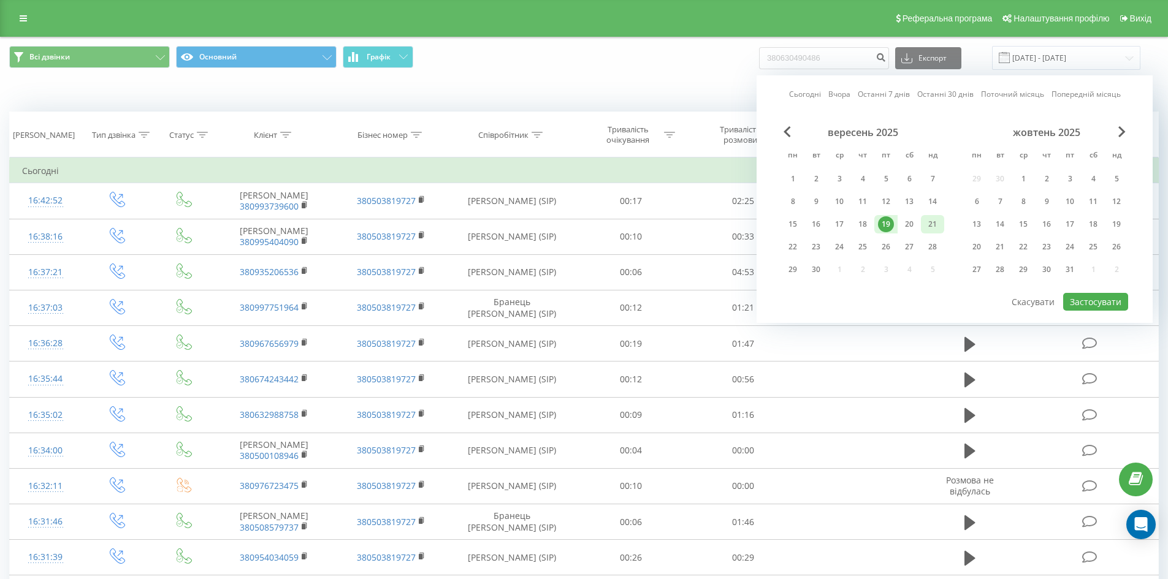
click at [939, 224] on div "21" at bounding box center [933, 224] width 16 height 16
drag, startPoint x: 893, startPoint y: 224, endPoint x: 905, endPoint y: 223, distance: 11.7
click at [896, 223] on div "19" at bounding box center [885, 224] width 23 height 18
click at [1104, 308] on button "Застосувати" at bounding box center [1095, 302] width 65 height 18
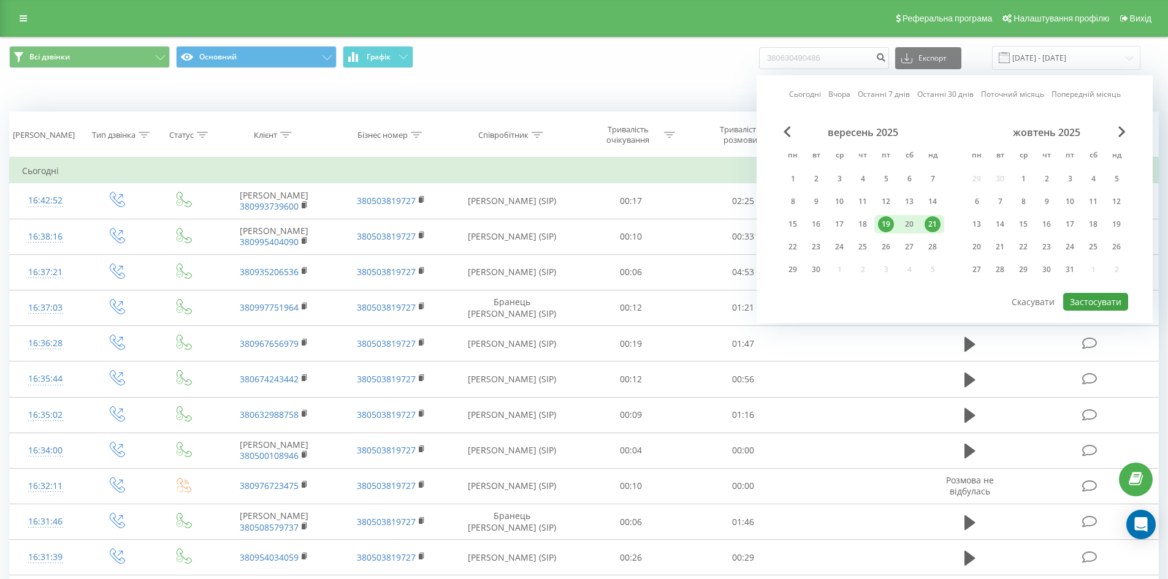
type input "19.09.2025 - 21.09.2025"
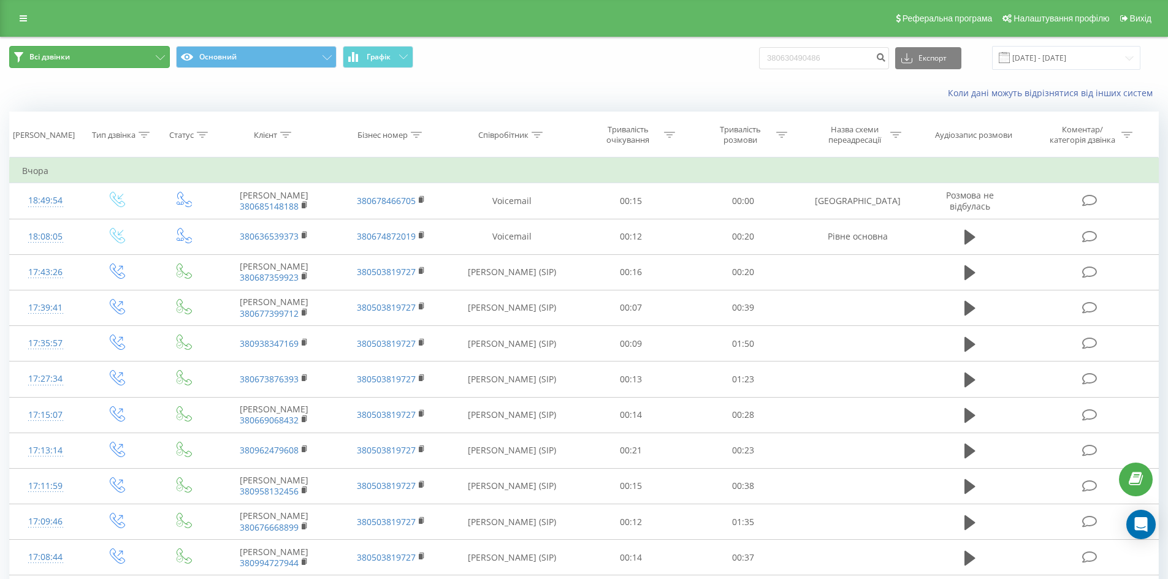
drag, startPoint x: 152, startPoint y: 61, endPoint x: 94, endPoint y: 98, distance: 68.7
click at [151, 61] on button "Всі дзвінки" at bounding box center [89, 57] width 161 height 22
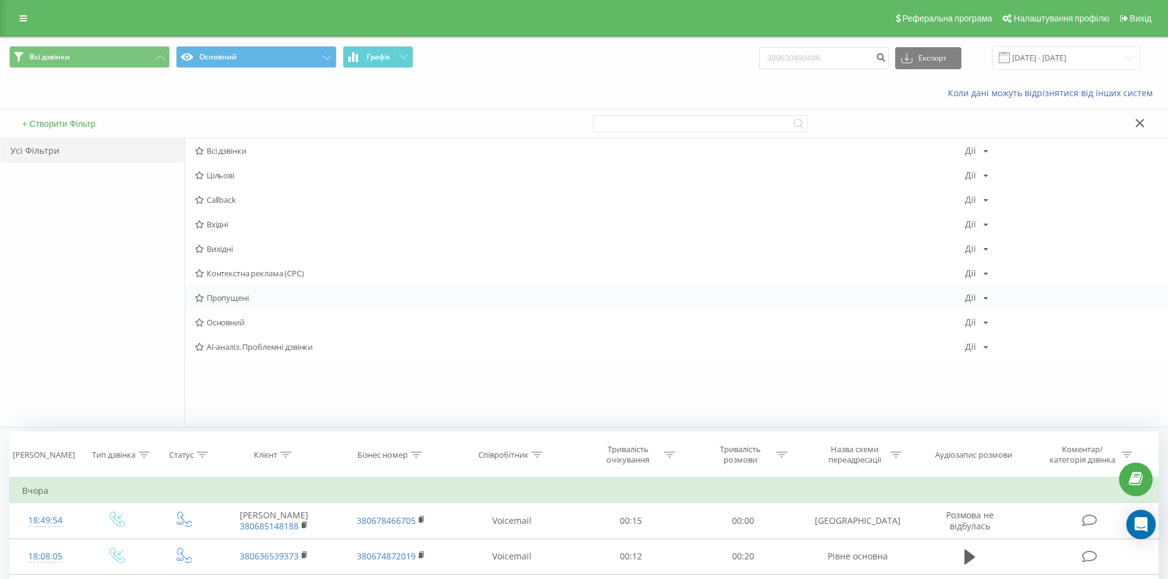
click at [226, 304] on div "Пропущені Дії Редагувати Копіювати Видалити За замовчуванням Поділитися" at bounding box center [676, 298] width 982 height 25
click at [204, 299] on icon at bounding box center [199, 298] width 9 height 8
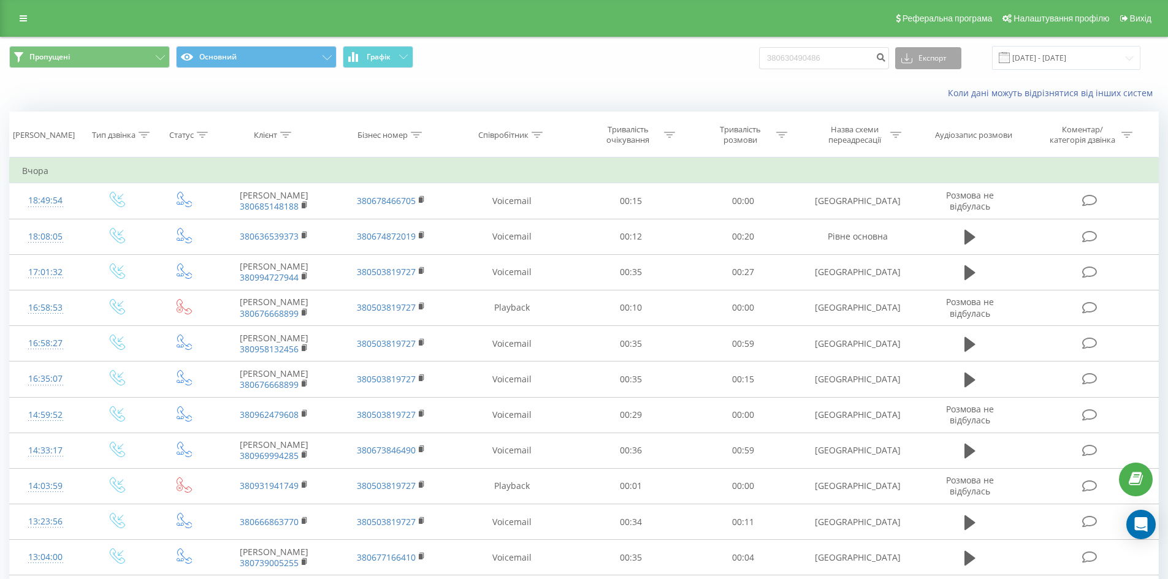
click at [934, 66] on button "Експорт" at bounding box center [928, 58] width 66 height 22
click at [923, 124] on span ".xlsx" at bounding box center [915, 125] width 18 height 12
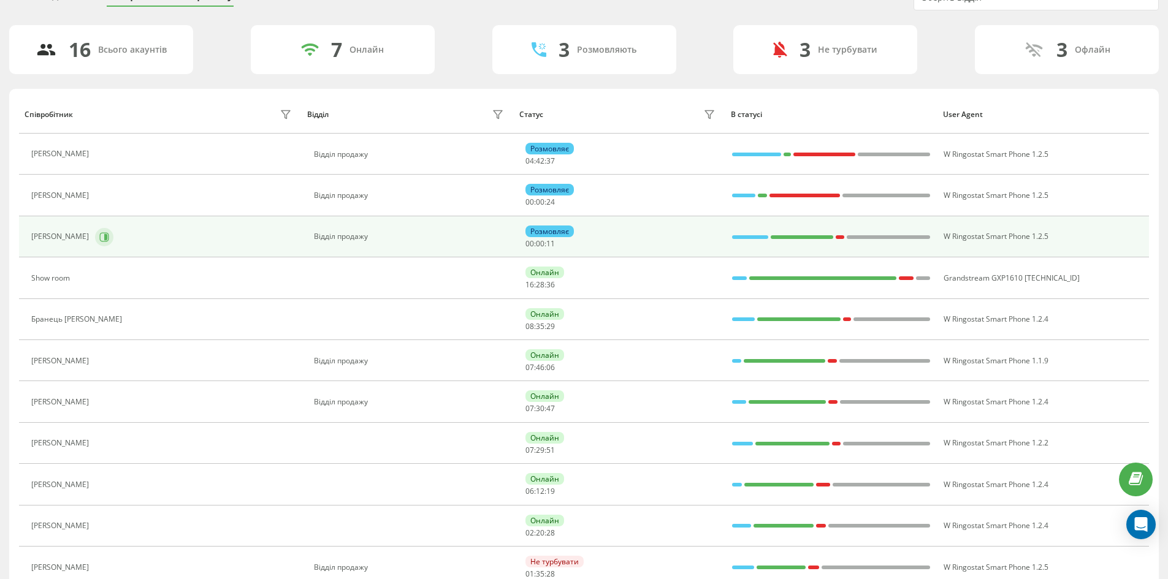
click at [109, 232] on icon at bounding box center [104, 237] width 10 height 10
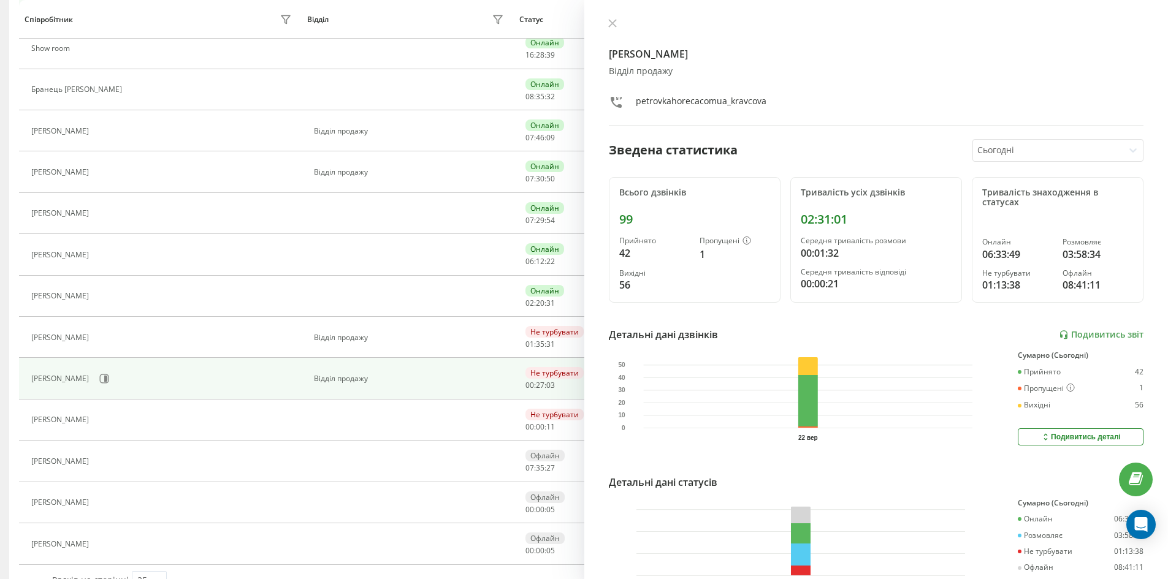
scroll to position [323, 0]
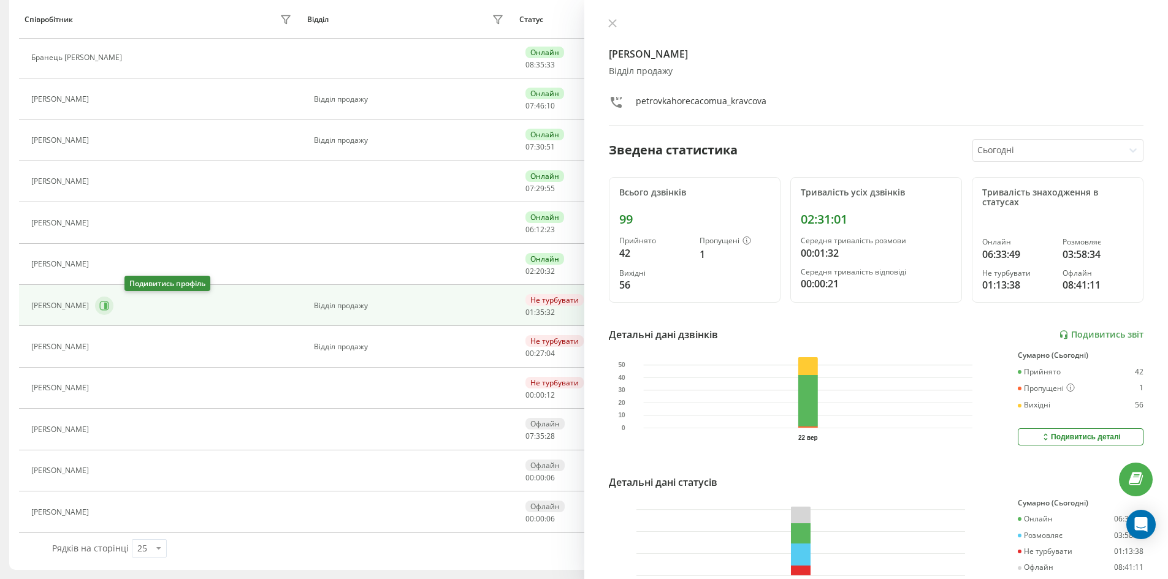
click at [113, 305] on button at bounding box center [104, 306] width 18 height 18
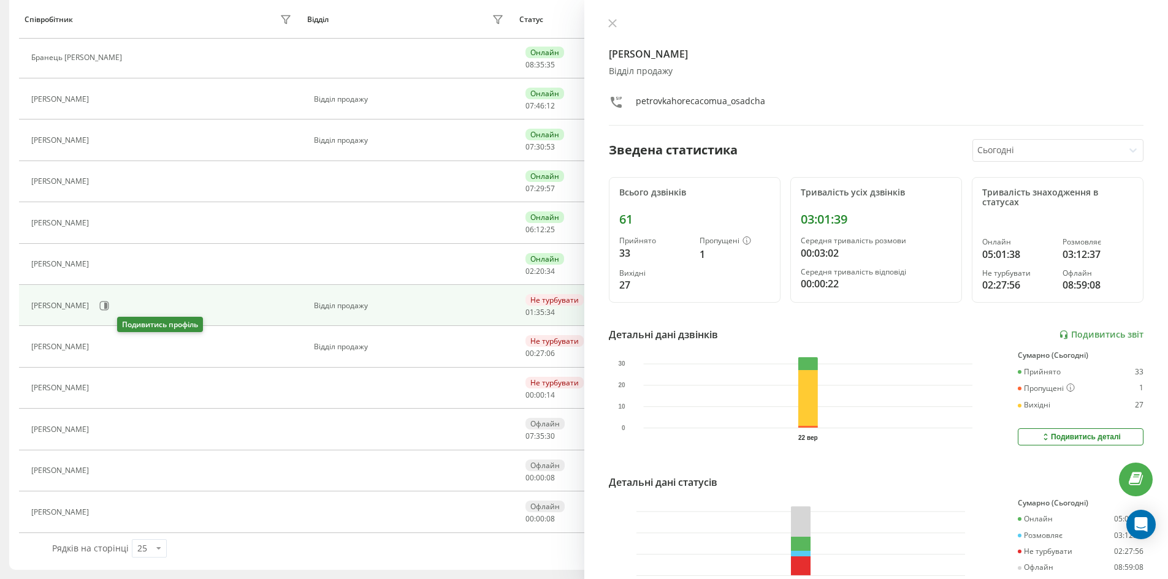
click at [107, 352] on icon at bounding box center [102, 347] width 10 height 10
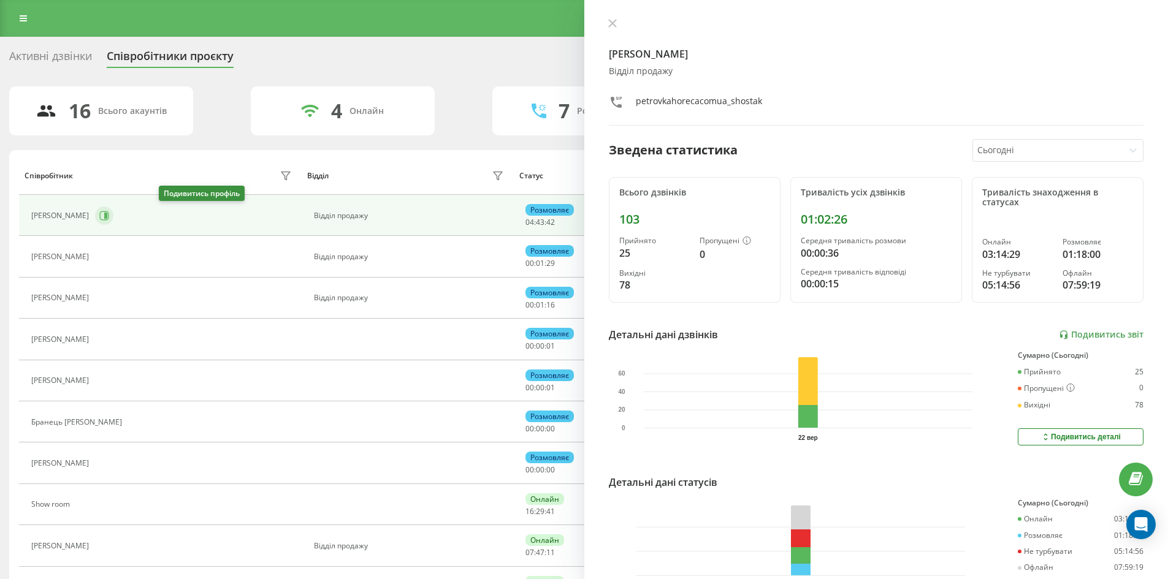
click at [109, 219] on icon at bounding box center [104, 216] width 10 height 10
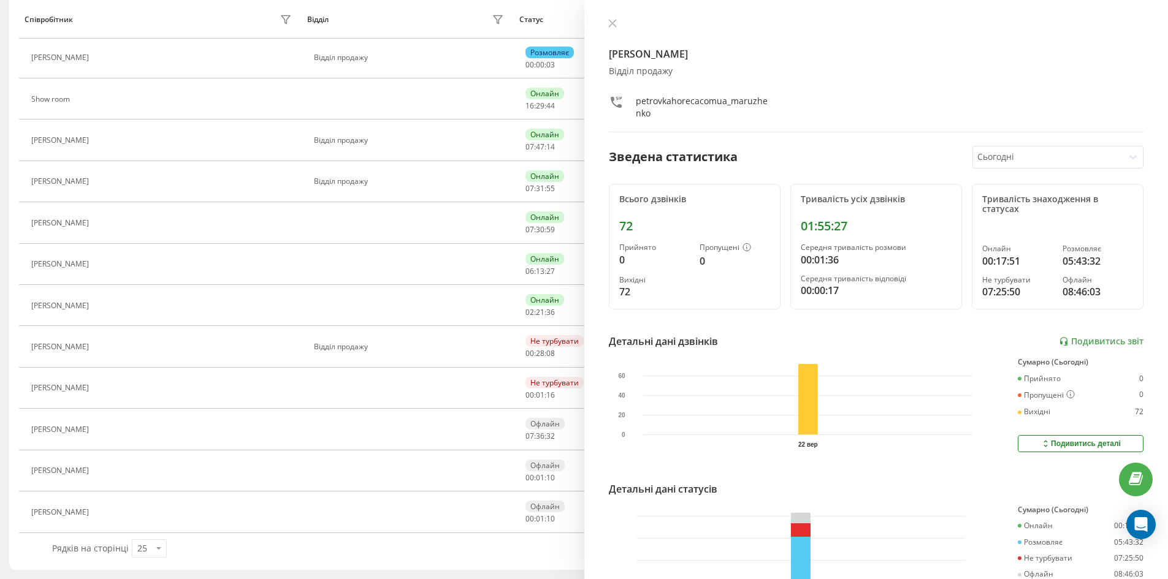
scroll to position [281, 0]
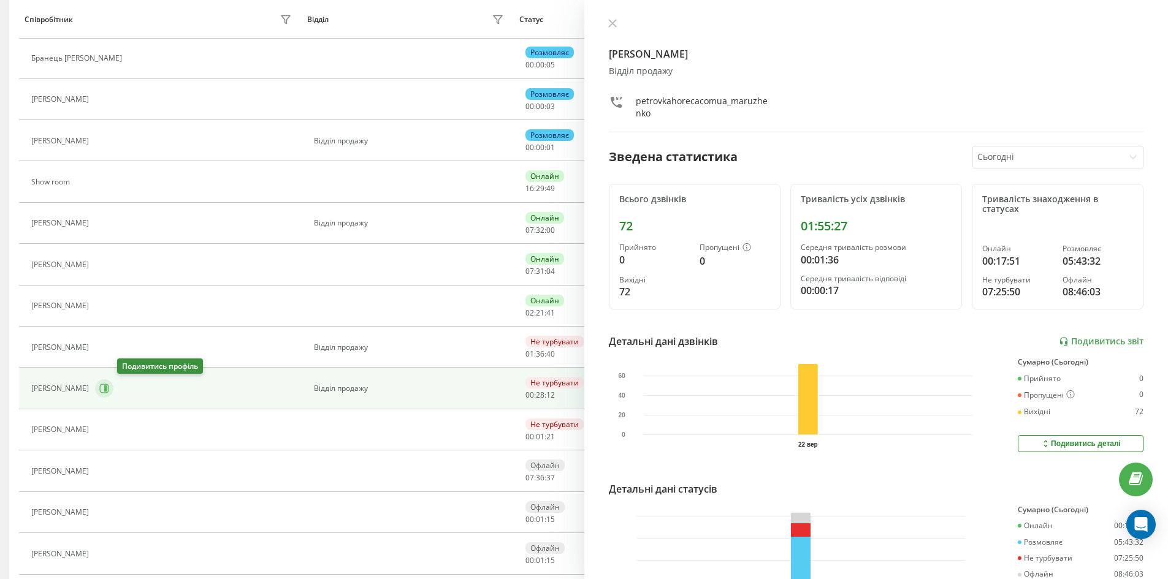
click at [109, 392] on icon at bounding box center [104, 388] width 9 height 9
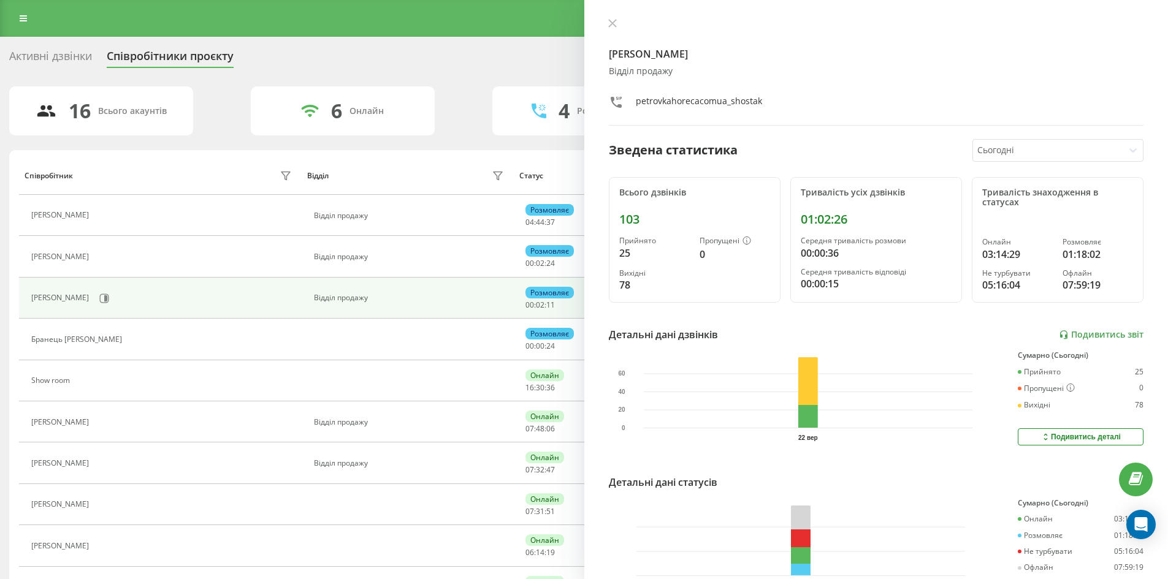
click at [162, 299] on div "[PERSON_NAME]" at bounding box center [163, 298] width 264 height 21
click at [109, 298] on icon at bounding box center [104, 299] width 10 height 10
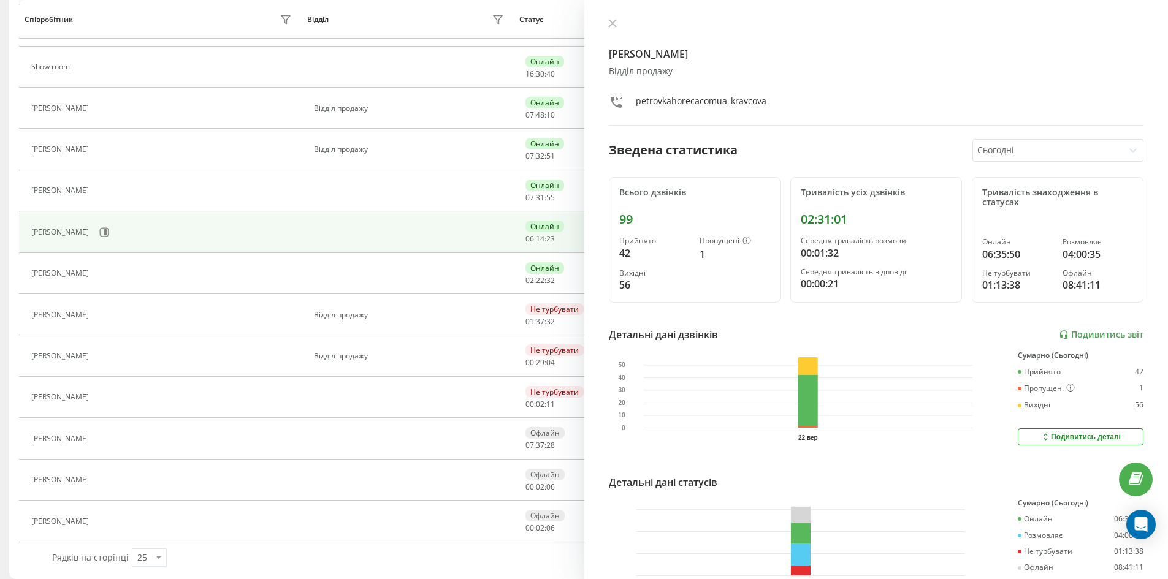
scroll to position [323, 0]
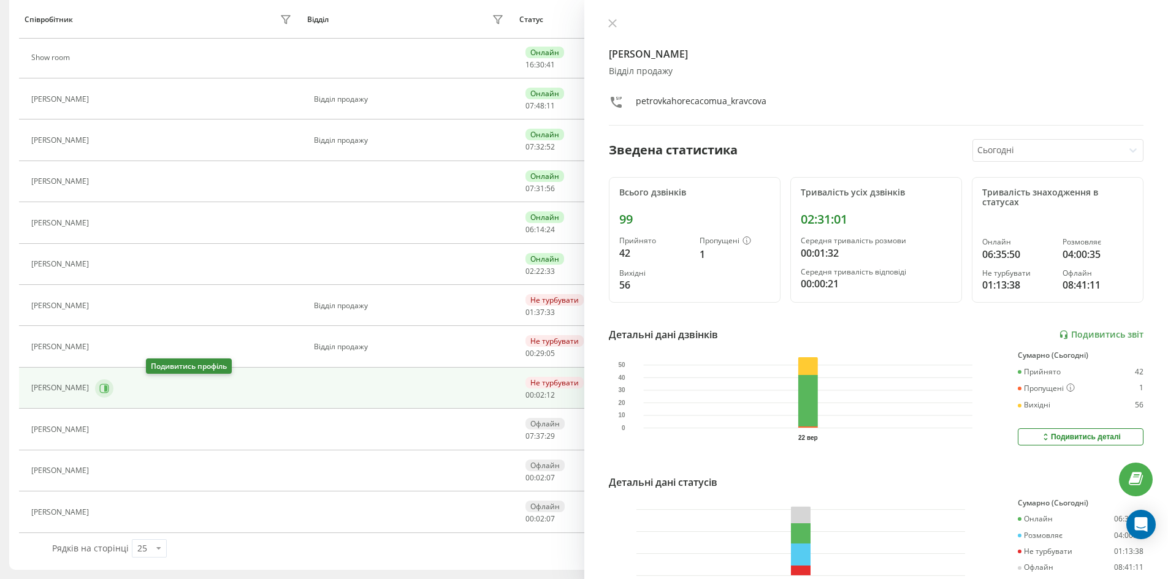
click at [113, 395] on button at bounding box center [104, 389] width 18 height 18
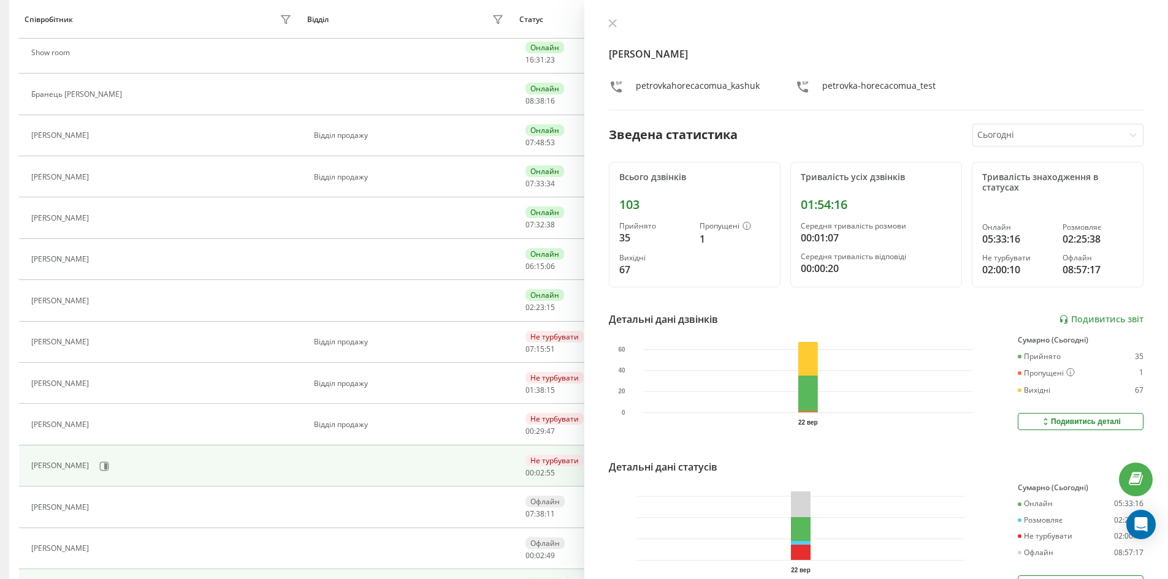
scroll to position [204, 0]
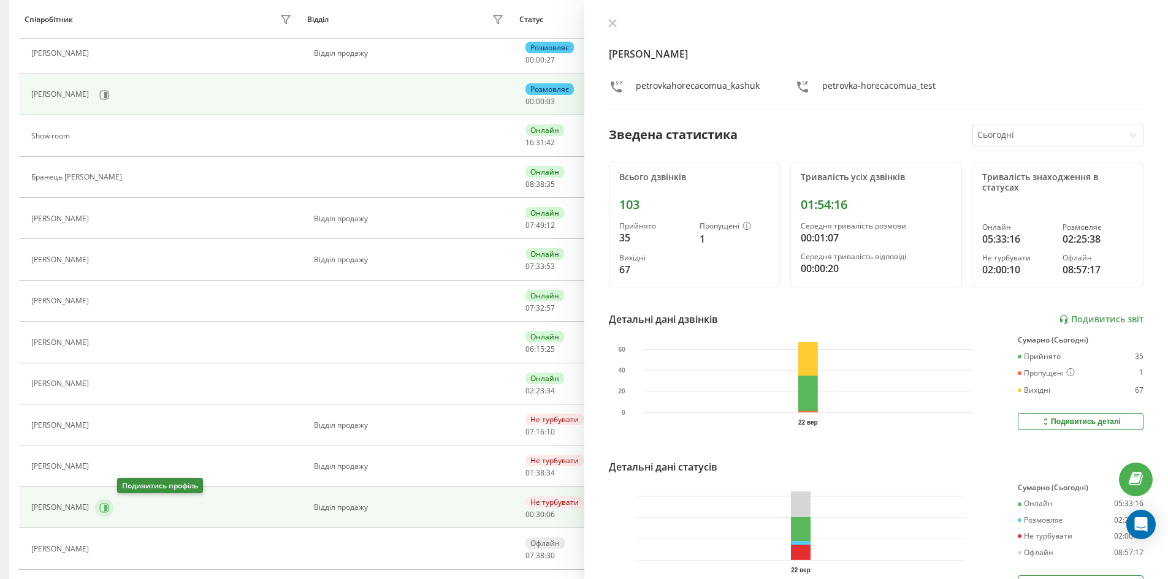
click at [107, 506] on icon at bounding box center [105, 508] width 3 height 6
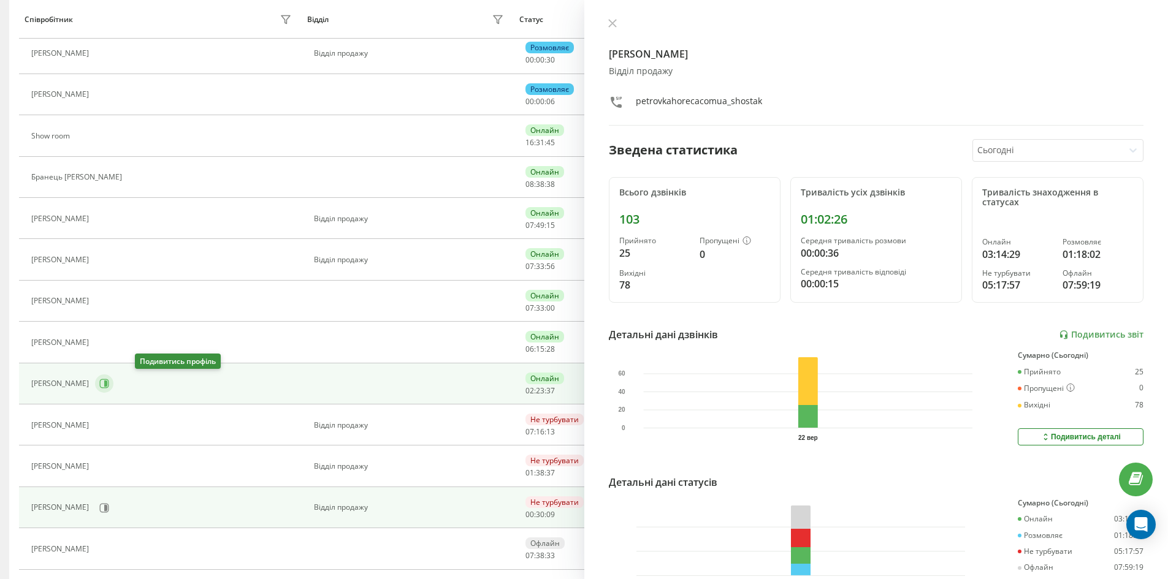
click at [109, 380] on icon at bounding box center [104, 384] width 9 height 9
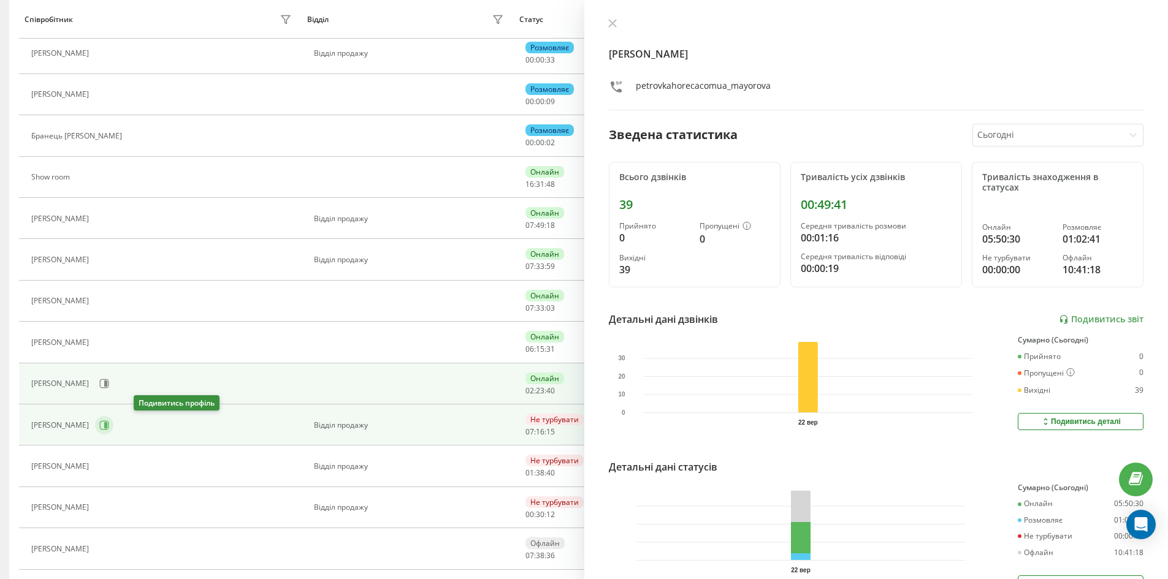
click at [113, 432] on button at bounding box center [104, 425] width 18 height 18
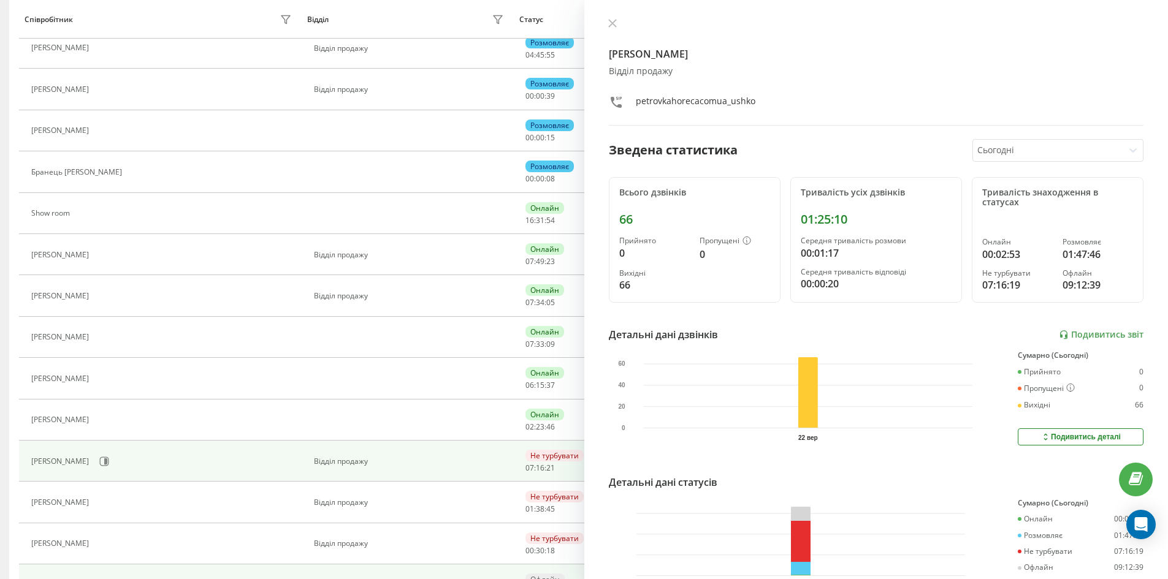
scroll to position [307, 0]
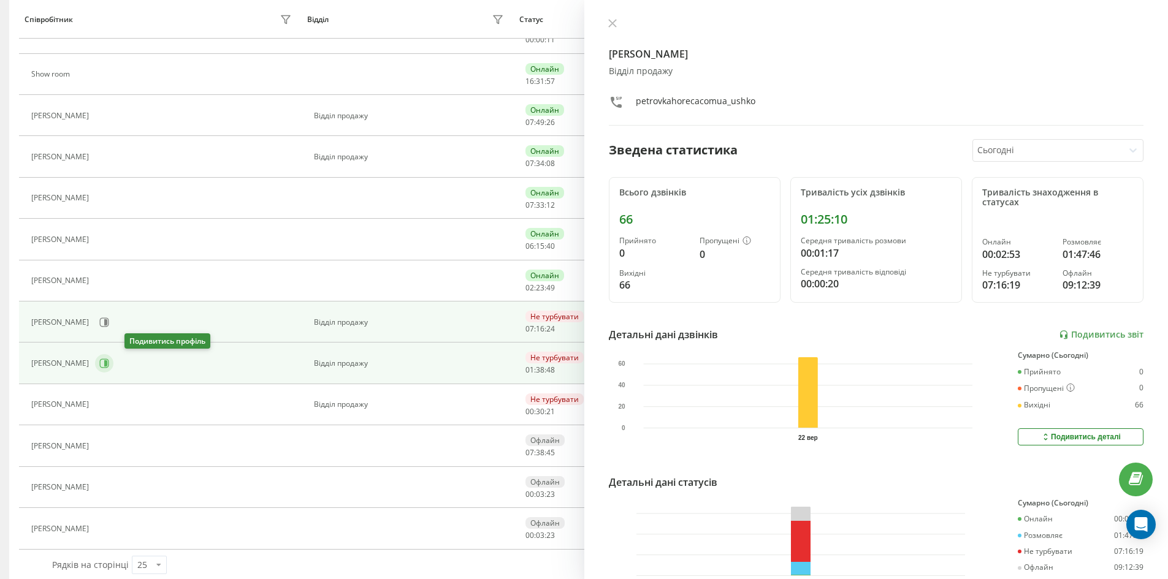
click at [113, 370] on button at bounding box center [104, 363] width 18 height 18
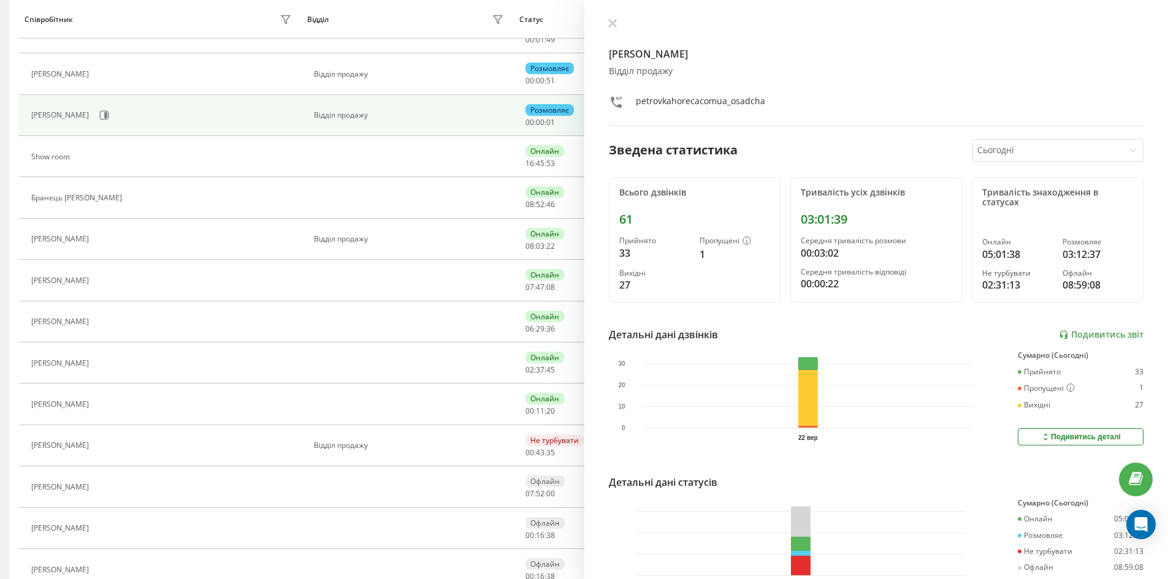
scroll to position [224, 0]
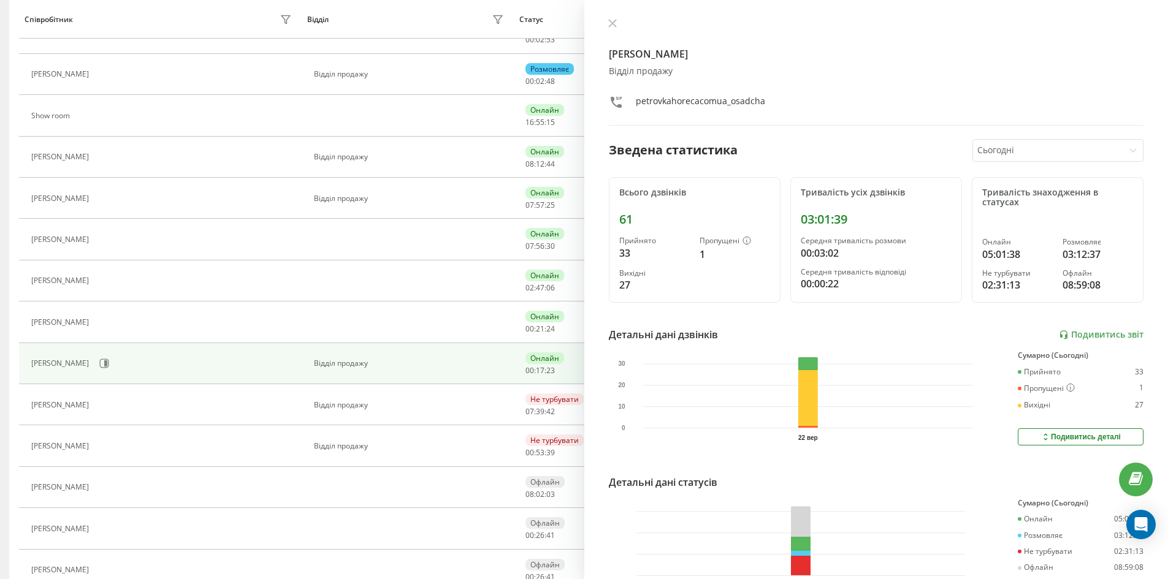
click at [105, 448] on icon at bounding box center [103, 446] width 3 height 6
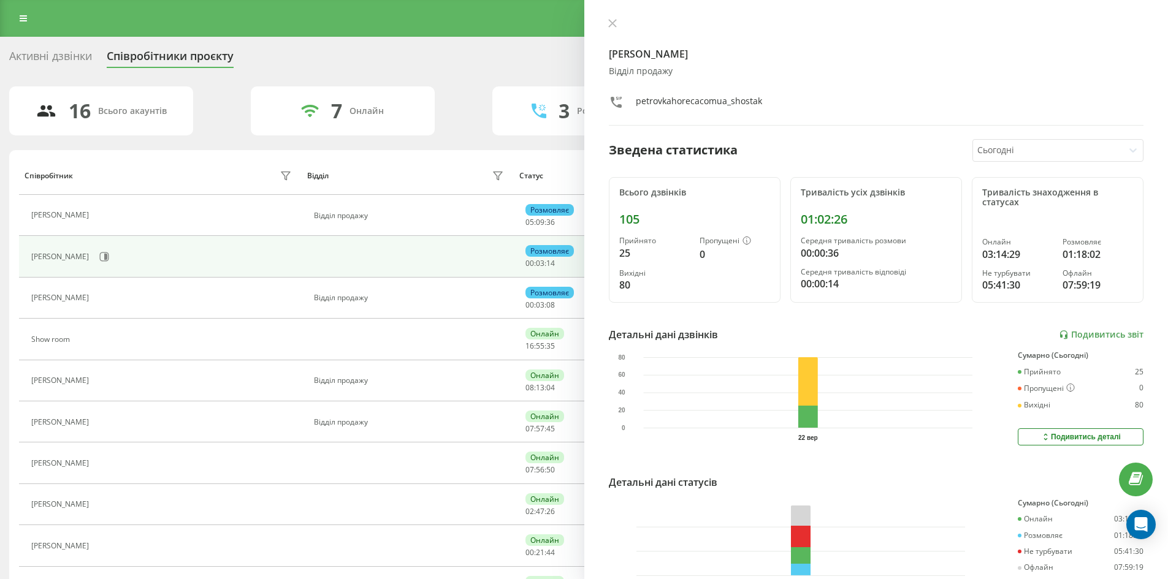
click at [540, 251] on div "Розмовляє" at bounding box center [549, 251] width 48 height 12
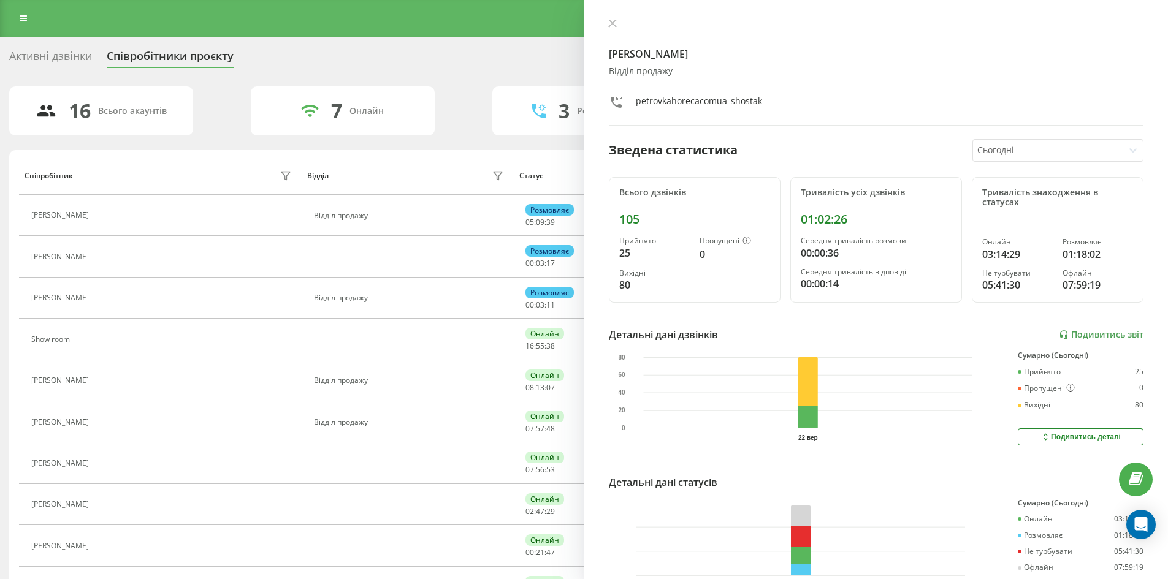
click at [49, 55] on div "Активні дзвінки" at bounding box center [50, 59] width 83 height 19
